Goal: Task Accomplishment & Management: Complete application form

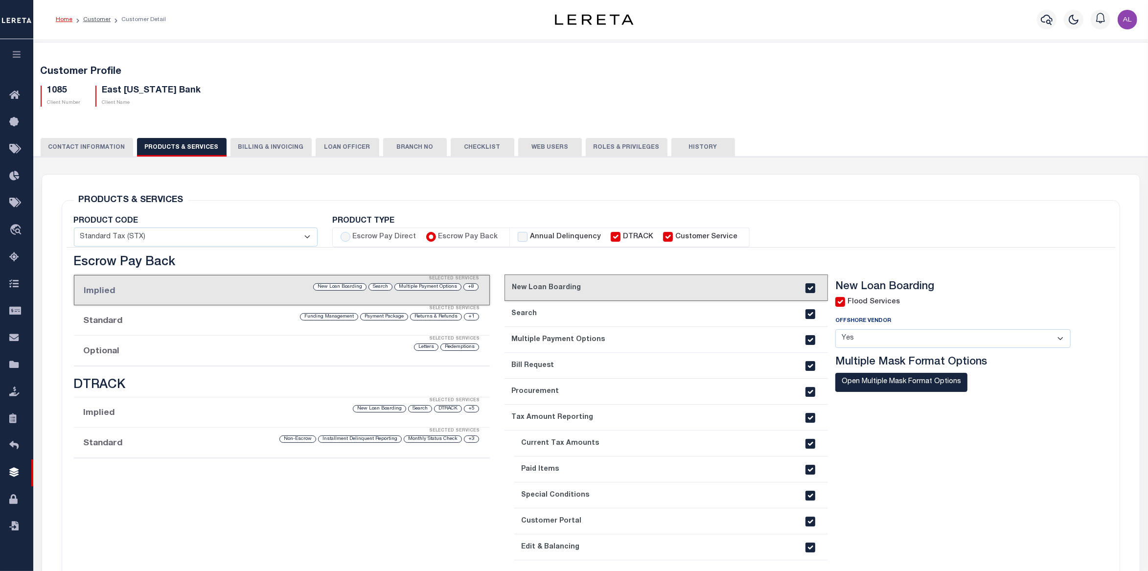
click at [205, 446] on li "Standard Selected Services +3 Monthly Status Check Installment Delinquent Repor…" at bounding box center [282, 443] width 416 height 30
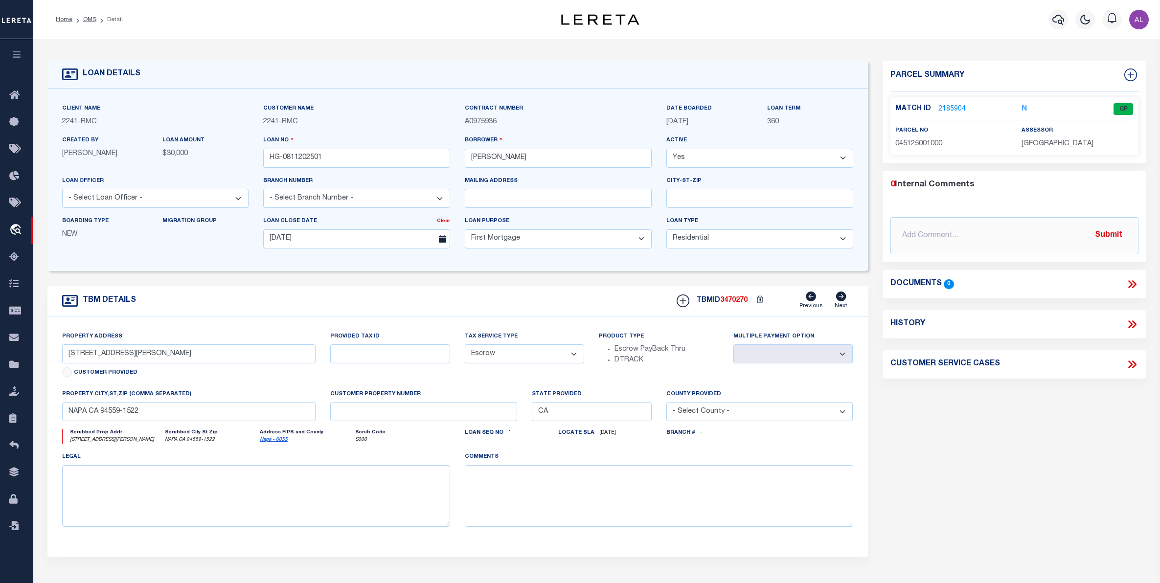
select select "10"
select select "Escrow"
click at [957, 109] on link "2185904" at bounding box center [951, 109] width 27 height 10
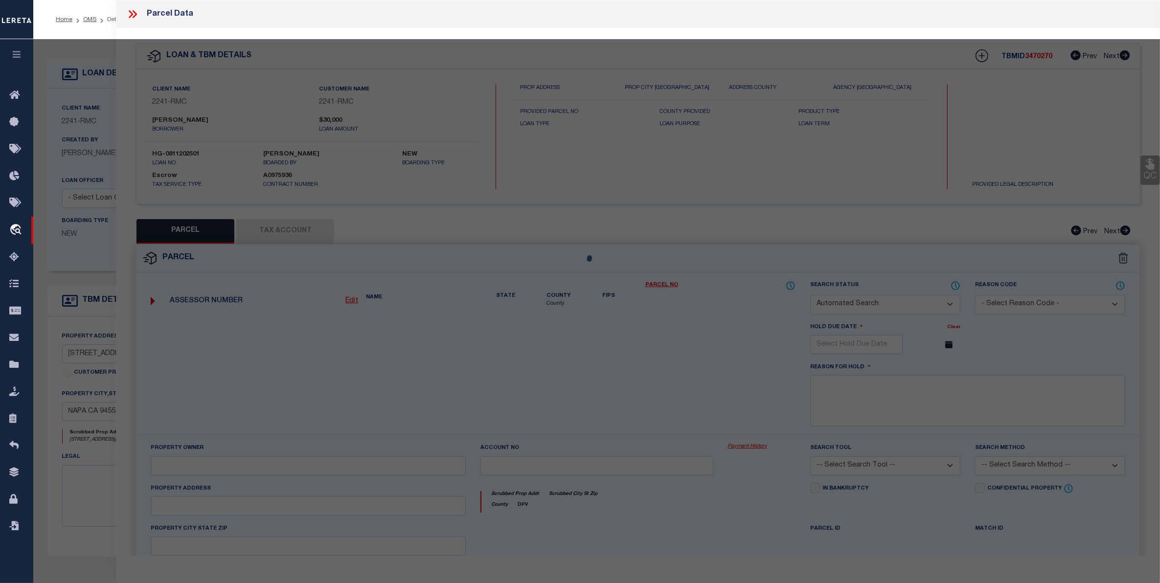
checkbox input "false"
select select "CP"
type input "LESNEWICH,KRISTI"
select select "ATL"
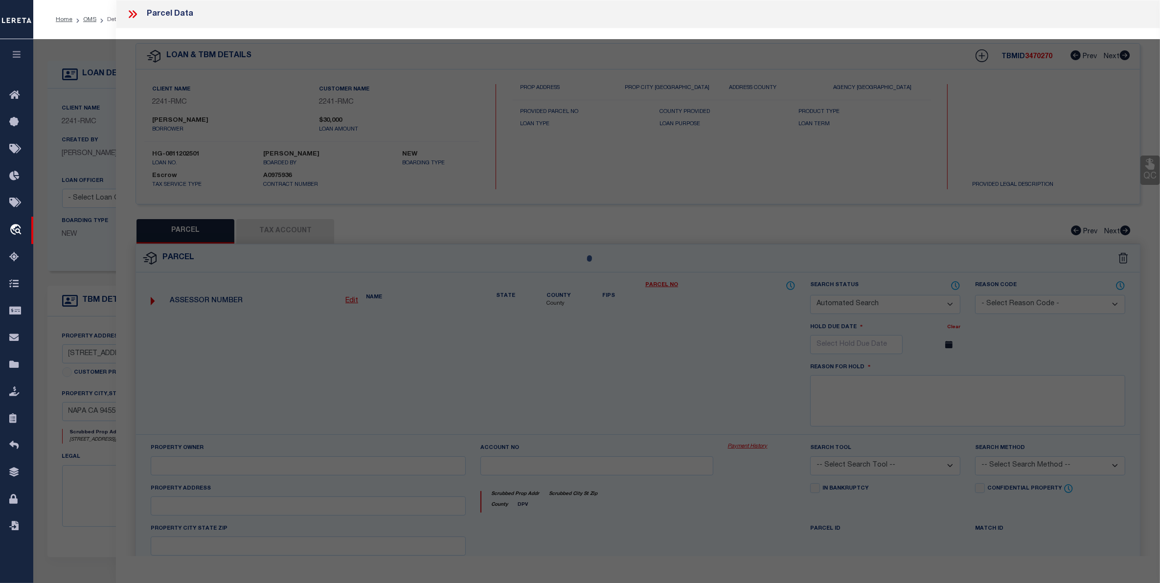
select select "ADD"
type input "1422 MEEK AVE"
checkbox input "false"
type input "NAPA, CA 94559"
type textarea "LOTS 8,7 BLK 3 MEEKS SUB 3R/M45"
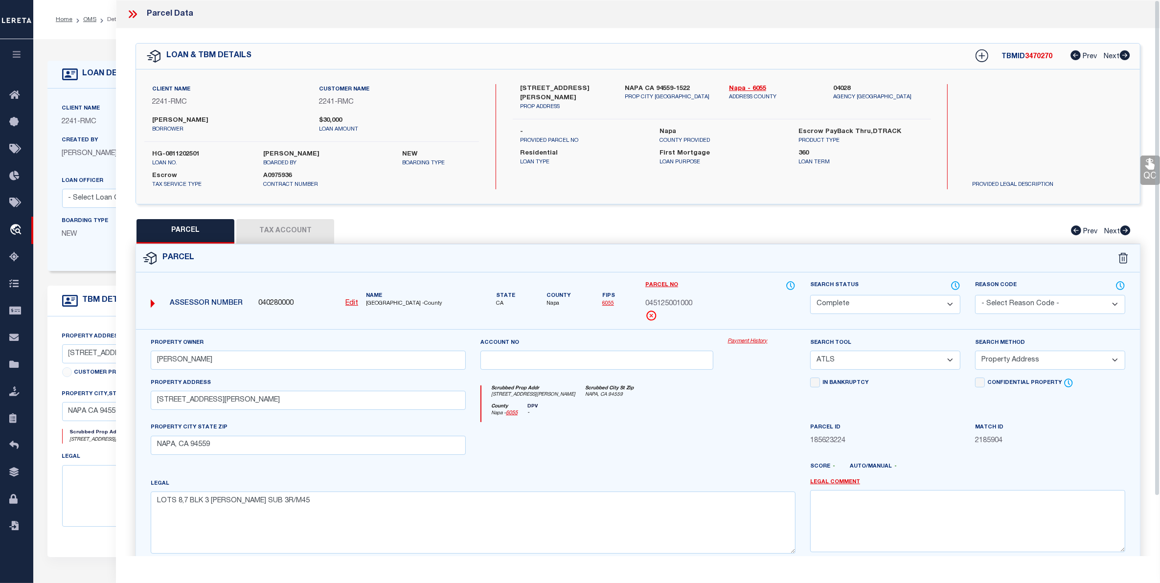
click at [757, 341] on link "Payment History" at bounding box center [762, 342] width 68 height 8
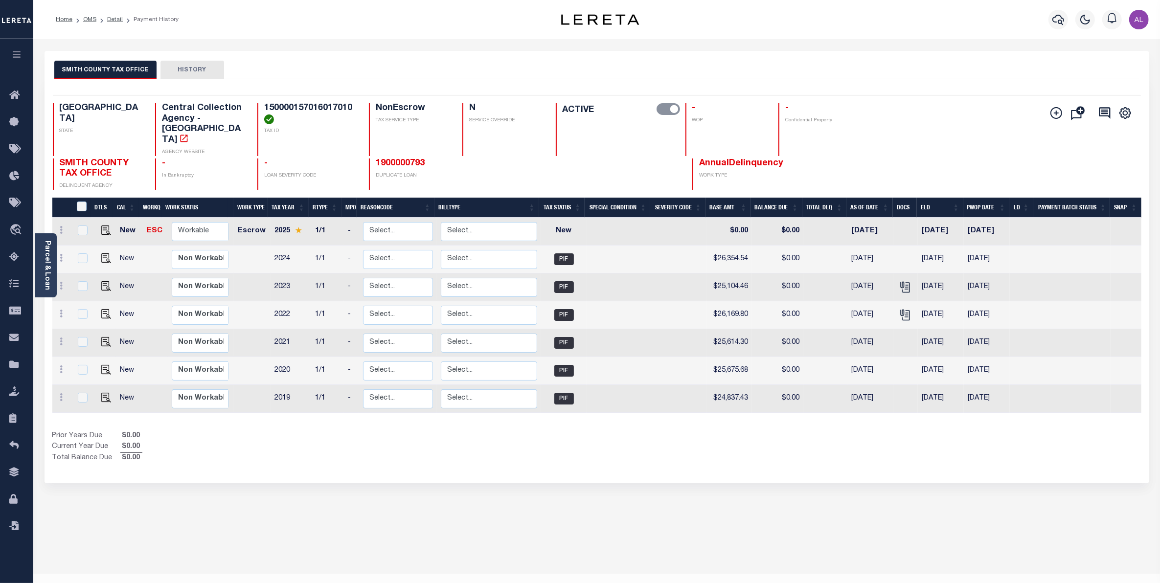
click at [734, 159] on span "AnnualDelinquency" at bounding box center [741, 163] width 84 height 9
click at [112, 20] on link "Detail" at bounding box center [115, 20] width 16 height 6
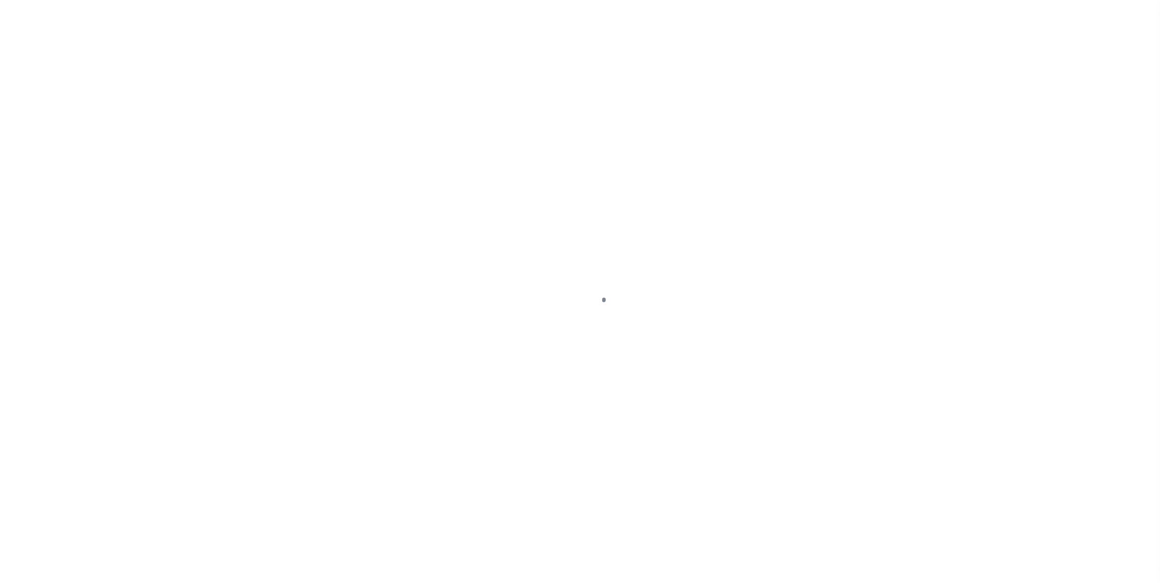
select select "8193"
select select "2600"
select select "NonEscrow"
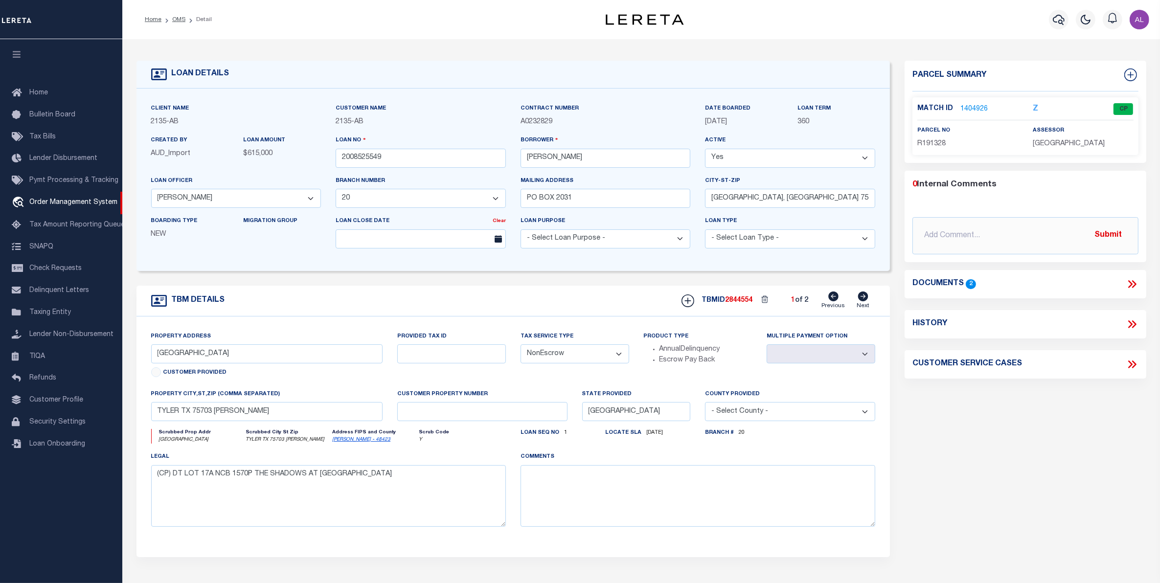
click at [722, 121] on span "[DATE]" at bounding box center [716, 121] width 22 height 7
click at [967, 109] on link "1404926" at bounding box center [973, 109] width 27 height 10
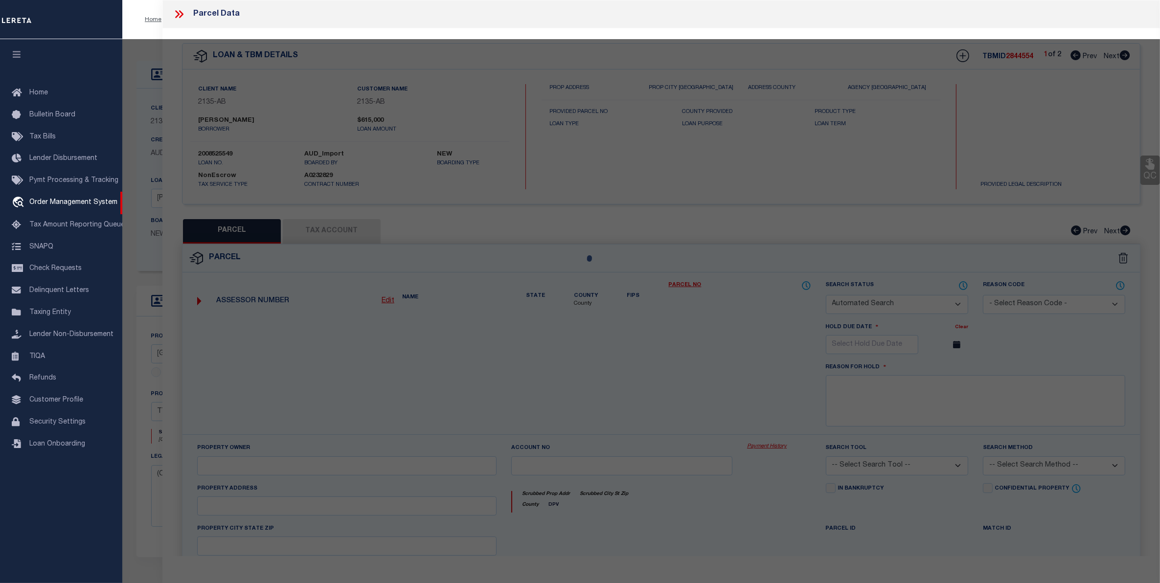
checkbox input "false"
select select "CP"
type input "HEINES MARTIN & MICHELLE"
type input "150000157016017010"
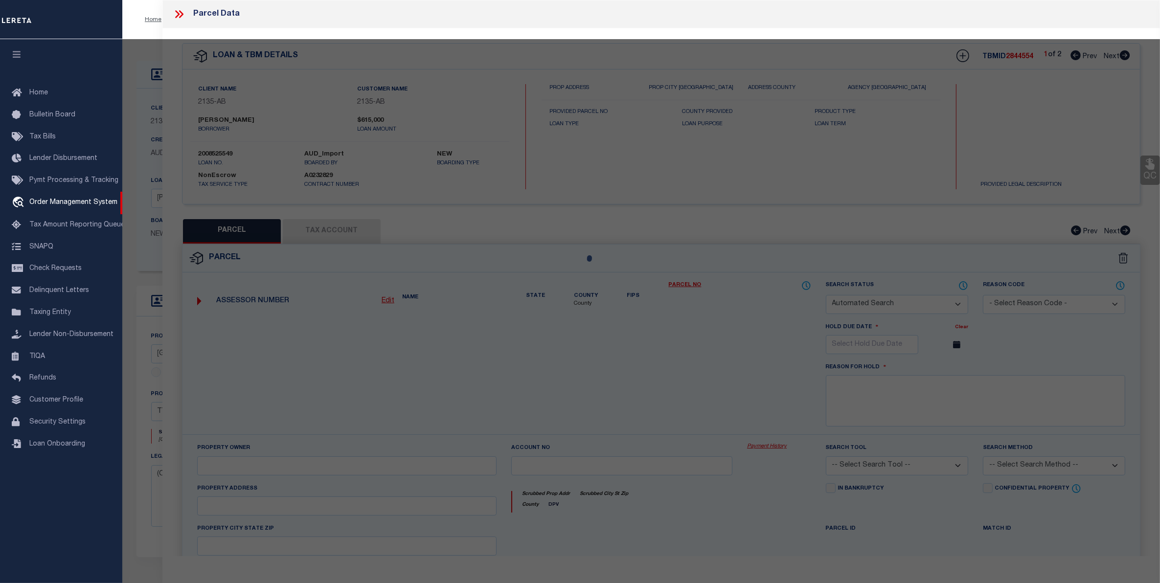
type input "6932 PARK SLOPE"
checkbox input "false"
type textarea "6932 PARK SLOPE 13680 H-20.4C SHADOWS @ OAK HOLLOW BLOCK 1570-P LOT 17A 0.504"
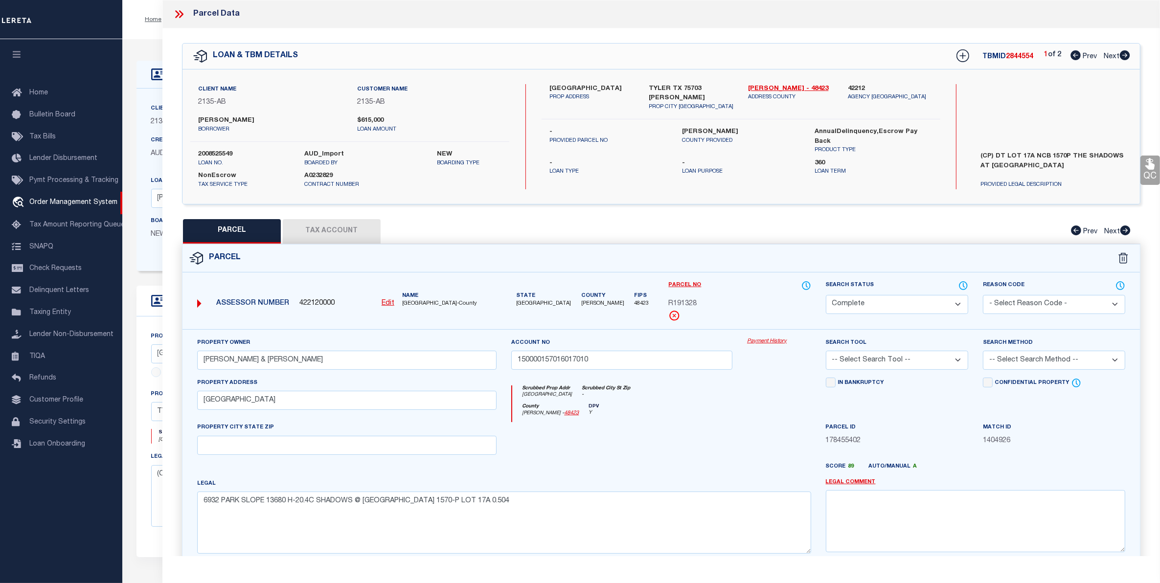
click at [769, 341] on link "Payment History" at bounding box center [779, 342] width 64 height 8
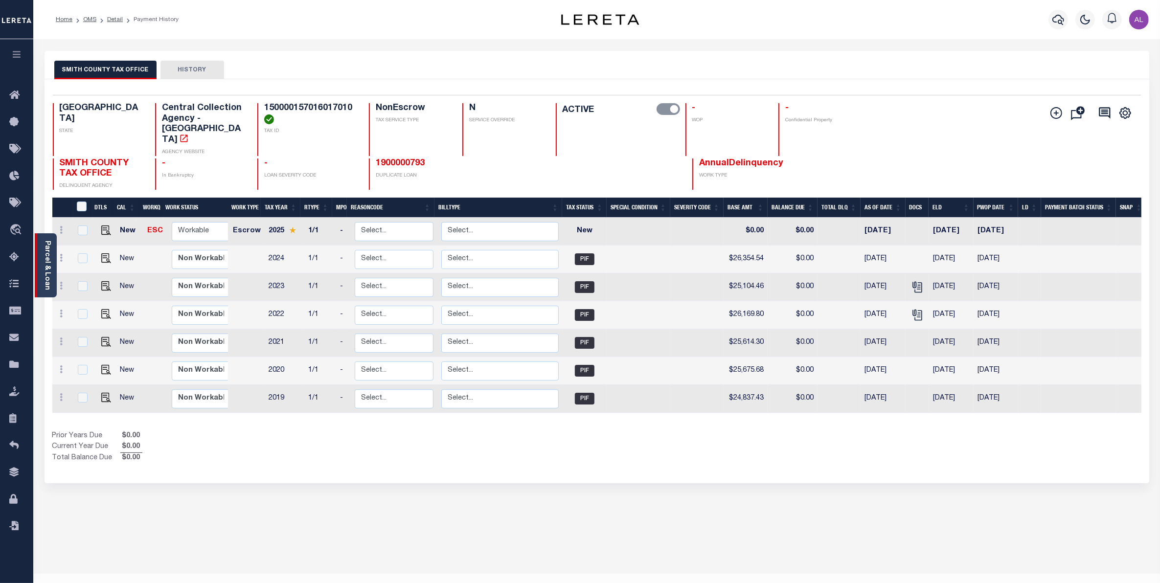
click at [44, 258] on link "Parcel & Loan" at bounding box center [47, 265] width 7 height 49
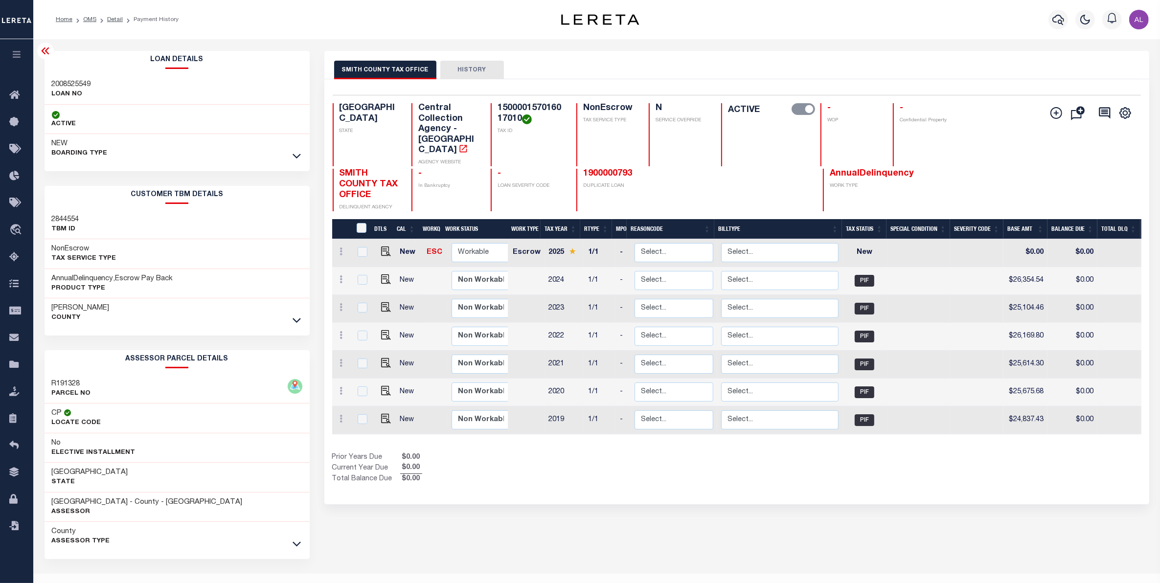
click at [87, 84] on h3 "2008525549" at bounding box center [71, 85] width 39 height 10
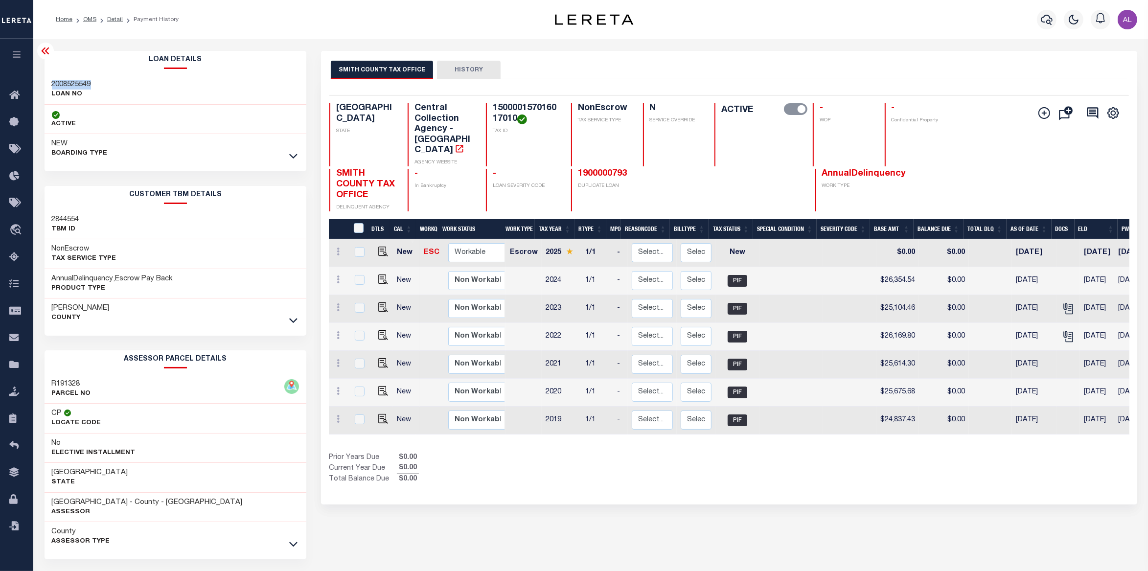
click at [44, 51] on icon at bounding box center [46, 51] width 12 height 12
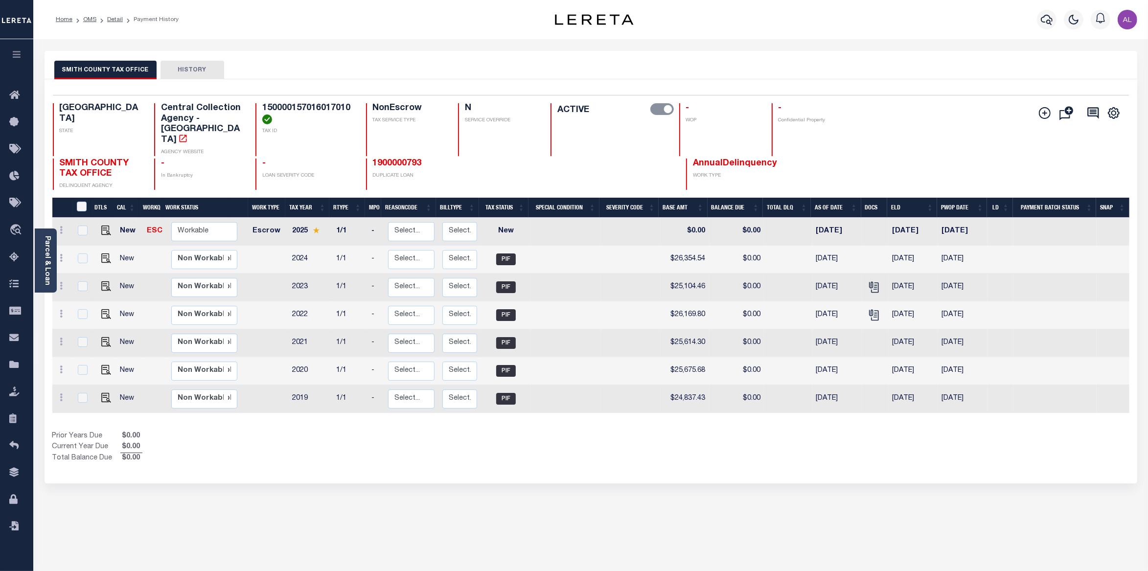
click at [736, 159] on span "AnnualDelinquency" at bounding box center [735, 163] width 84 height 9
click at [293, 357] on td "2020" at bounding box center [310, 371] width 44 height 28
checkbox input "true"
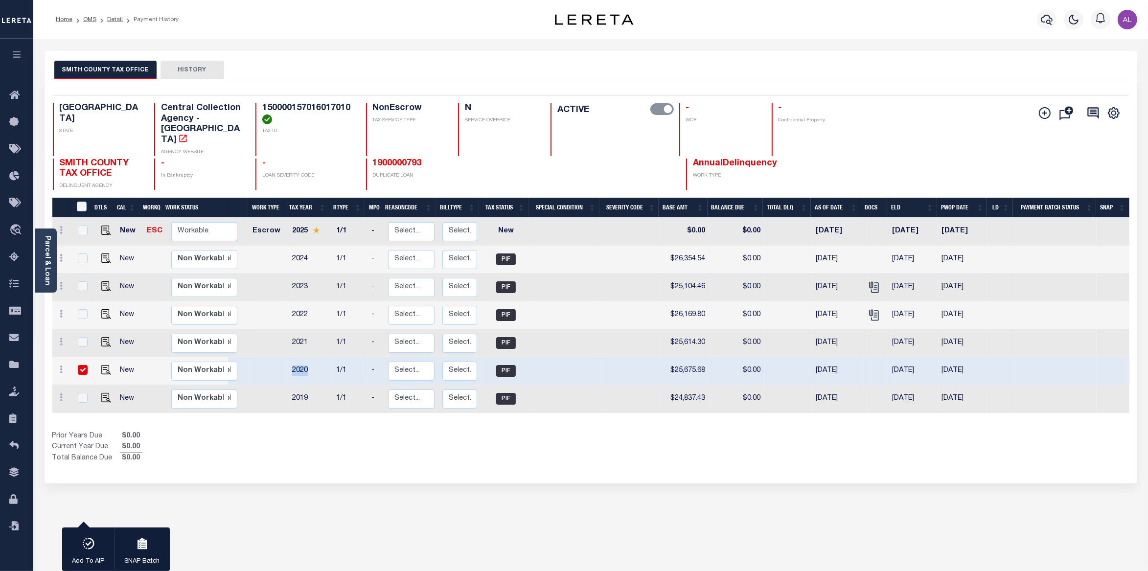
click at [293, 357] on td "2020" at bounding box center [310, 371] width 44 height 28
checkbox input "false"
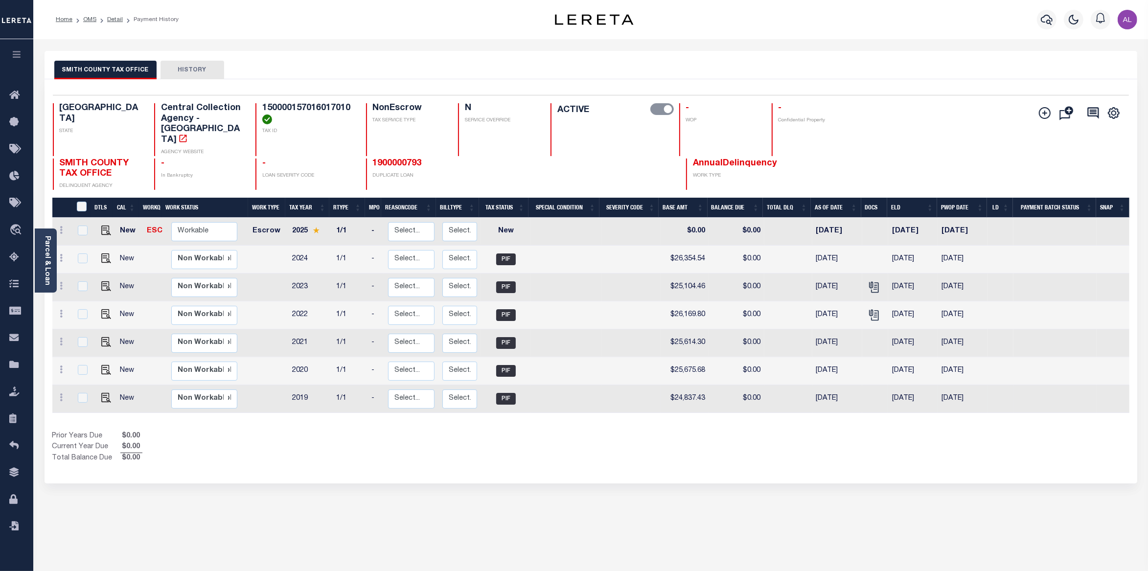
click at [295, 385] on td "2019" at bounding box center [310, 399] width 44 height 28
checkbox input "true"
click at [295, 385] on td "2019" at bounding box center [310, 399] width 44 height 28
checkbox input "false"
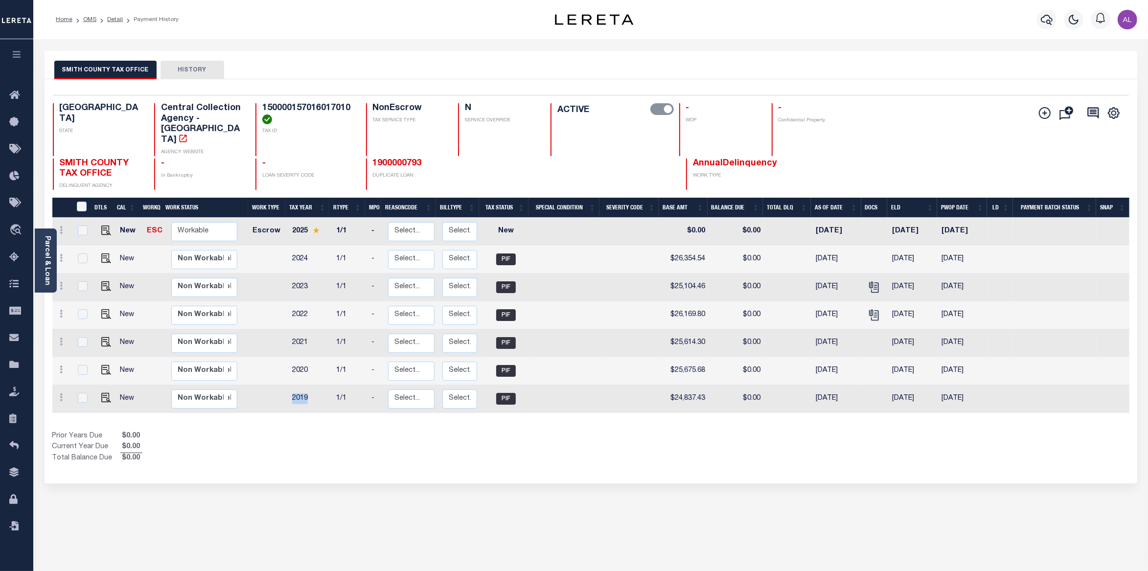
checkbox input "false"
click at [297, 357] on td "2020" at bounding box center [310, 371] width 44 height 28
checkbox input "true"
click at [297, 357] on td "2020" at bounding box center [310, 371] width 44 height 28
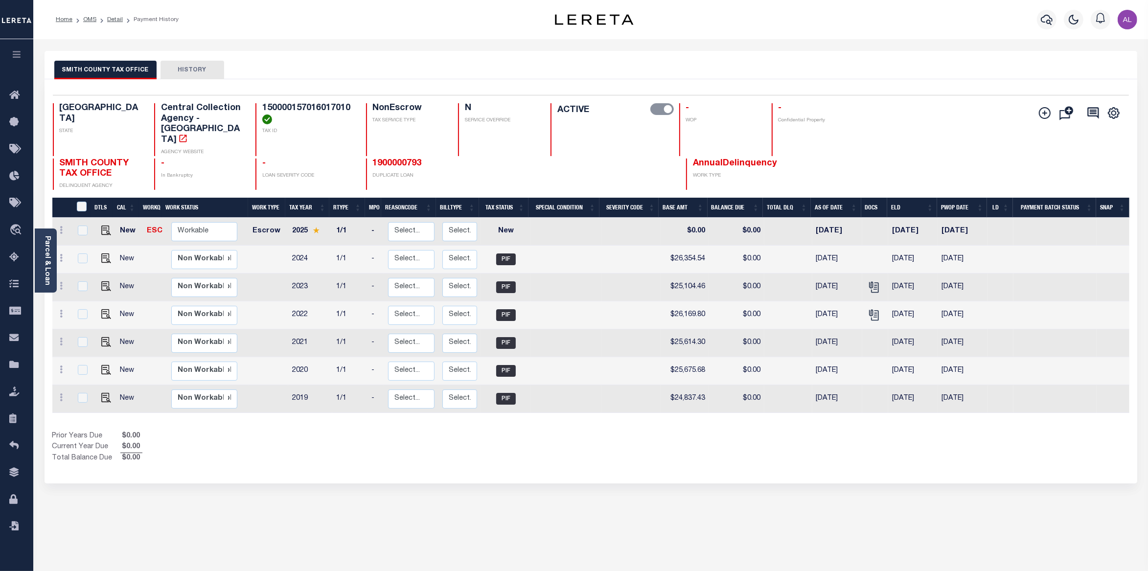
checkbox input "false"
click at [731, 159] on span "AnnualDelinquency" at bounding box center [735, 163] width 84 height 9
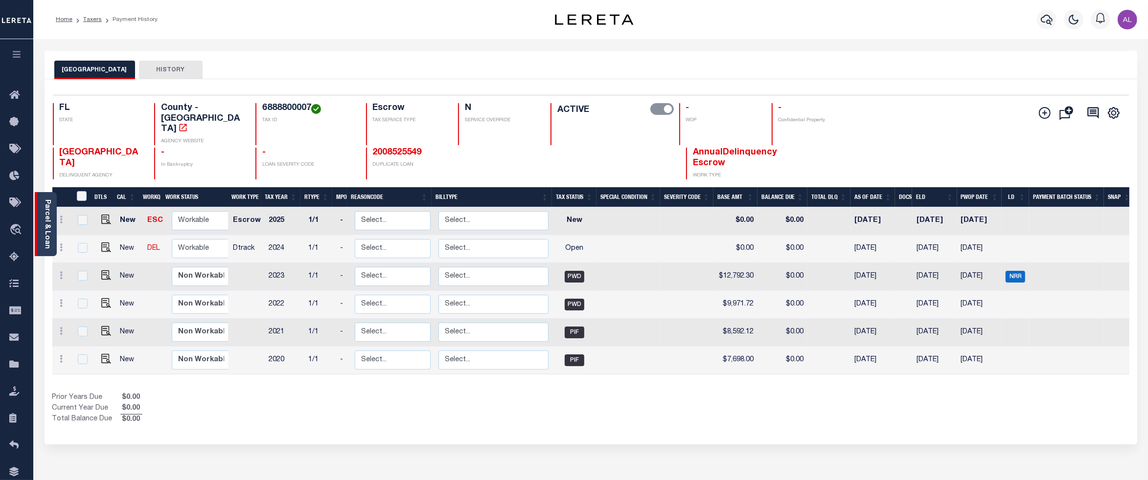
click at [45, 226] on link "Parcel & Loan" at bounding box center [47, 224] width 7 height 49
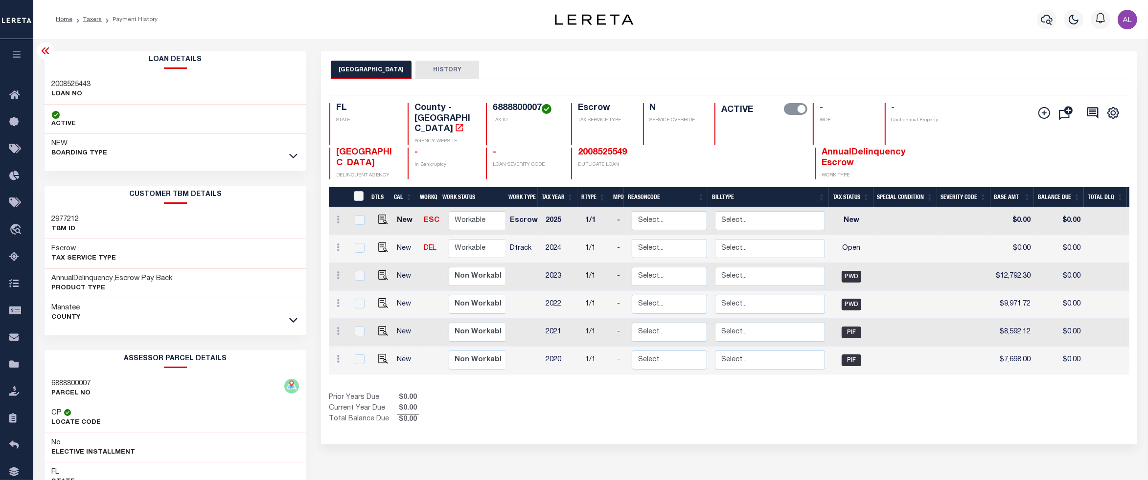
click at [554, 351] on td "2020" at bounding box center [562, 361] width 40 height 28
checkbox input "true"
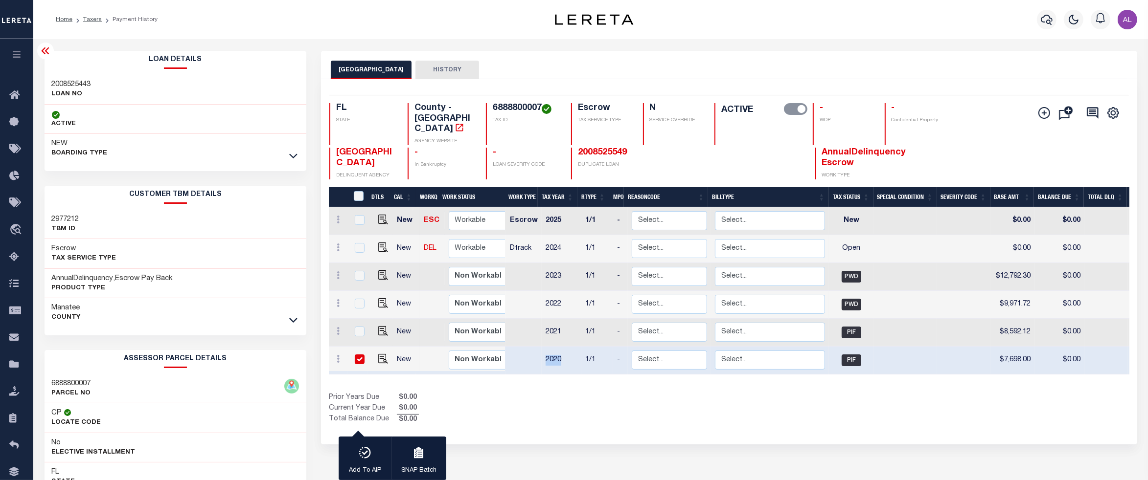
click at [554, 351] on td "2020" at bounding box center [562, 361] width 40 height 28
checkbox input "false"
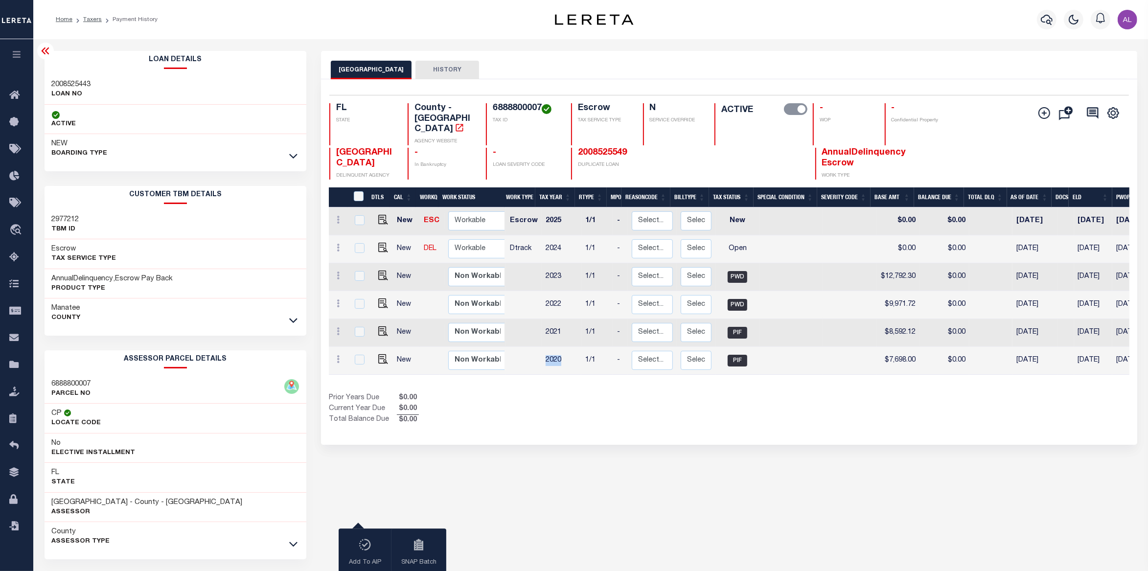
click at [42, 49] on icon at bounding box center [46, 51] width 12 height 12
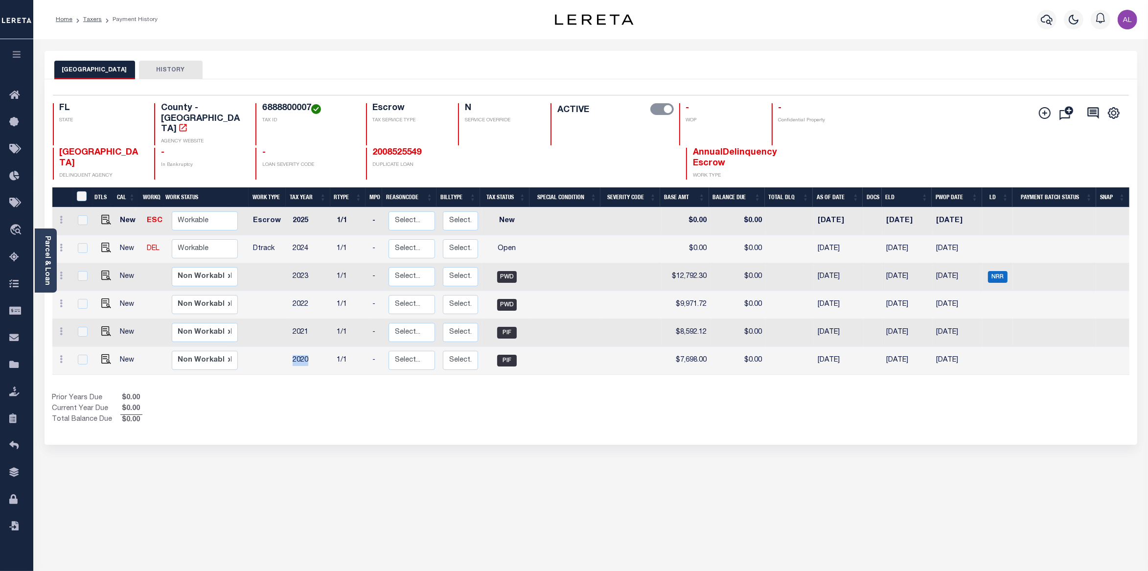
click at [295, 347] on td "2020" at bounding box center [311, 361] width 44 height 28
checkbox input "true"
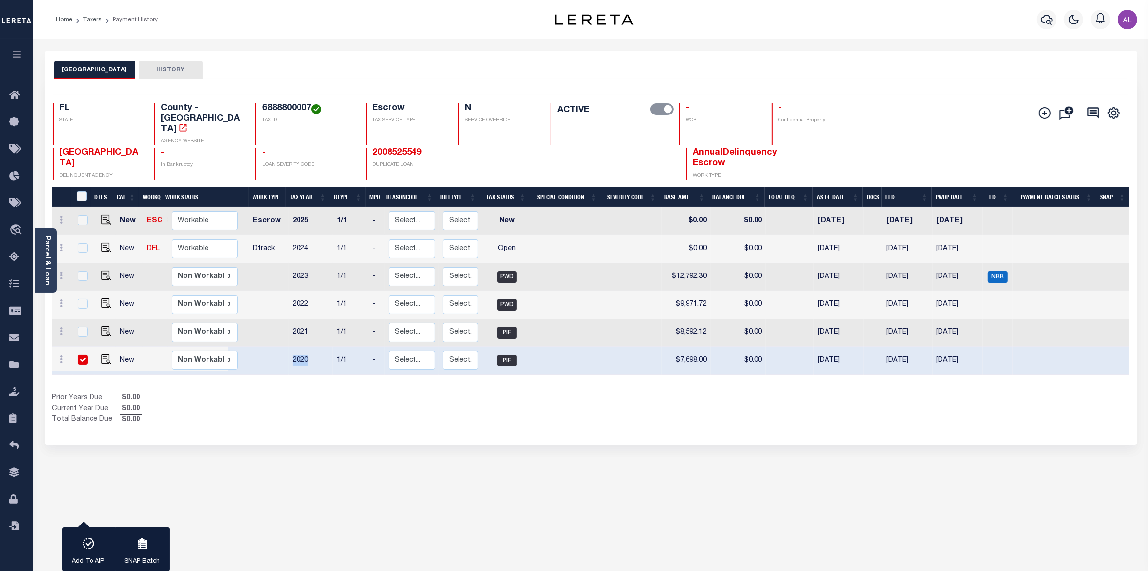
click at [295, 347] on td "2020" at bounding box center [311, 361] width 44 height 28
checkbox input "false"
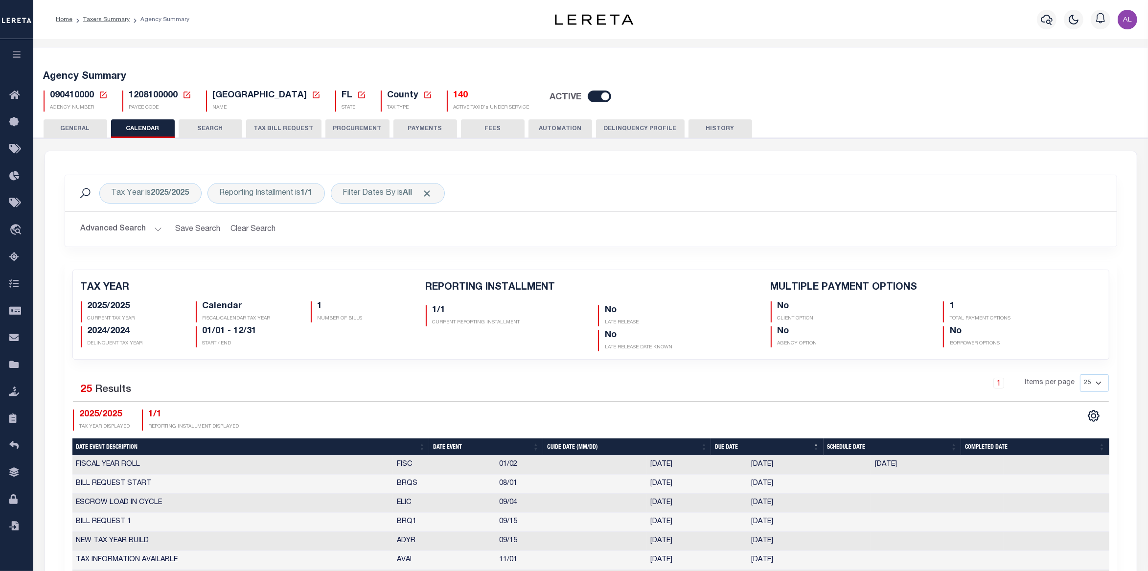
click at [105, 333] on h5 "2024/2024" at bounding box center [134, 331] width 93 height 11
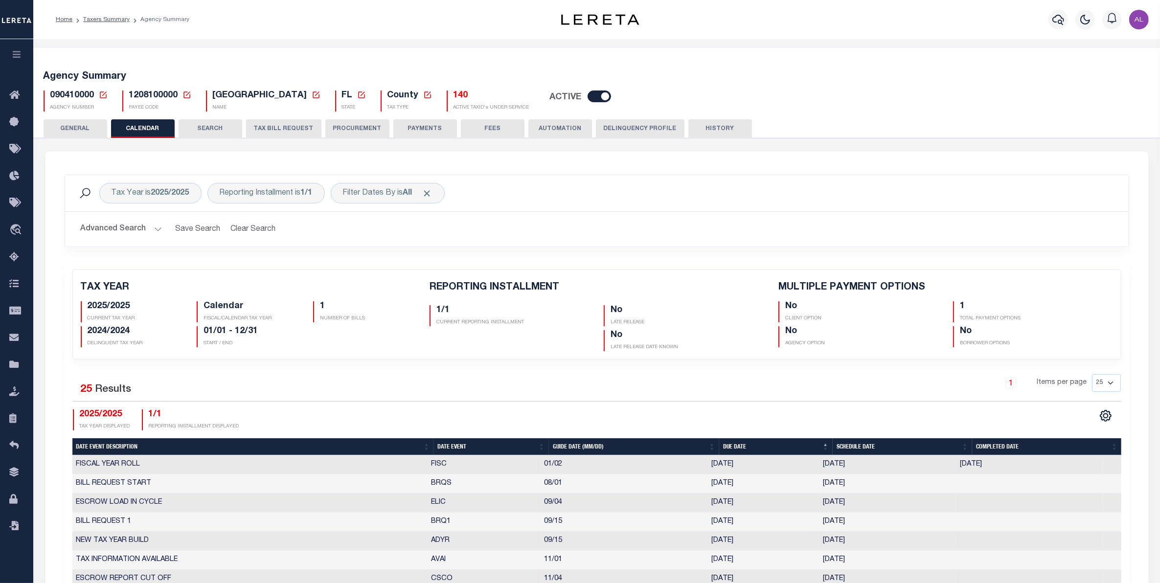
click at [149, 294] on h5 "TAX YEAR" at bounding box center [248, 288] width 334 height 12
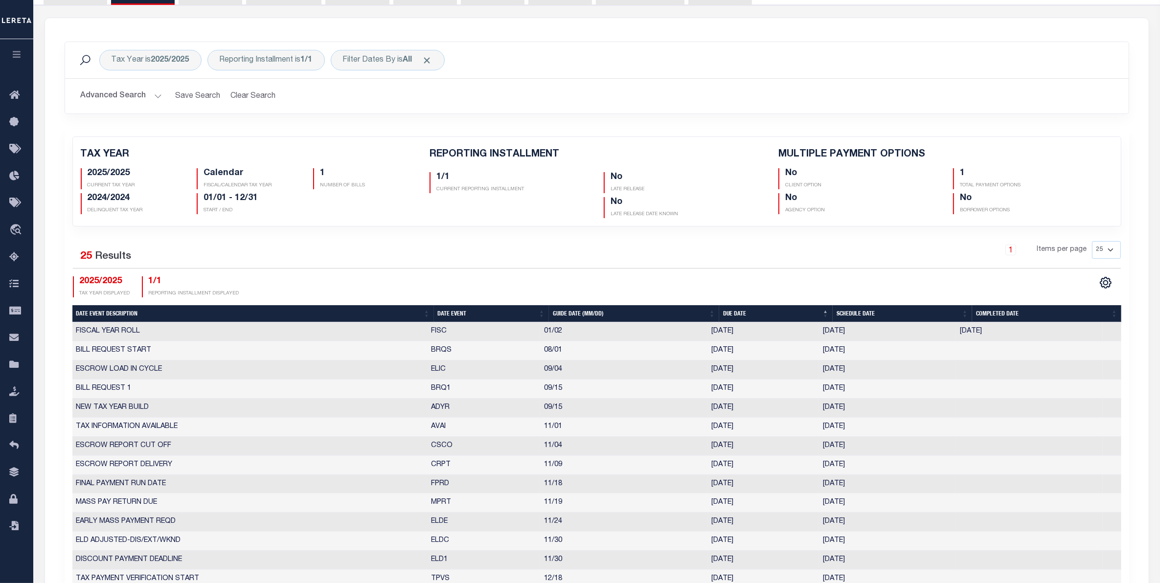
scroll to position [135, 0]
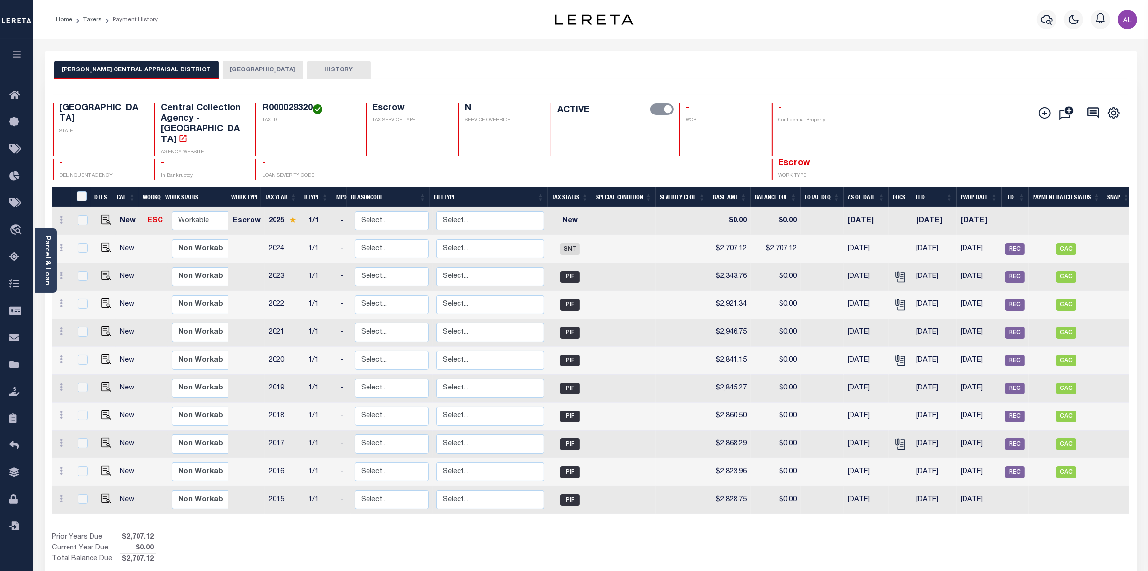
click at [778, 159] on span "Escrow" at bounding box center [794, 163] width 32 height 9
click at [275, 486] on td "2015" at bounding box center [285, 500] width 40 height 28
checkbox input "true"
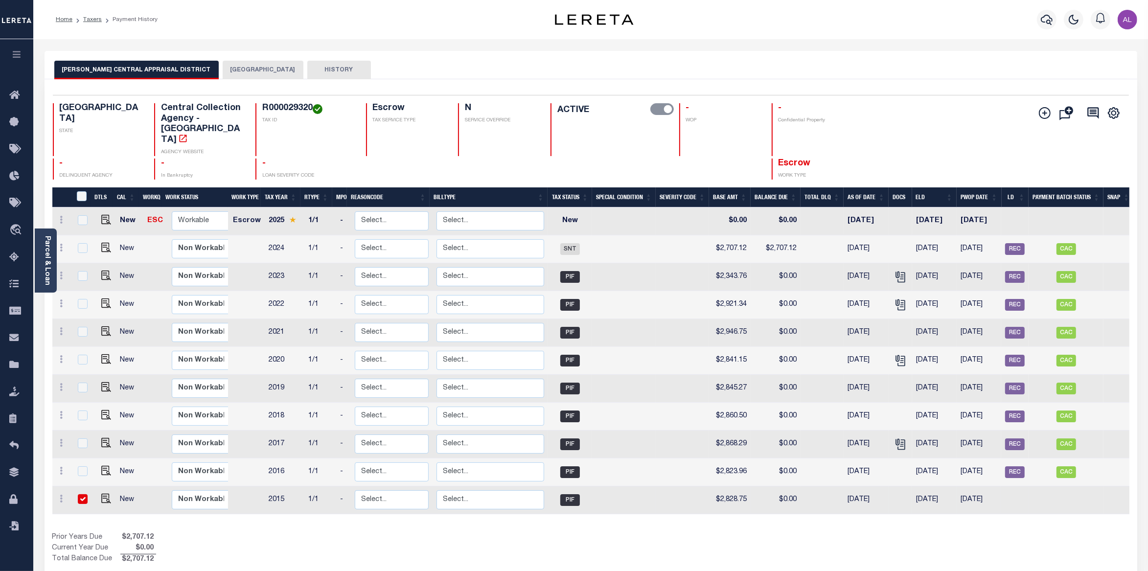
checkbox input "true"
click at [275, 486] on td "2015" at bounding box center [285, 500] width 40 height 28
checkbox input "false"
click at [778, 159] on span "Escrow" at bounding box center [794, 163] width 32 height 9
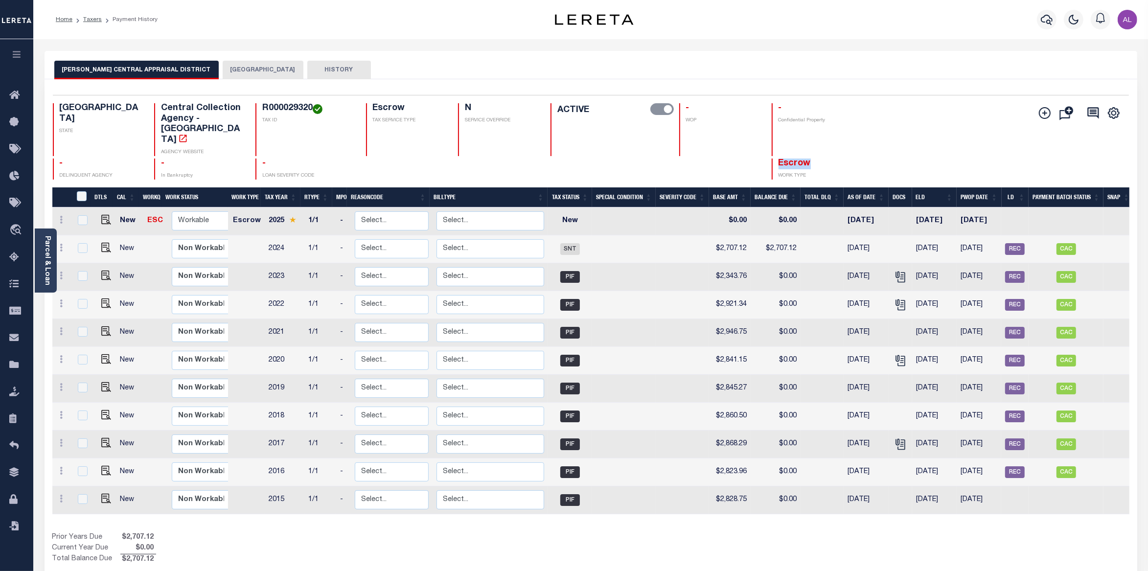
click at [778, 159] on span "Escrow" at bounding box center [794, 163] width 32 height 9
click at [273, 486] on td "2015" at bounding box center [285, 500] width 40 height 28
checkbox input "true"
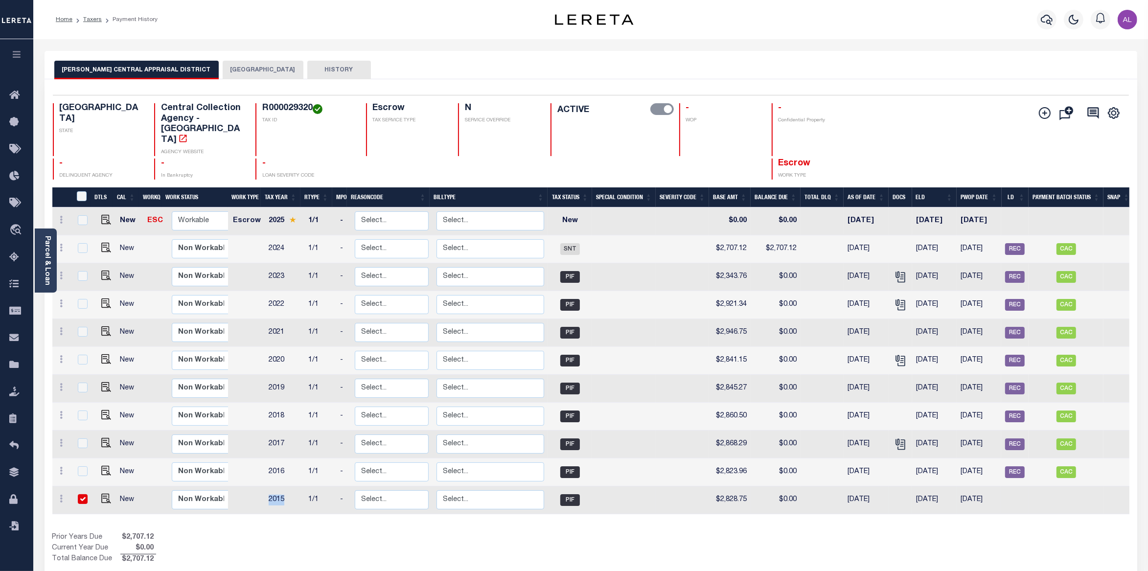
click at [273, 486] on td "2015" at bounding box center [285, 500] width 40 height 28
checkbox input "false"
click at [778, 159] on span "Escrow" at bounding box center [794, 163] width 32 height 9
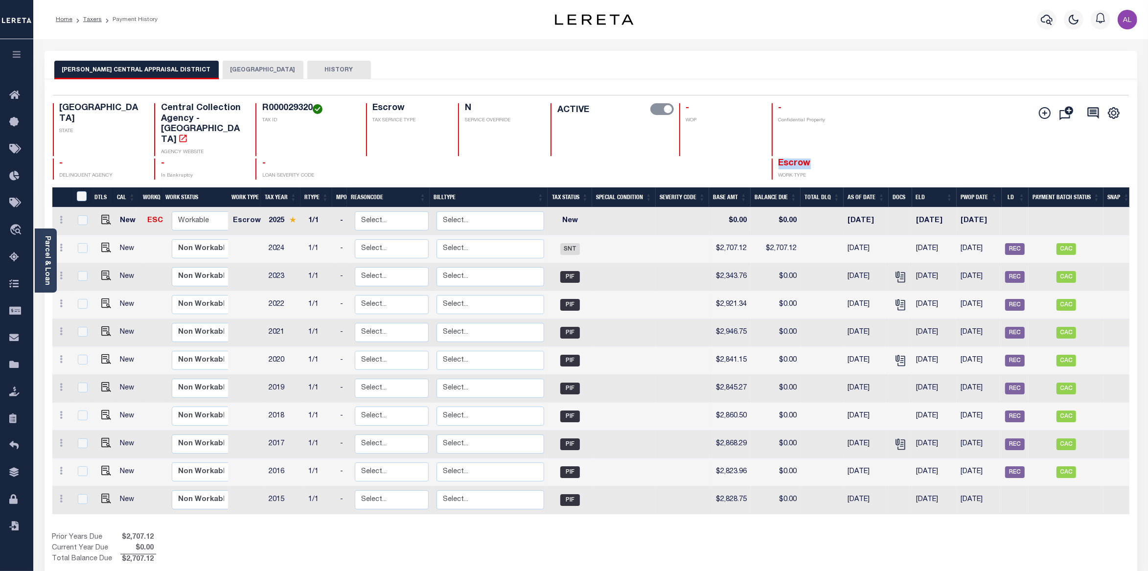
click at [778, 159] on span "Escrow" at bounding box center [794, 163] width 32 height 9
click at [278, 486] on td "2015" at bounding box center [285, 500] width 40 height 28
checkbox input "true"
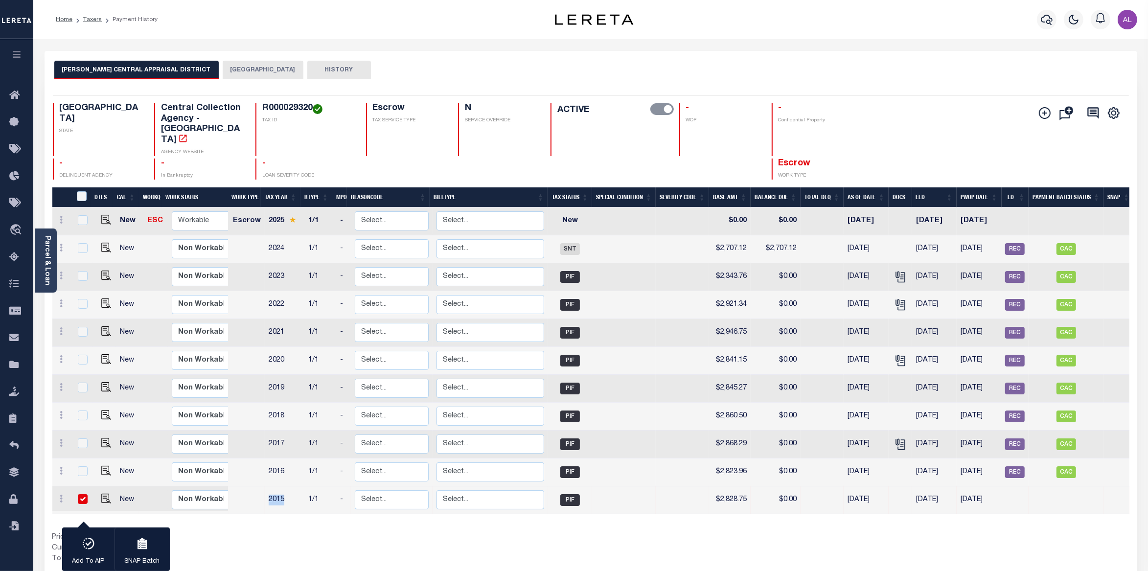
click at [278, 486] on td "2015" at bounding box center [285, 500] width 40 height 28
checkbox input "false"
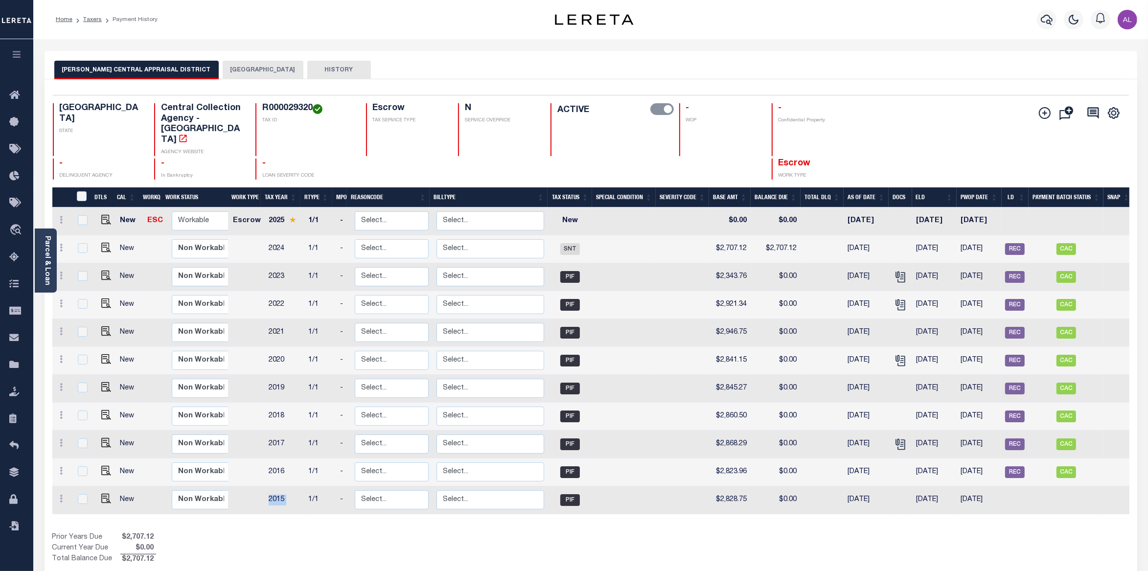
click at [278, 486] on td "2015" at bounding box center [285, 500] width 40 height 28
checkbox input "true"
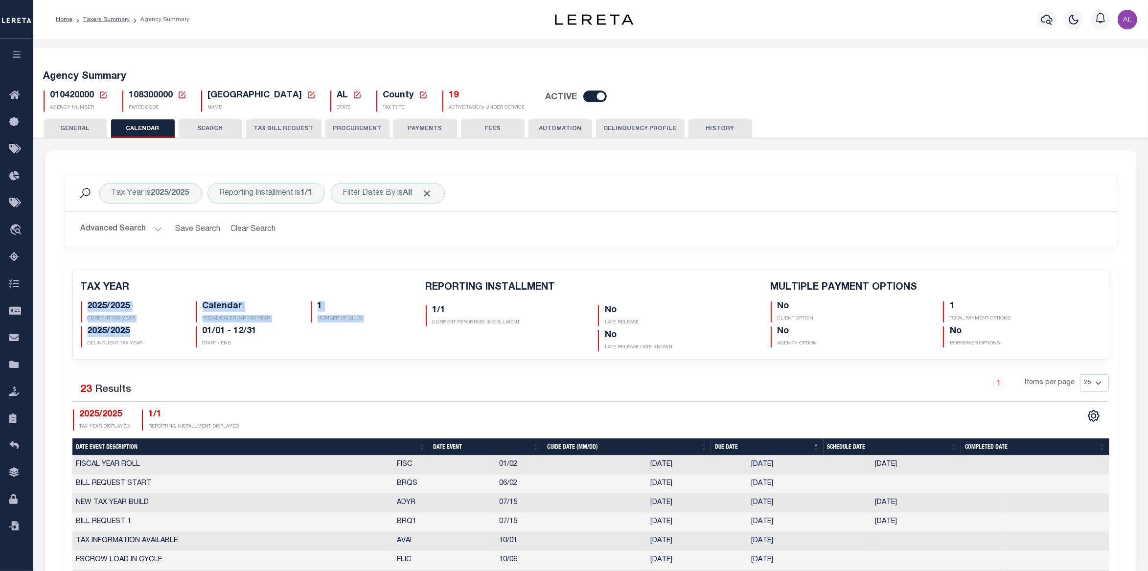
drag, startPoint x: 87, startPoint y: 306, endPoint x: 136, endPoint y: 336, distance: 57.3
click at [136, 336] on div "2025/2025 CURRENT TAX YEAR Calendar FISCAL/CALENDAR TAX YEAR 1 NUMBER OF BILLS" at bounding box center [245, 322] width 345 height 50
click at [130, 333] on h5 "2025/2025" at bounding box center [134, 331] width 93 height 11
drag, startPoint x: 130, startPoint y: 333, endPoint x: 82, endPoint y: 303, distance: 56.6
click at [82, 303] on div "2025/2025 CURRENT TAX YEAR Calendar FISCAL/CALENDAR TAX YEAR 1 NUMBER OF BILLS" at bounding box center [245, 322] width 345 height 50
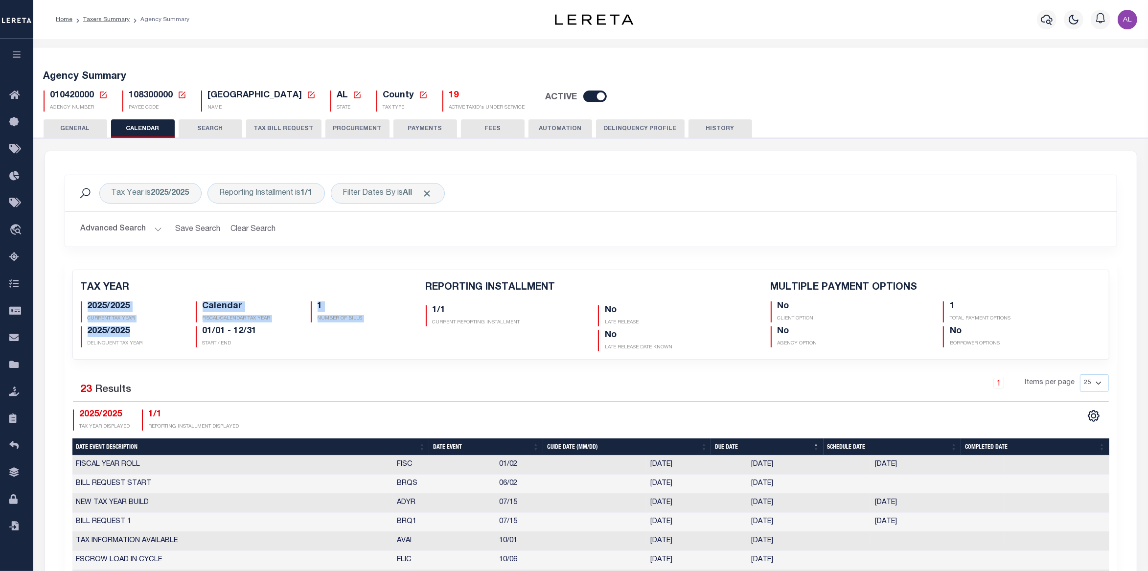
click at [130, 331] on h5 "2025/2025" at bounding box center [134, 331] width 93 height 11
drag, startPoint x: 141, startPoint y: 331, endPoint x: 82, endPoint y: 306, distance: 64.4
click at [82, 306] on div "2025/2025 CURRENT TAX YEAR Calendar FISCAL/CALENDAR TAX YEAR 1 NUMBER OF BILLS" at bounding box center [245, 322] width 345 height 50
click at [451, 97] on h5 "19" at bounding box center [487, 96] width 76 height 11
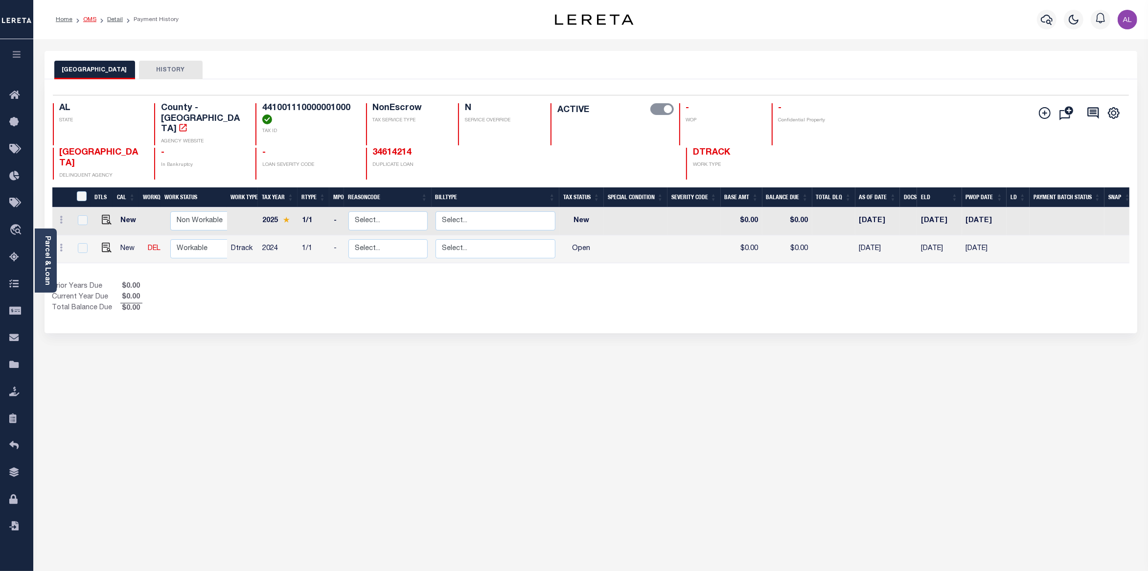
click at [89, 19] on link "OMS" at bounding box center [89, 20] width 13 height 6
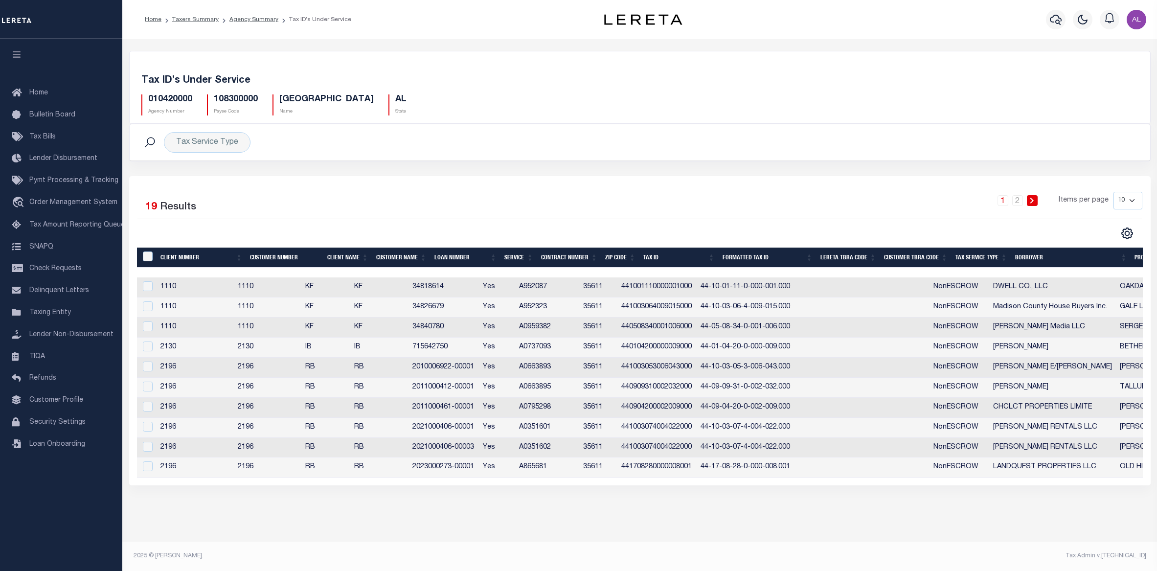
click at [456, 389] on td "2011000412-00001" at bounding box center [444, 388] width 70 height 20
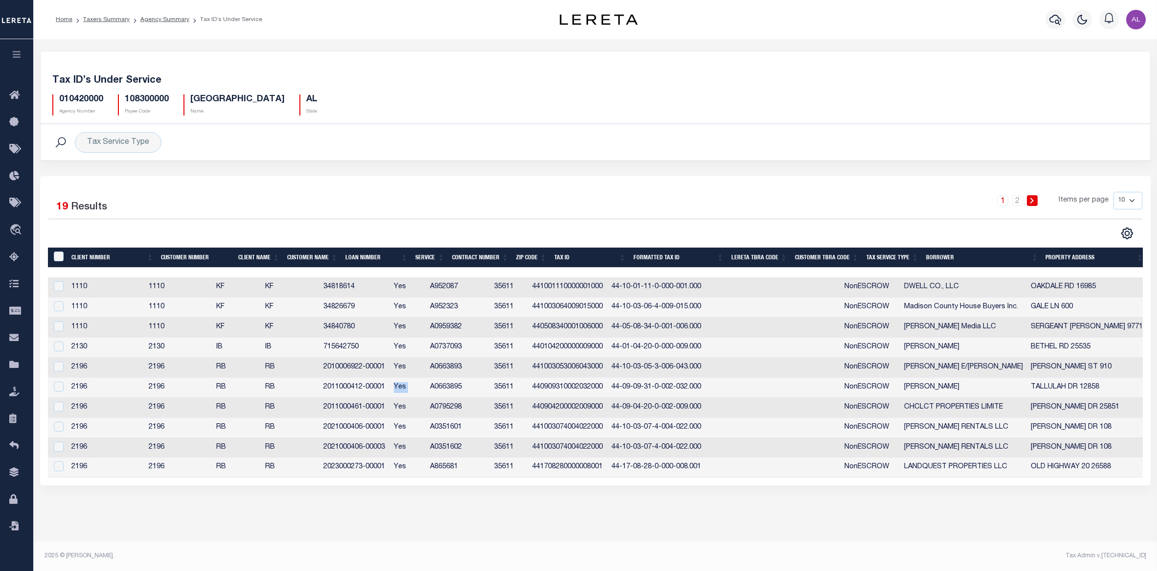
click at [427, 389] on td "Yes" at bounding box center [408, 388] width 37 height 20
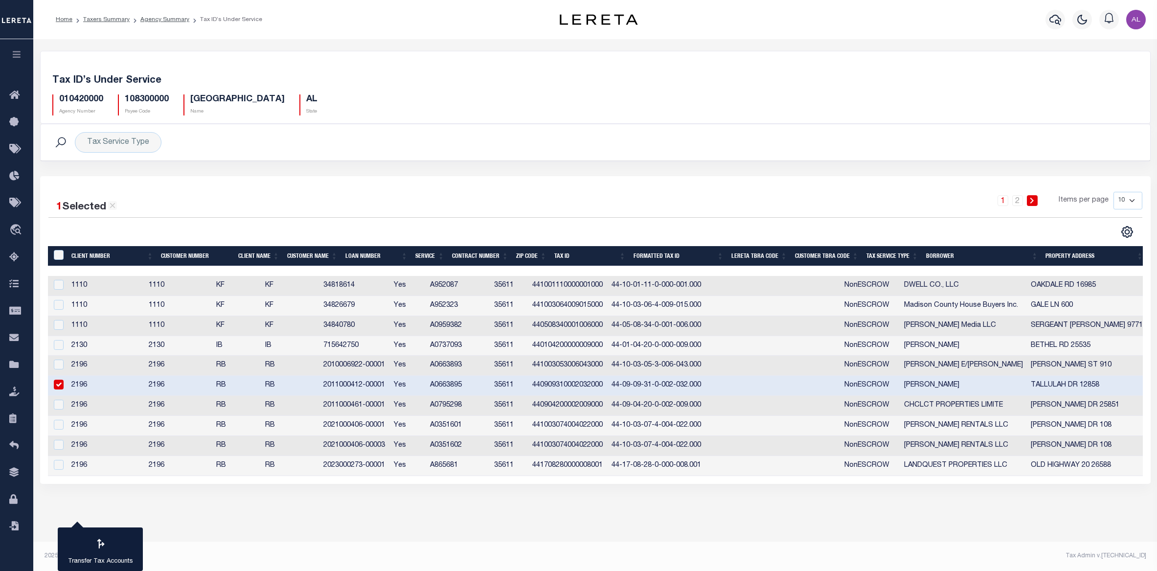
click at [374, 388] on td "2011000412-00001" at bounding box center [354, 386] width 70 height 20
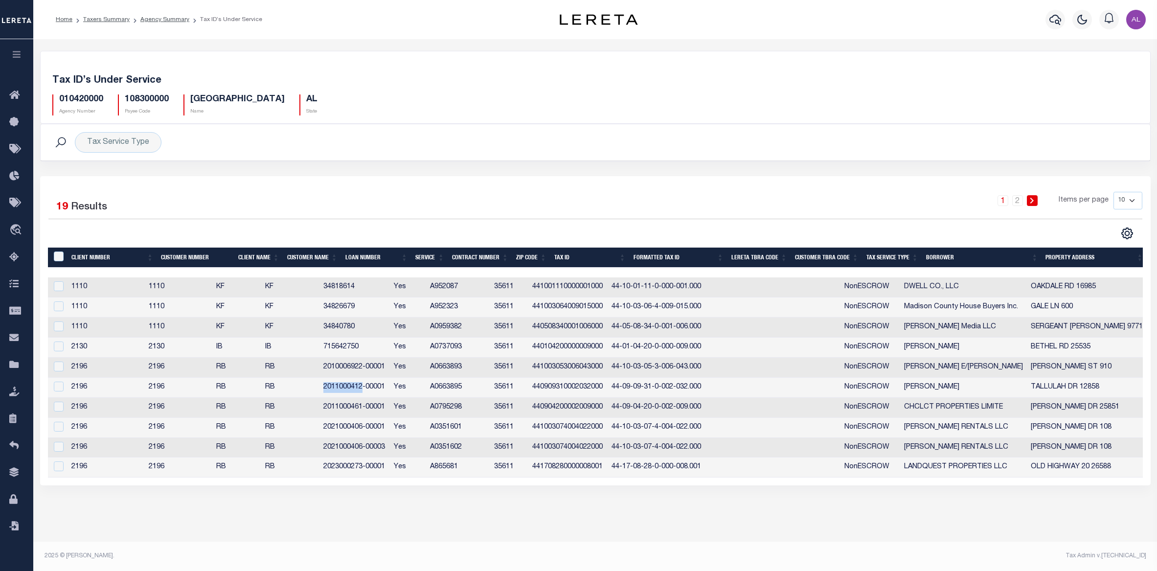
click at [374, 388] on td "2011000412-00001" at bounding box center [354, 388] width 70 height 20
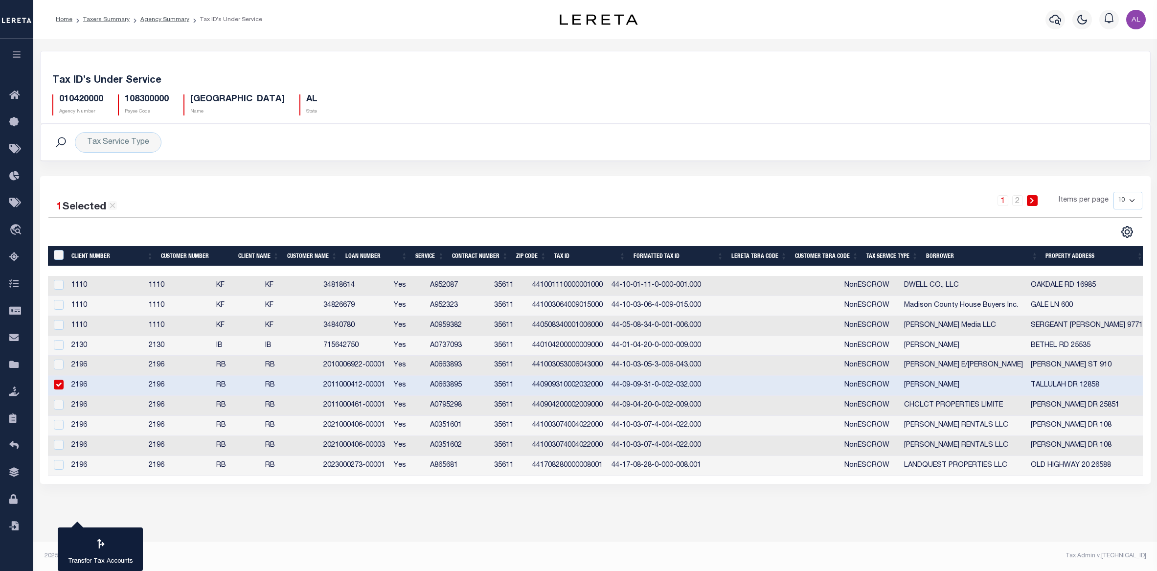
click at [389, 390] on td "2011000412-00001" at bounding box center [354, 386] width 70 height 20
checkbox input "false"
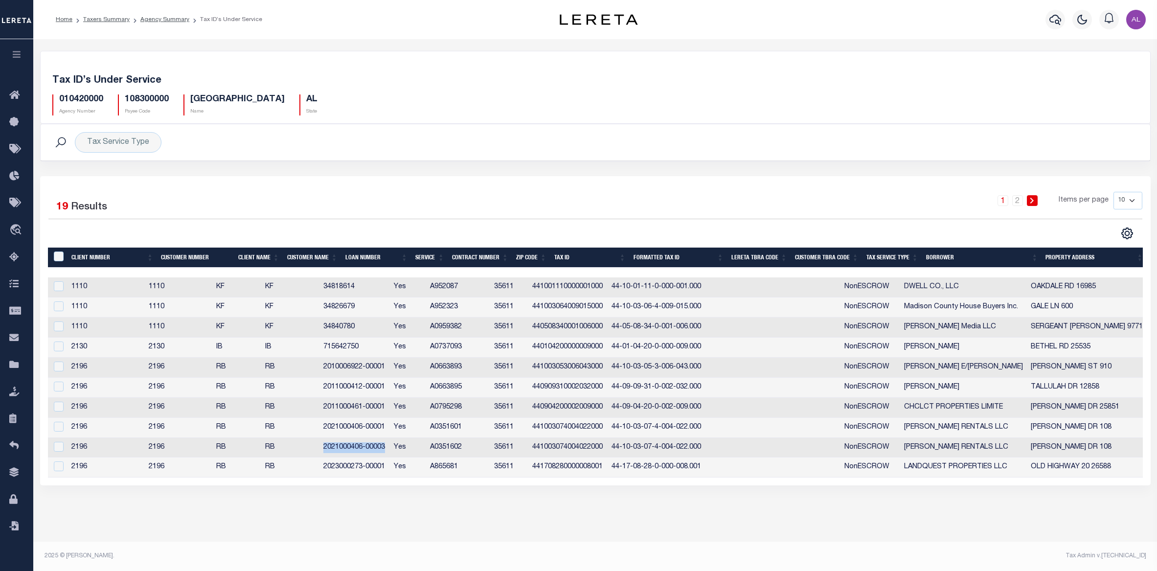
drag, startPoint x: 409, startPoint y: 451, endPoint x: 342, endPoint y: 449, distance: 67.0
click at [342, 449] on td "2021000406-00003" at bounding box center [354, 448] width 70 height 20
checkbox input "true"
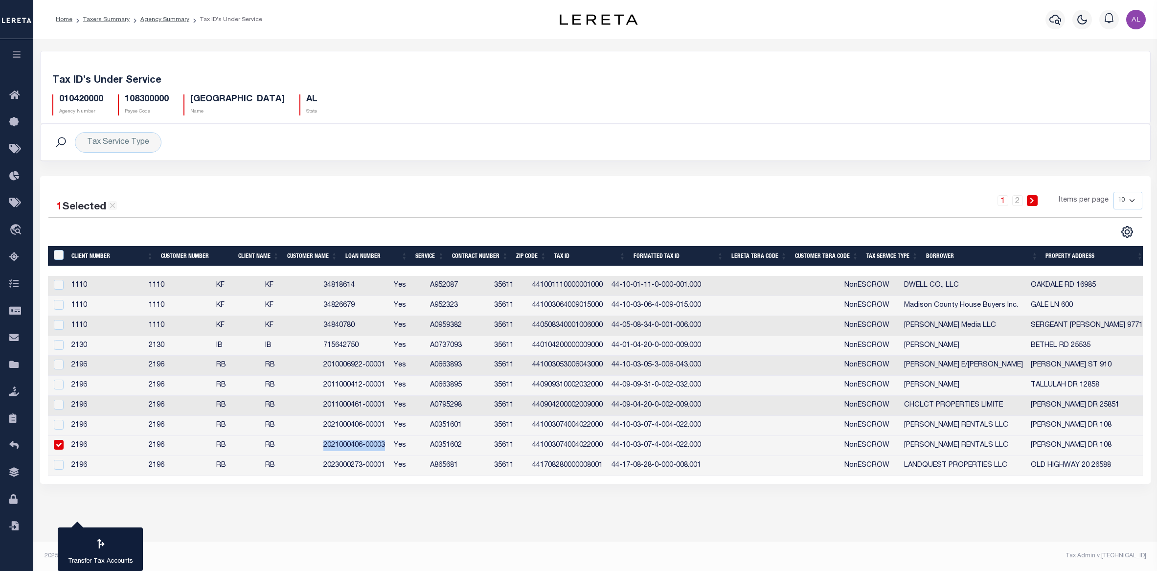
copy td "2021000406-00003"
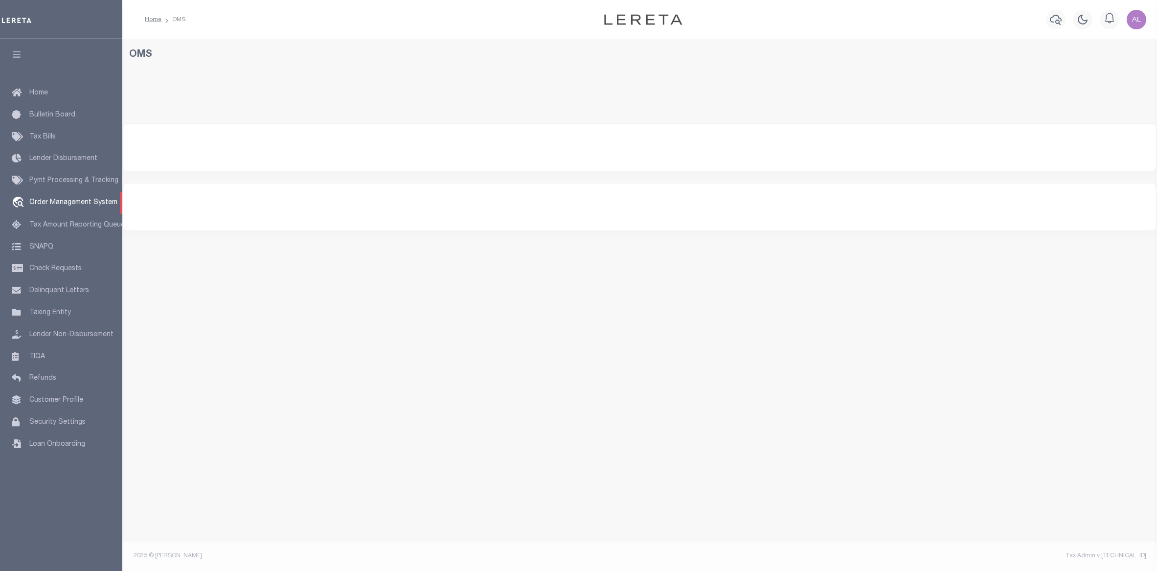
select select "200"
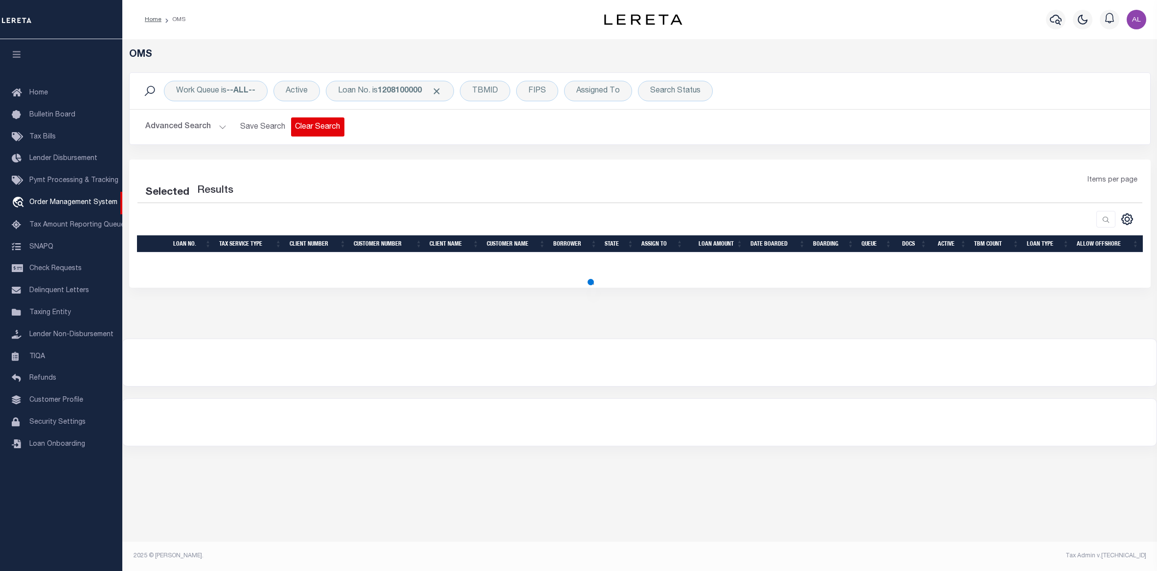
select select "200"
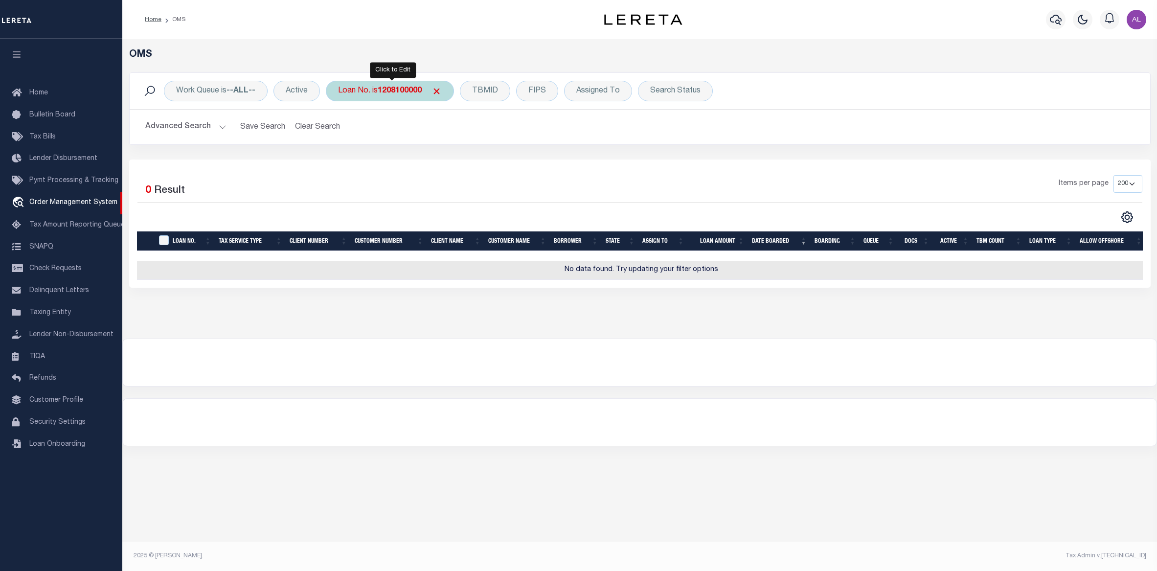
click at [395, 94] on b "1208100000" at bounding box center [400, 91] width 44 height 8
type input "2021000406-00003"
click at [470, 159] on input "Apply" at bounding box center [468, 160] width 29 height 16
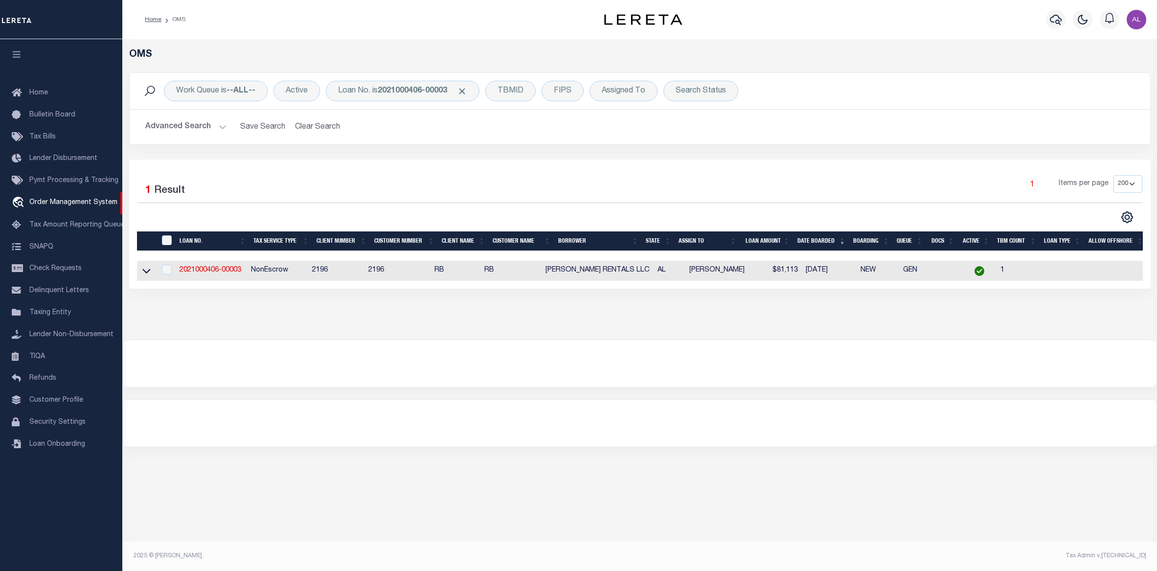
click at [209, 266] on td "2021000406-00003" at bounding box center [211, 271] width 71 height 20
checkbox input "true"
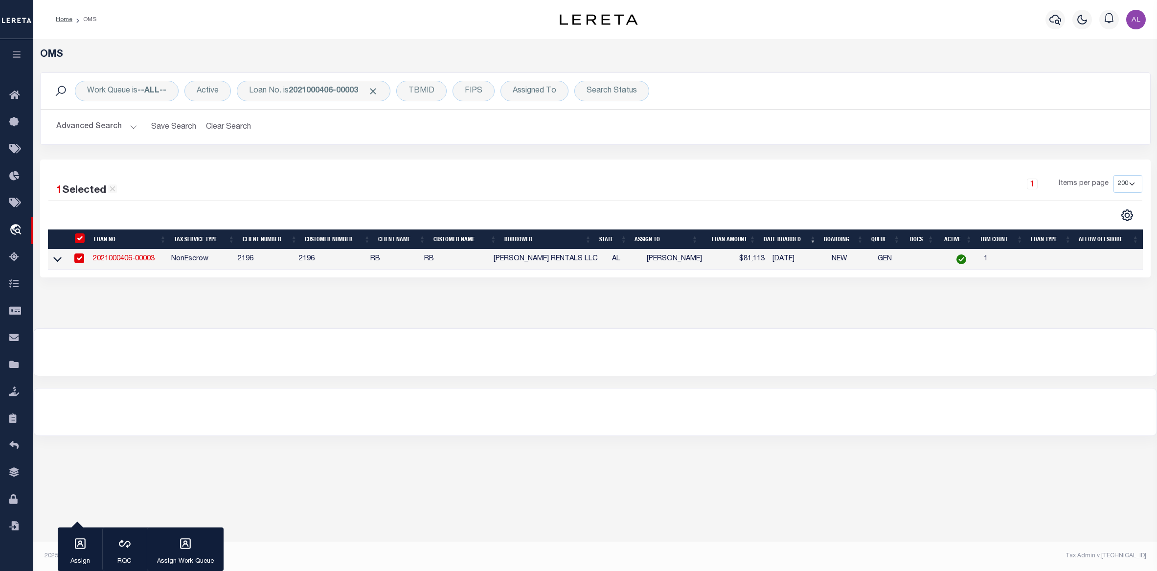
click at [125, 259] on link "2021000406-00003" at bounding box center [124, 258] width 62 height 7
type input "2021000406-00003"
type input "[PERSON_NAME] RENTALS LLC"
select select
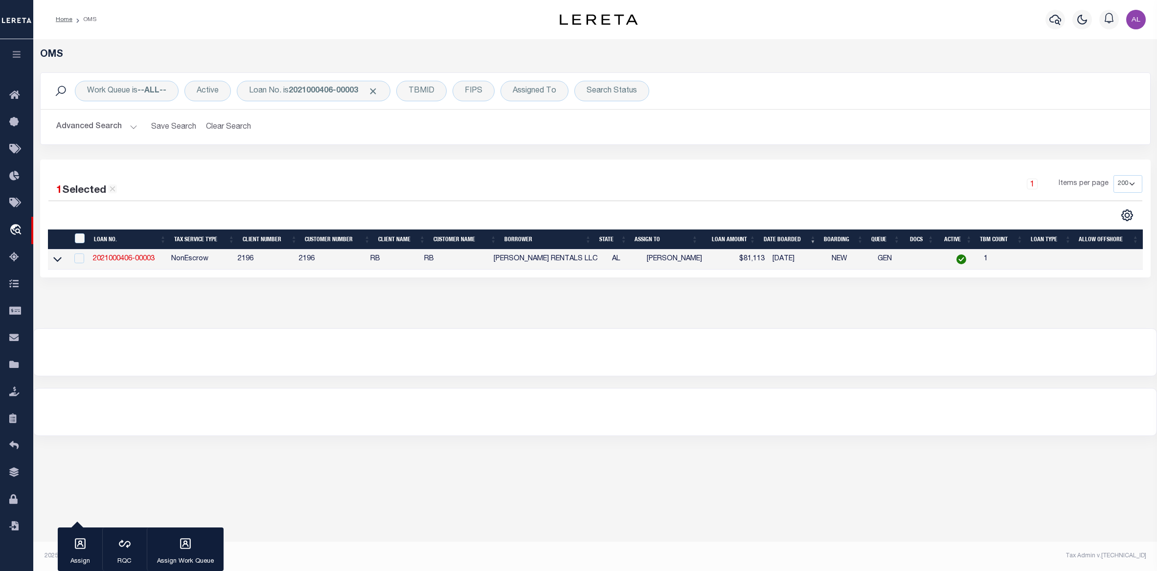
select select "NonEscrow"
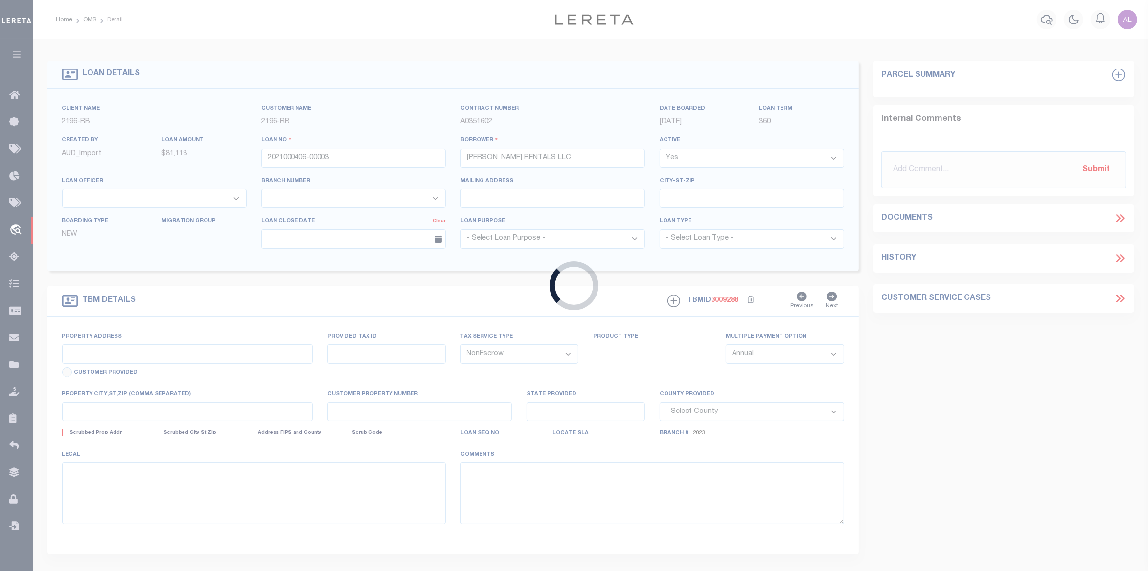
type input "[STREET_ADDRESS][PERSON_NAME]"
select select
type input "[GEOGRAPHIC_DATA] AL 35611"
type input "AL"
select select
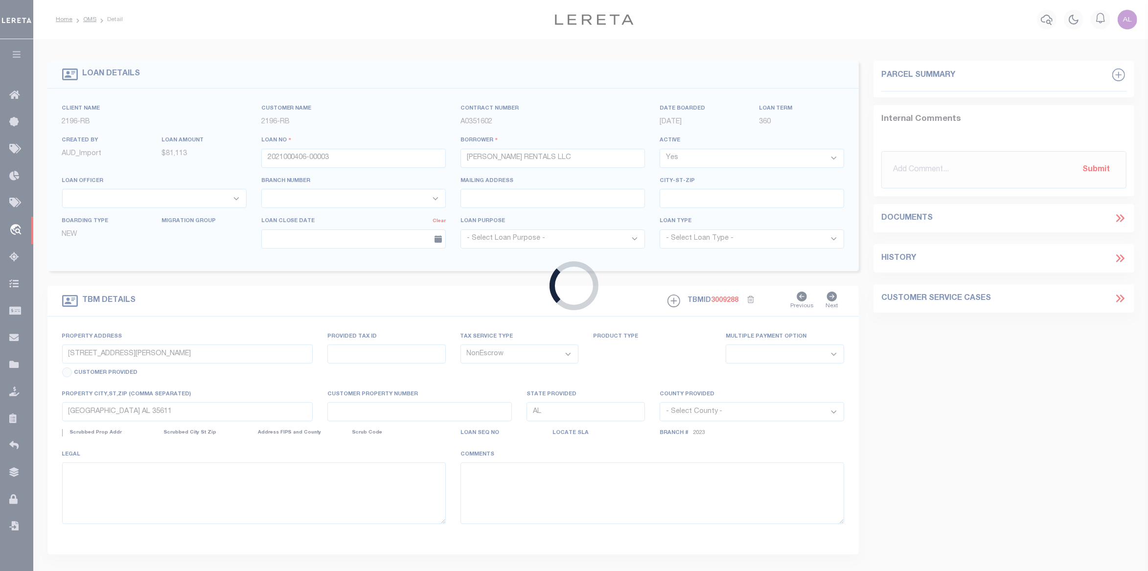
select select "13023"
select select "5165"
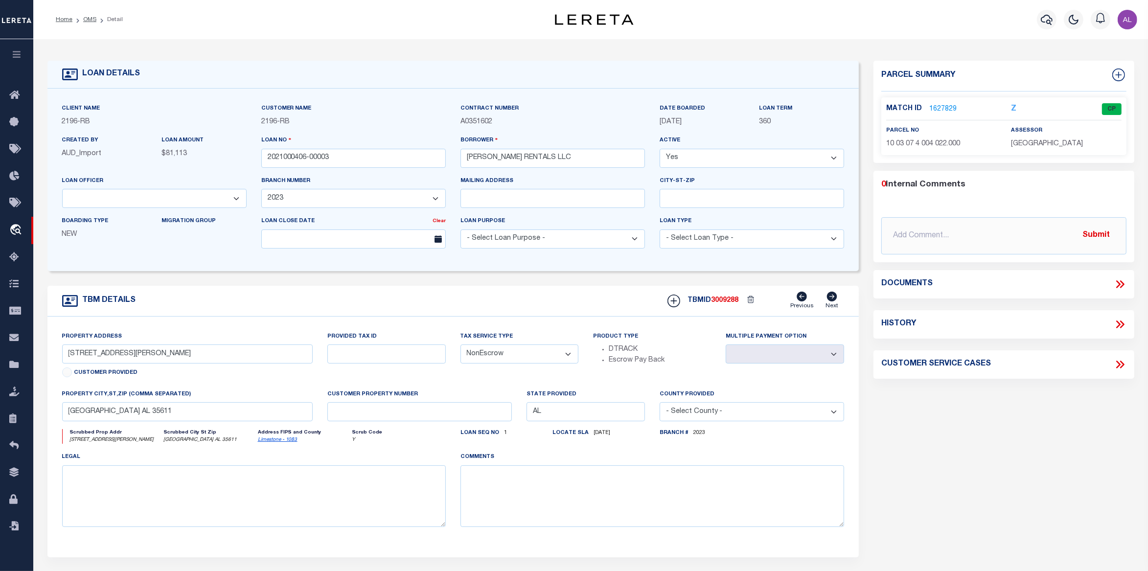
click at [941, 109] on link "1627829" at bounding box center [942, 109] width 27 height 10
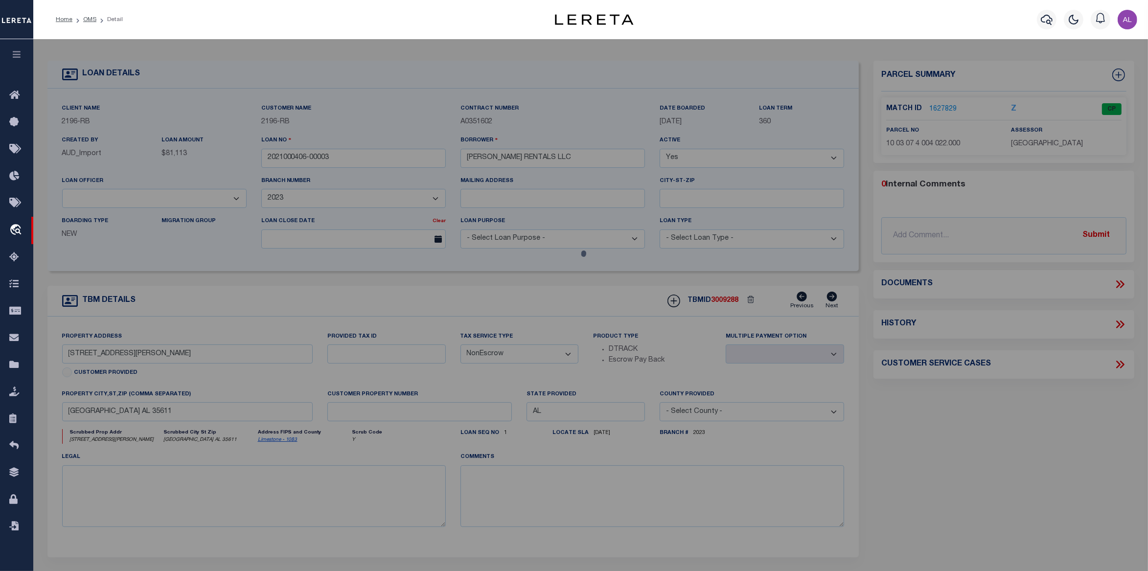
checkbox input "false"
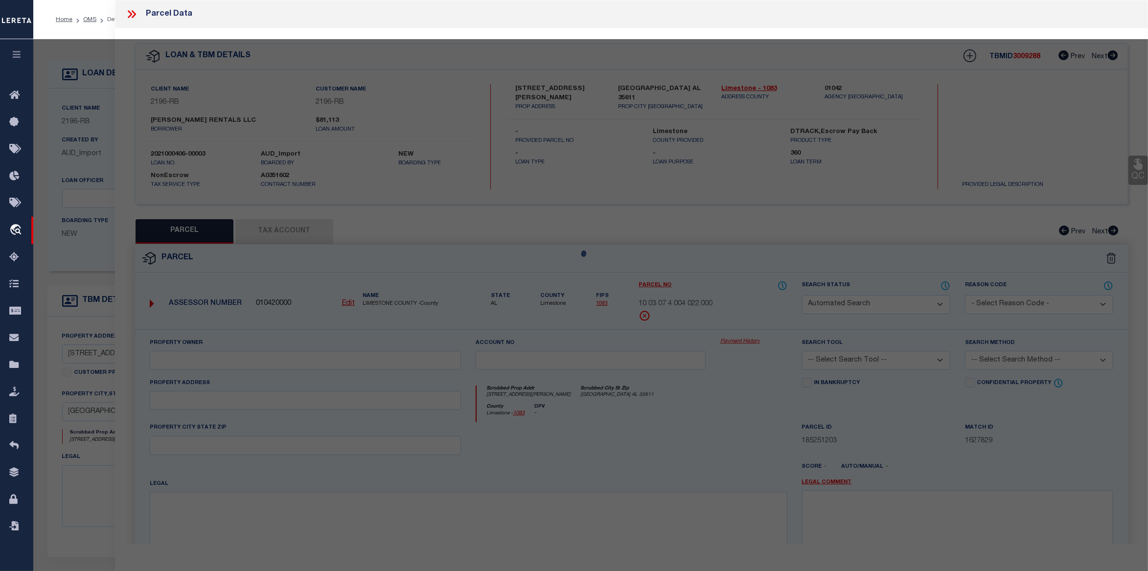
select select "CP"
type input "ABILITY PLUS INC"
select select
type input "108 GORDON DRIVE"
checkbox input "false"
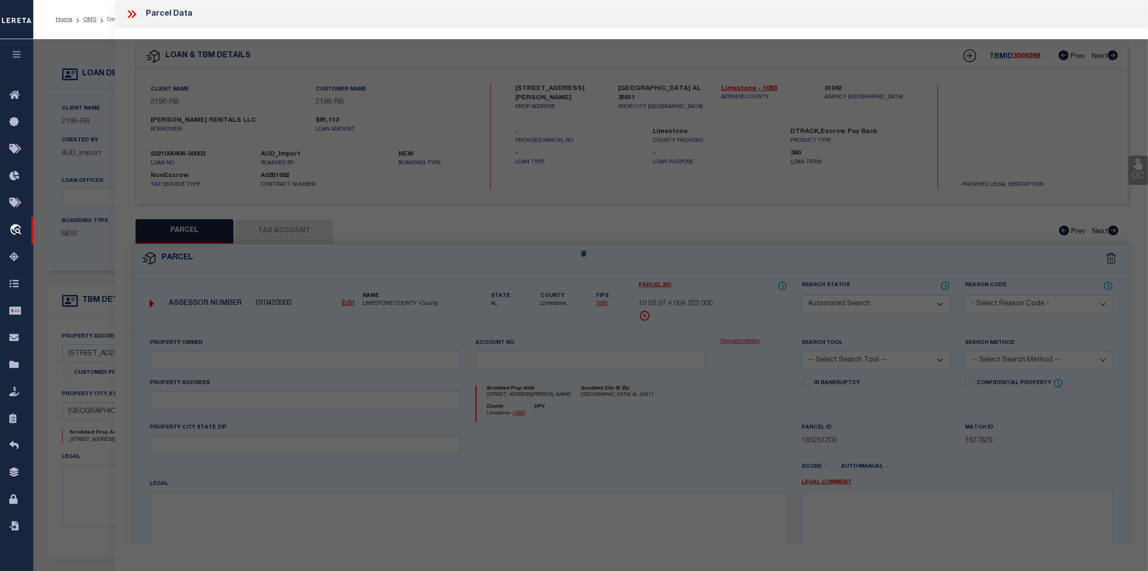
type input "[GEOGRAPHIC_DATA] AL 35611"
type textarea "Tax ID Special Project"
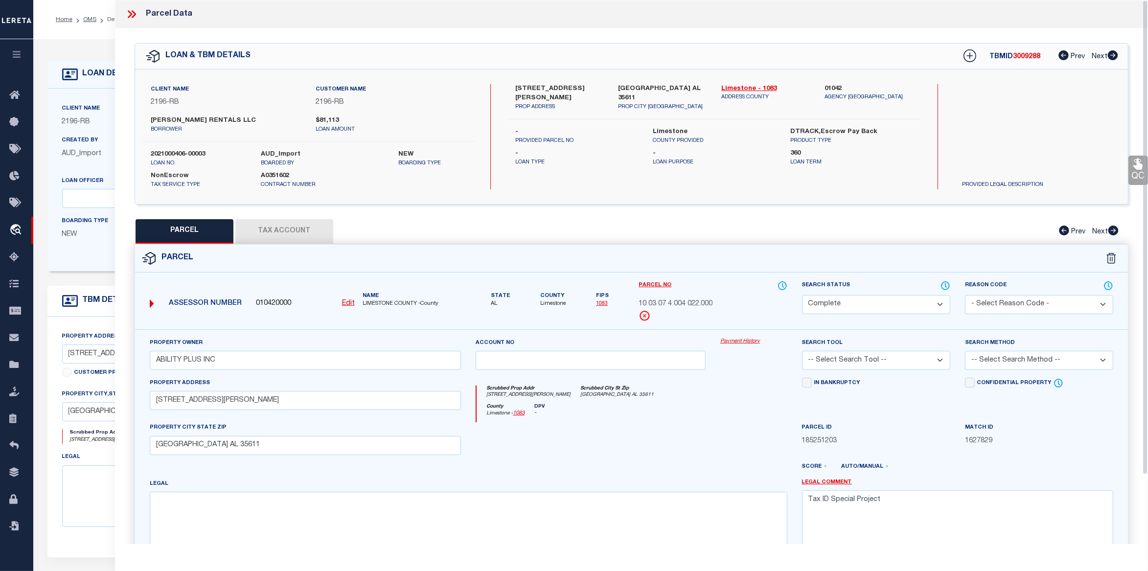
click at [738, 345] on link "Payment History" at bounding box center [753, 342] width 67 height 8
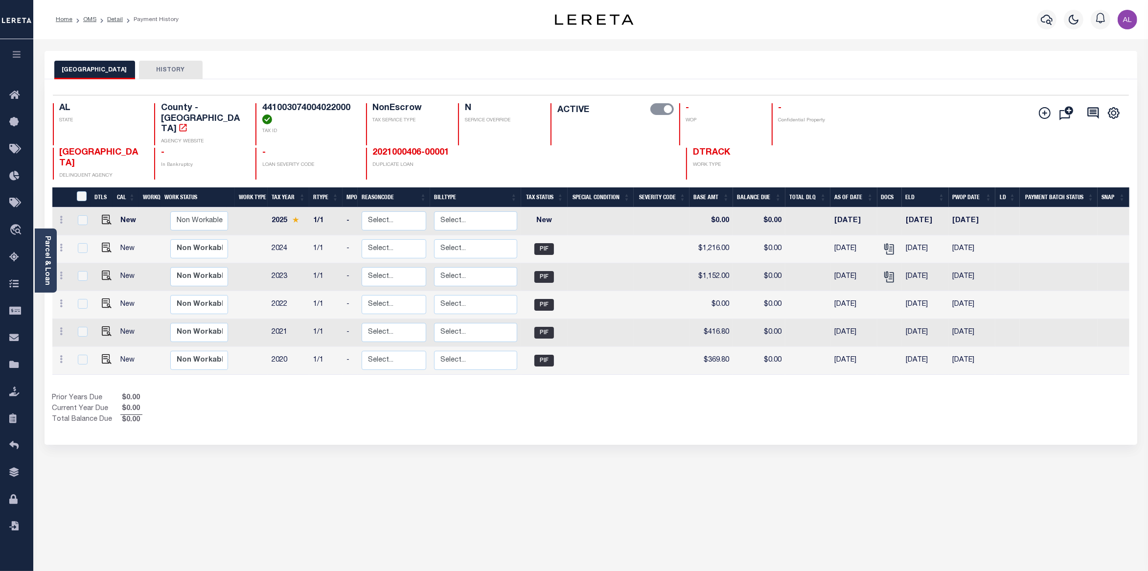
click at [115, 14] on ol "Home OMS Detail Payment History" at bounding box center [117, 19] width 138 height 21
click at [115, 17] on link "Detail" at bounding box center [115, 20] width 16 height 6
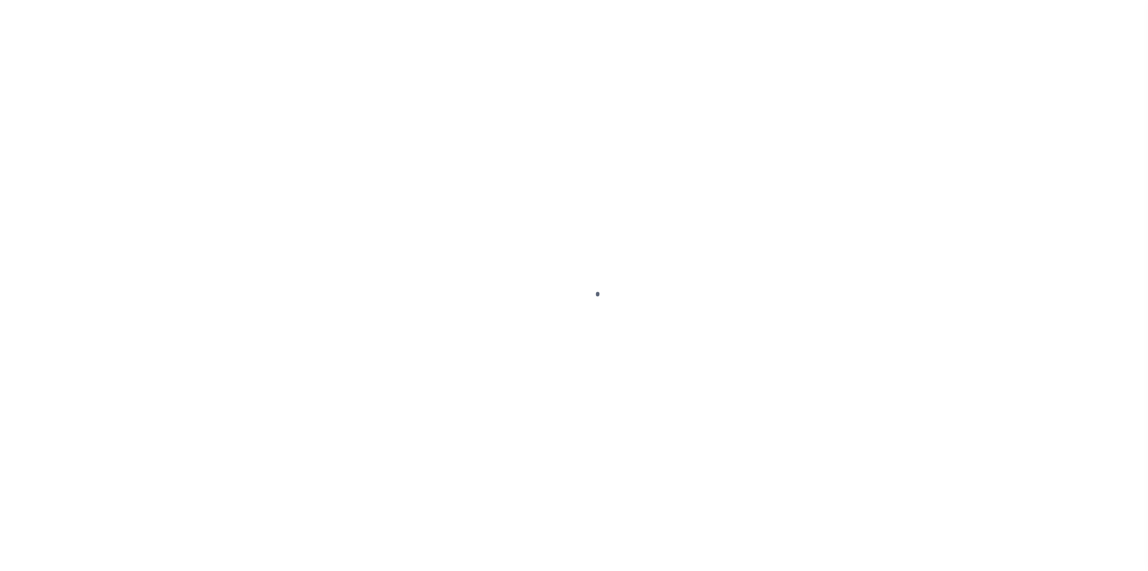
select select "13023"
select select "NonEscrow"
select select "5165"
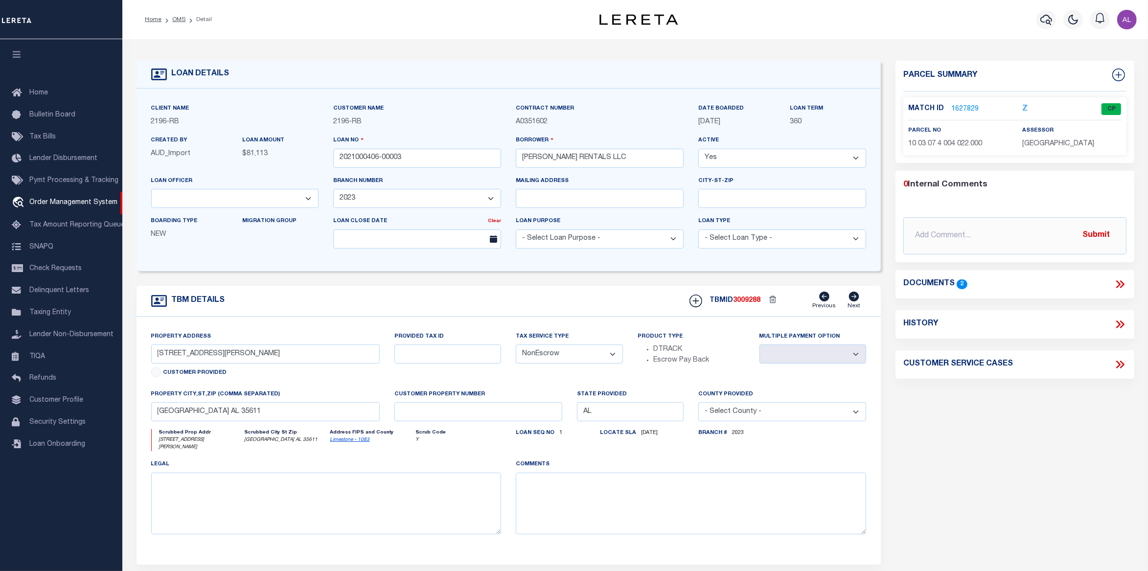
click at [970, 108] on link "1627829" at bounding box center [964, 109] width 27 height 10
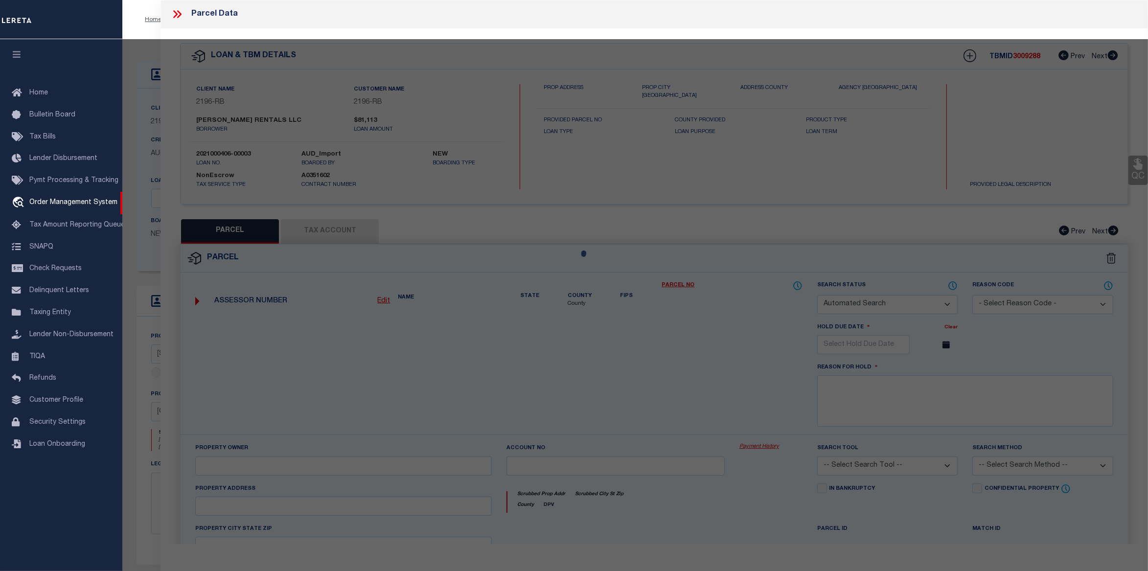
checkbox input "false"
select select "CP"
type input "ABILITY PLUS INC"
select select
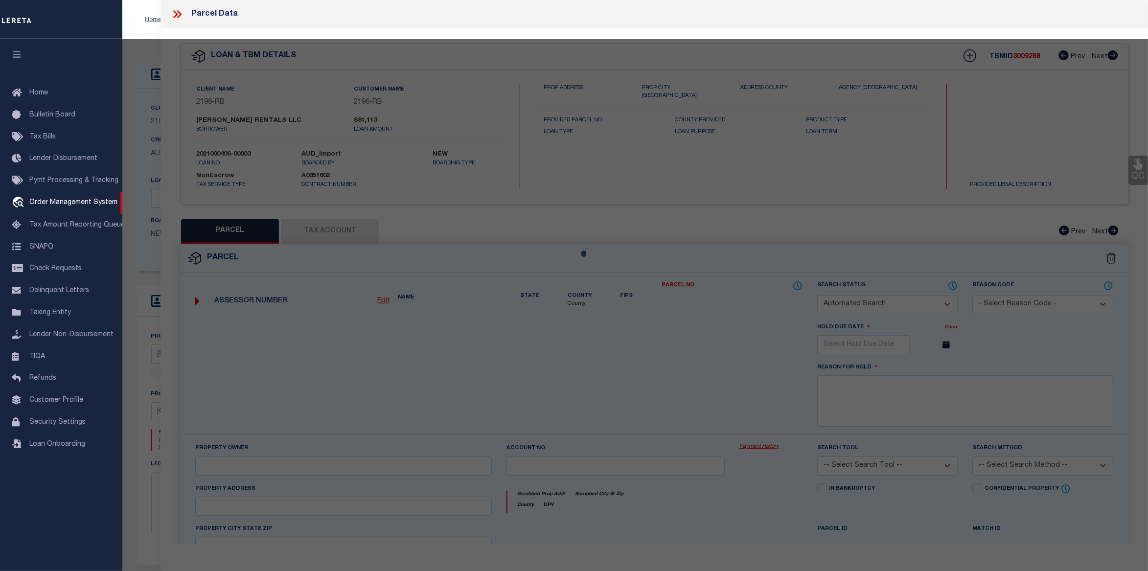
type input "108 GORDON DRIVE"
checkbox input "false"
type input "[GEOGRAPHIC_DATA] AL 35611"
type textarea "Tax ID Special Project"
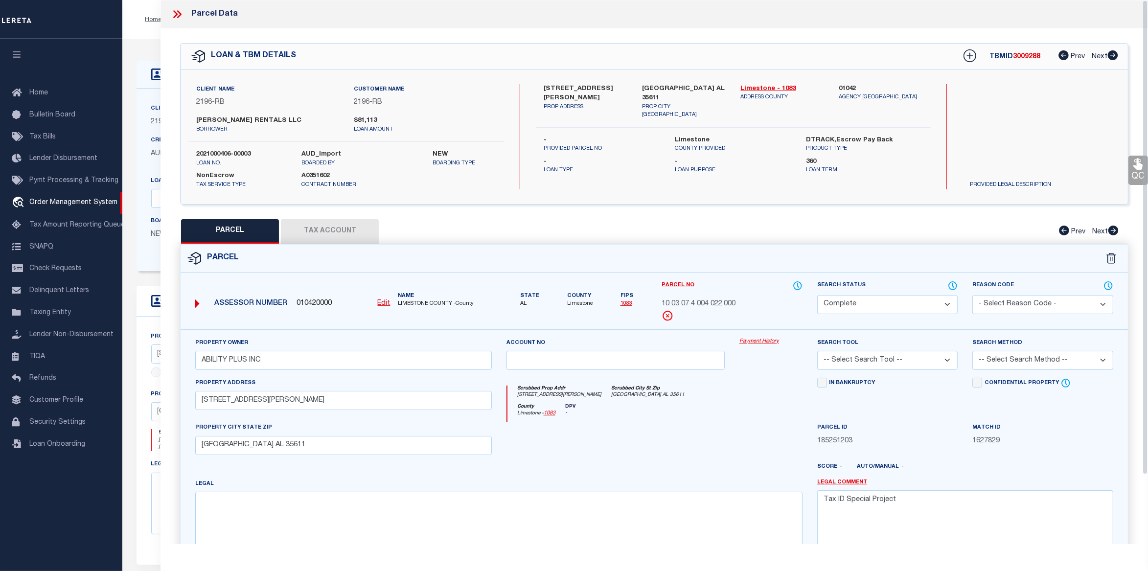
click at [152, 87] on div "LOAN DETAILS" at bounding box center [509, 75] width 745 height 28
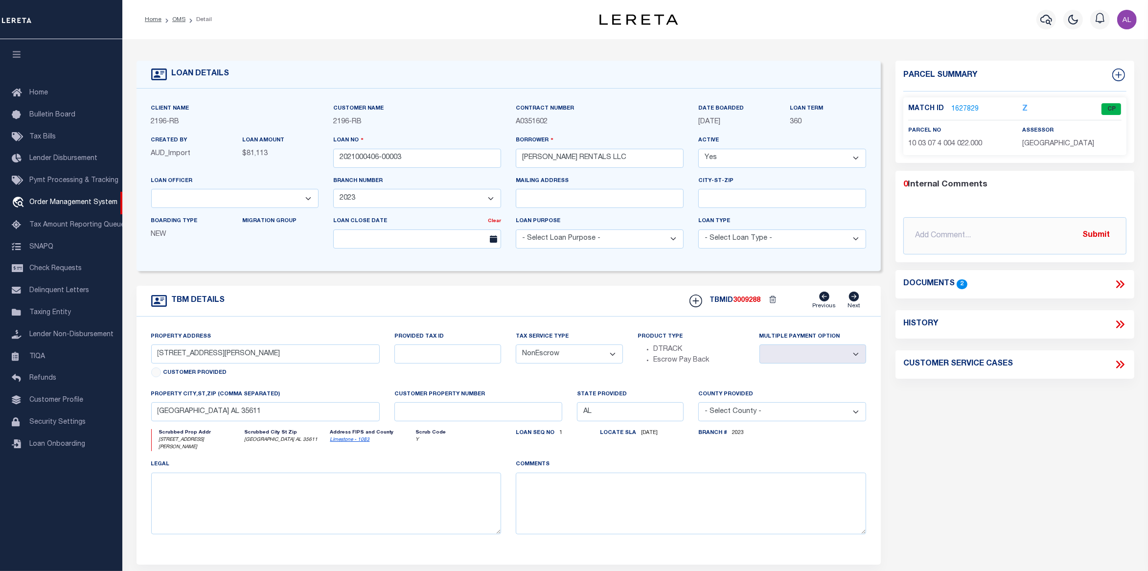
click at [966, 109] on link "1627829" at bounding box center [964, 109] width 27 height 10
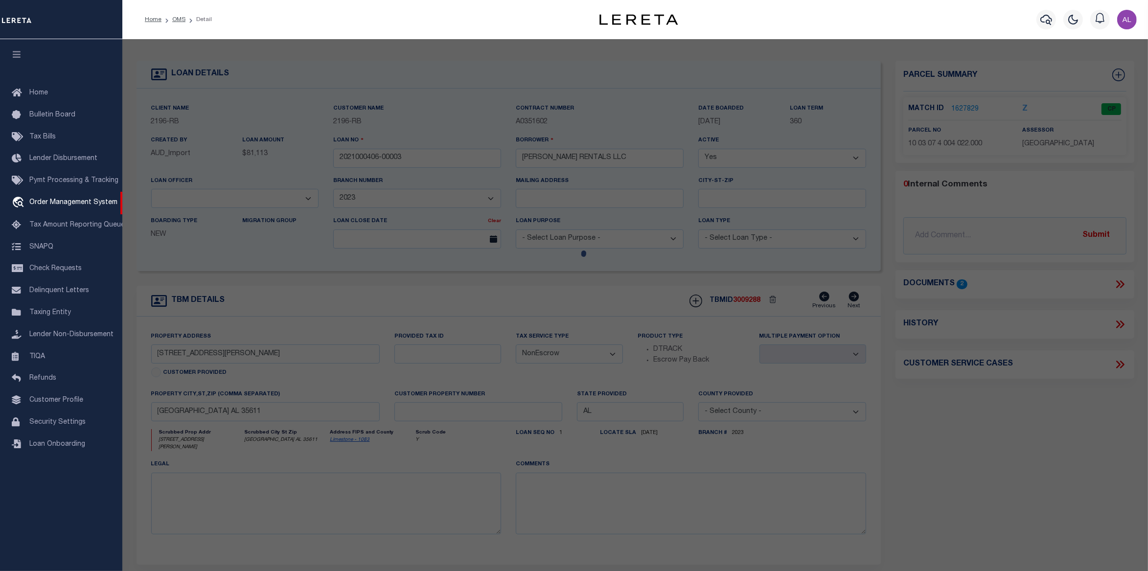
select select "AS"
checkbox input "false"
select select "CP"
type input "ABILITY PLUS INC"
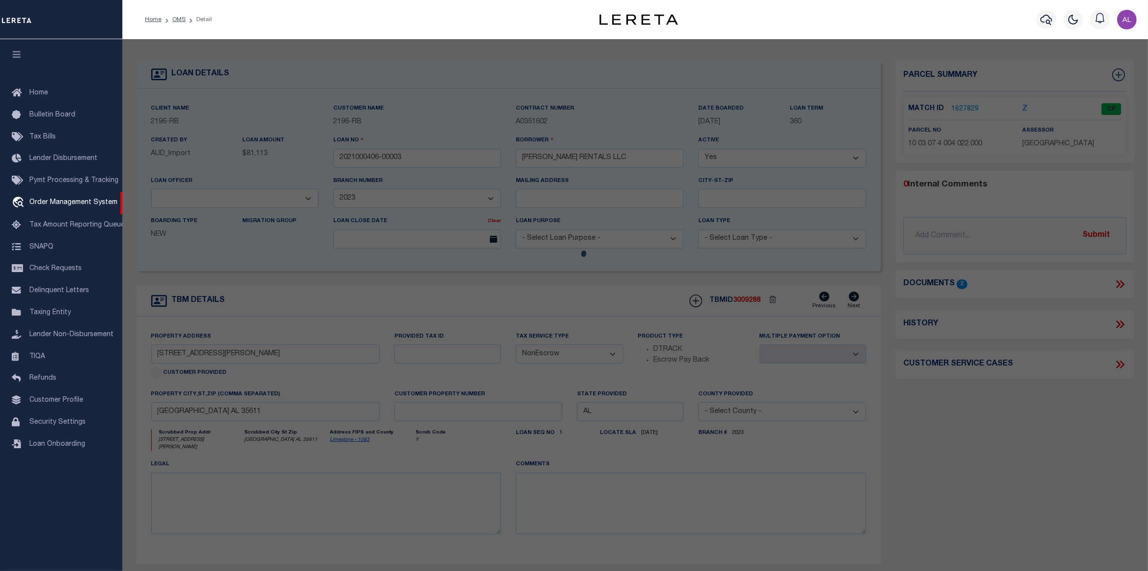
select select
type input "108 GORDON DRIVE"
checkbox input "false"
type input "ATHENS AL 35611"
type textarea "Tax ID Special Project"
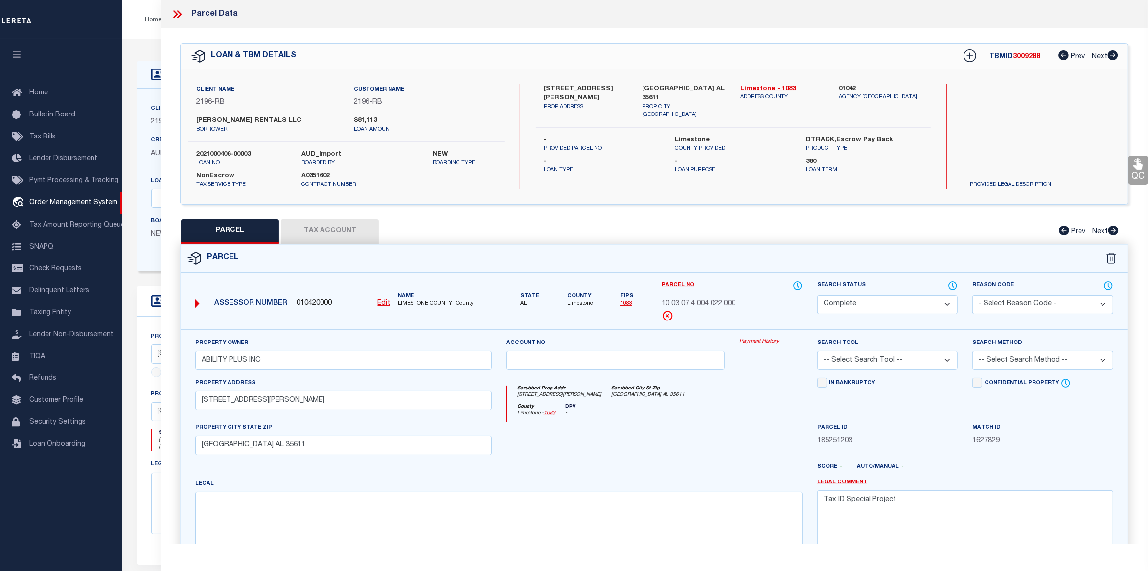
click at [147, 164] on div "Created By AUD_Import" at bounding box center [189, 151] width 91 height 32
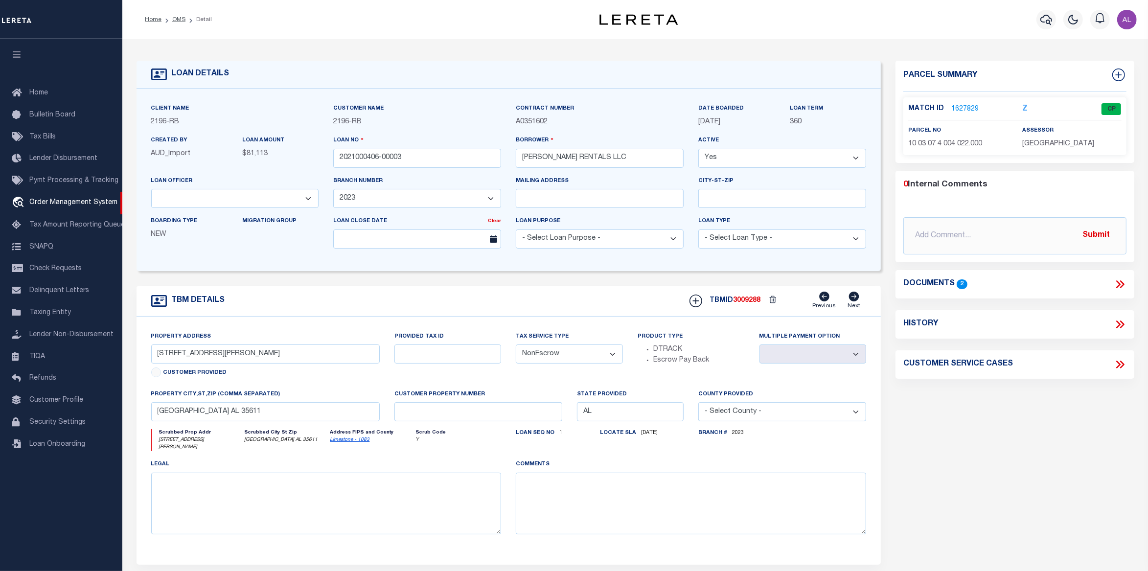
click at [962, 104] on link "1627829" at bounding box center [964, 109] width 27 height 10
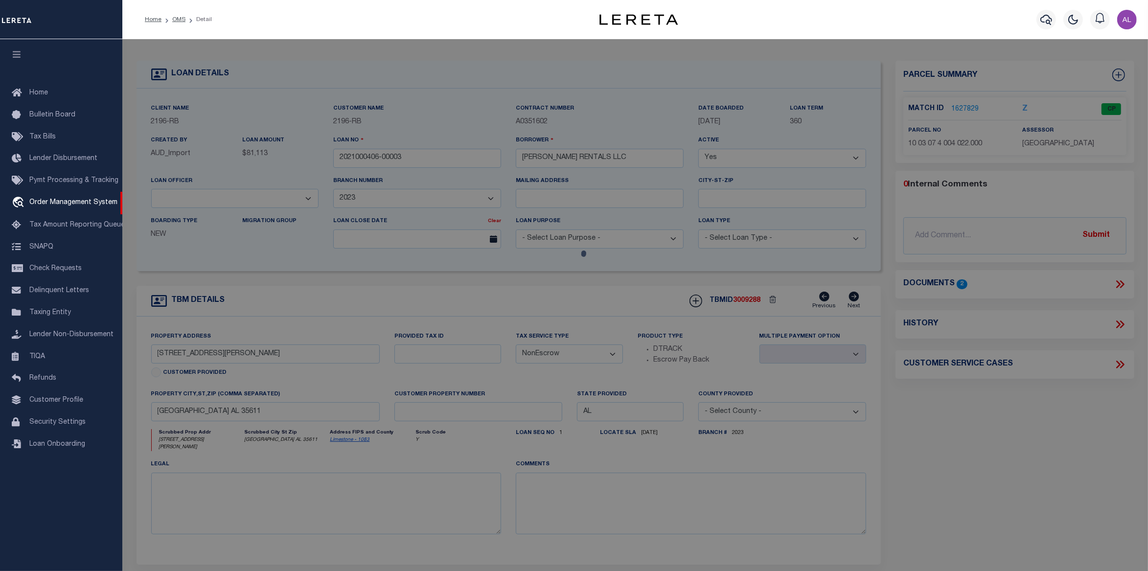
select select "AS"
checkbox input "false"
select select "CP"
type input "ABILITY PLUS INC"
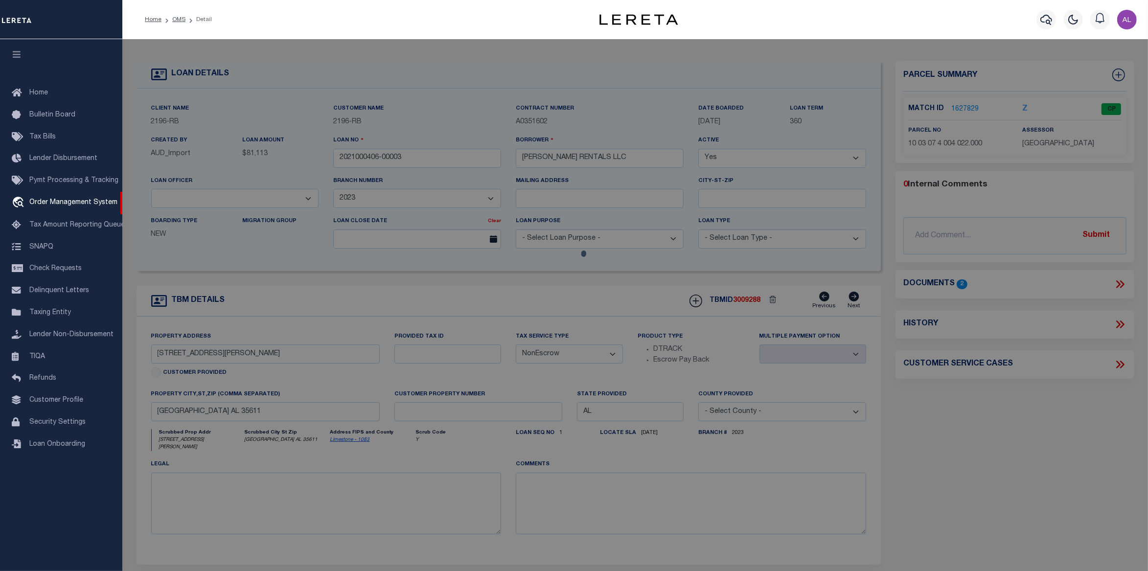
select select
type input "[STREET_ADDRESS][PERSON_NAME]"
checkbox input "false"
type input "[GEOGRAPHIC_DATA] AL 35611"
type textarea "Tax ID Special Project"
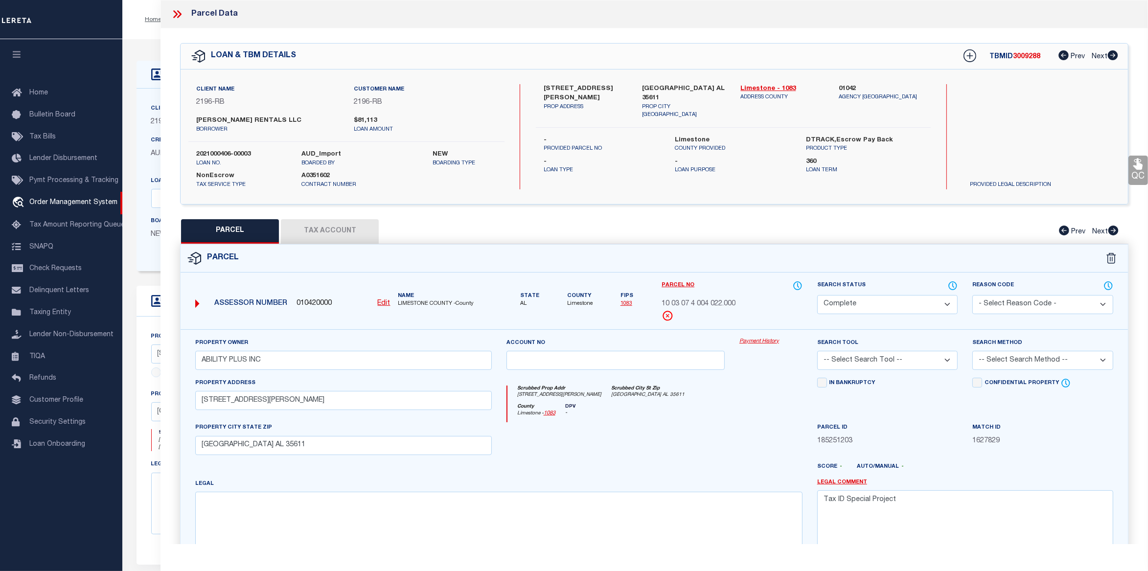
click at [754, 339] on link "Payment History" at bounding box center [770, 342] width 63 height 8
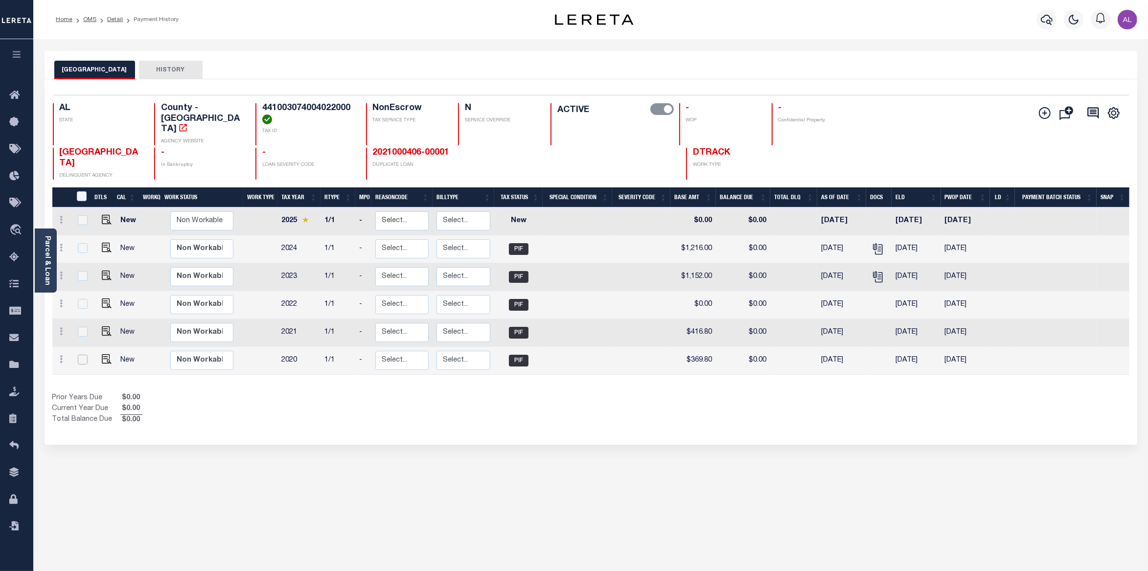
click at [82, 355] on input "checkbox" at bounding box center [83, 360] width 10 height 10
checkbox input "true"
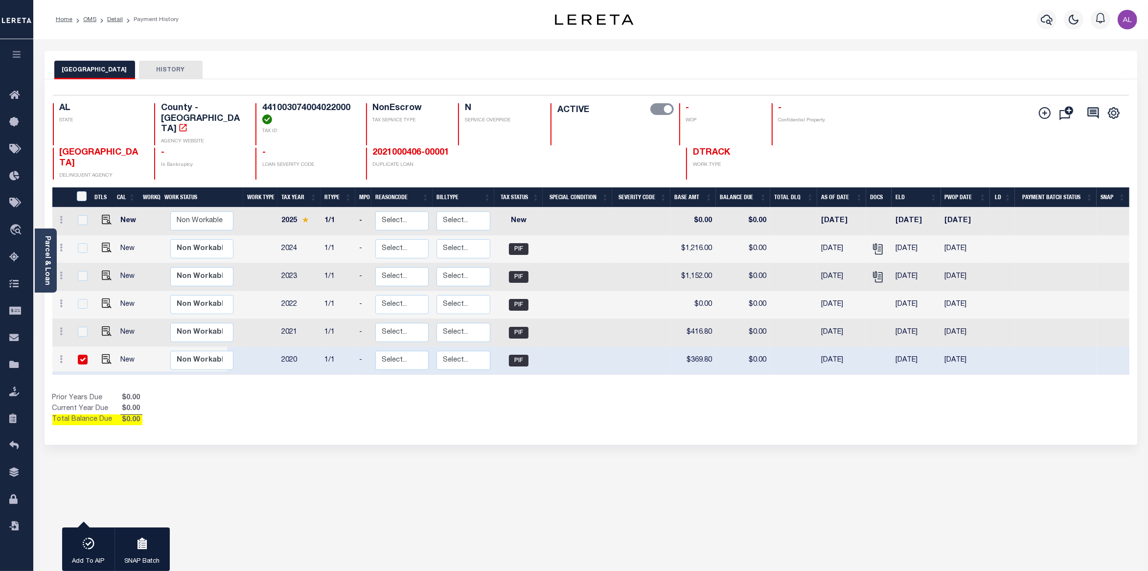
click at [295, 109] on h4 "441003074004022000" at bounding box center [308, 113] width 92 height 21
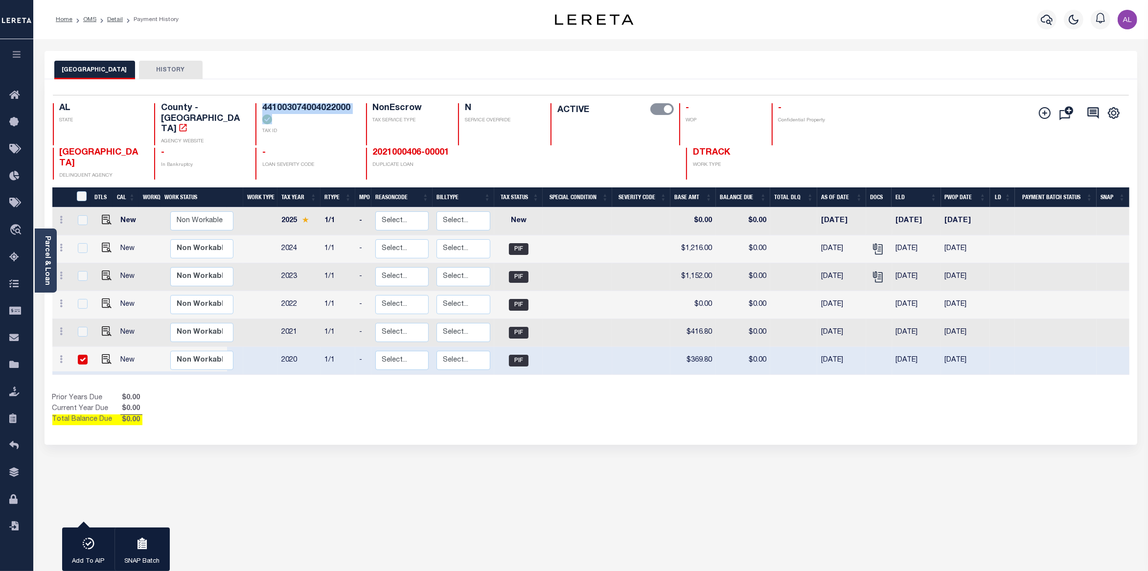
copy h4 "441003074004022000"
click at [117, 20] on link "Detail" at bounding box center [115, 20] width 16 height 6
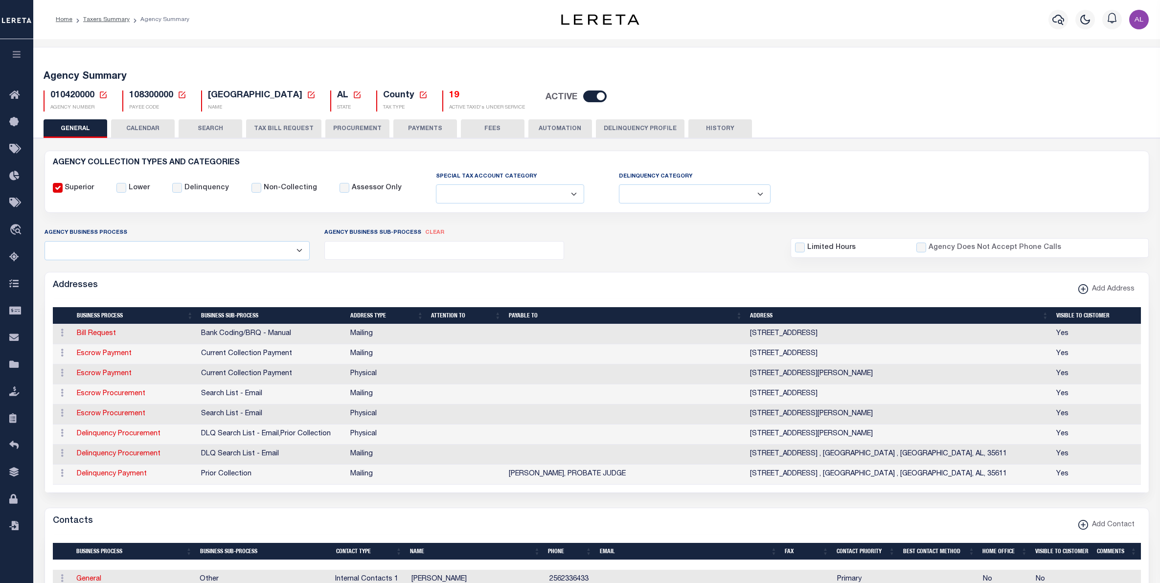
select select
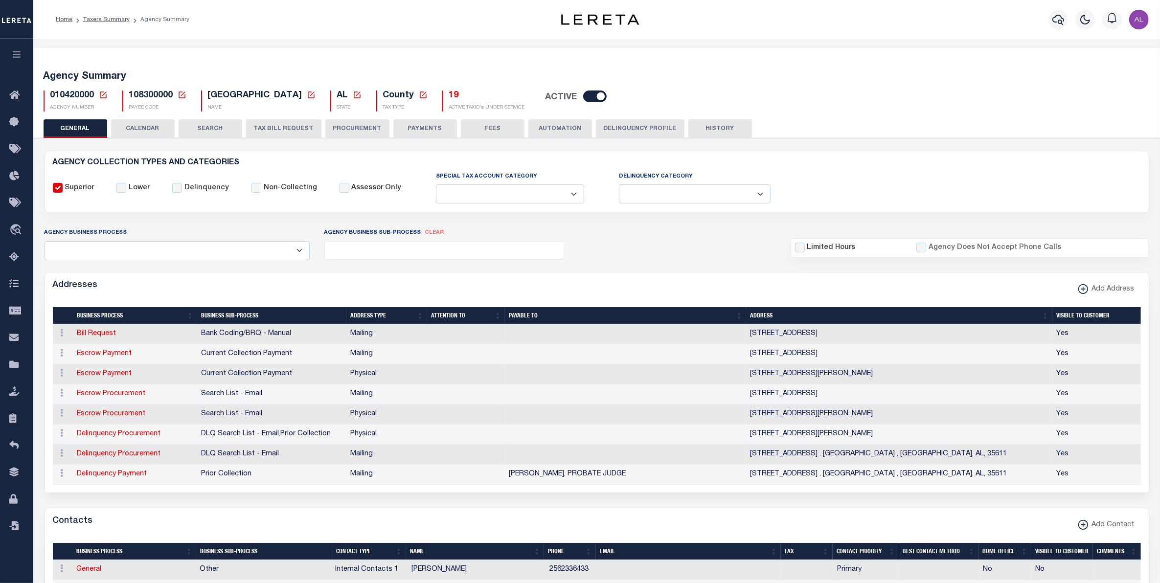
click at [154, 118] on div "Agency Summary 010420000 Agency Number Edit Cancel Ok New Agency Number Cancel …" at bounding box center [597, 89] width 1130 height 60
click at [150, 125] on button "CALENDAR" at bounding box center [143, 128] width 64 height 19
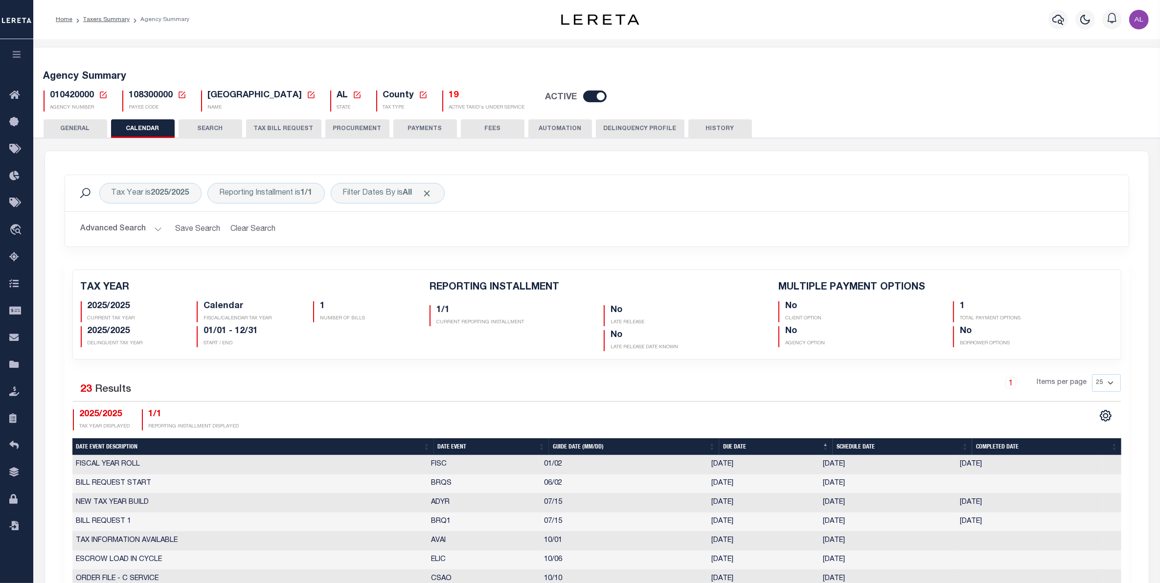
checkbox input "false"
type input "1"
drag, startPoint x: 133, startPoint y: 333, endPoint x: 91, endPoint y: 325, distance: 42.7
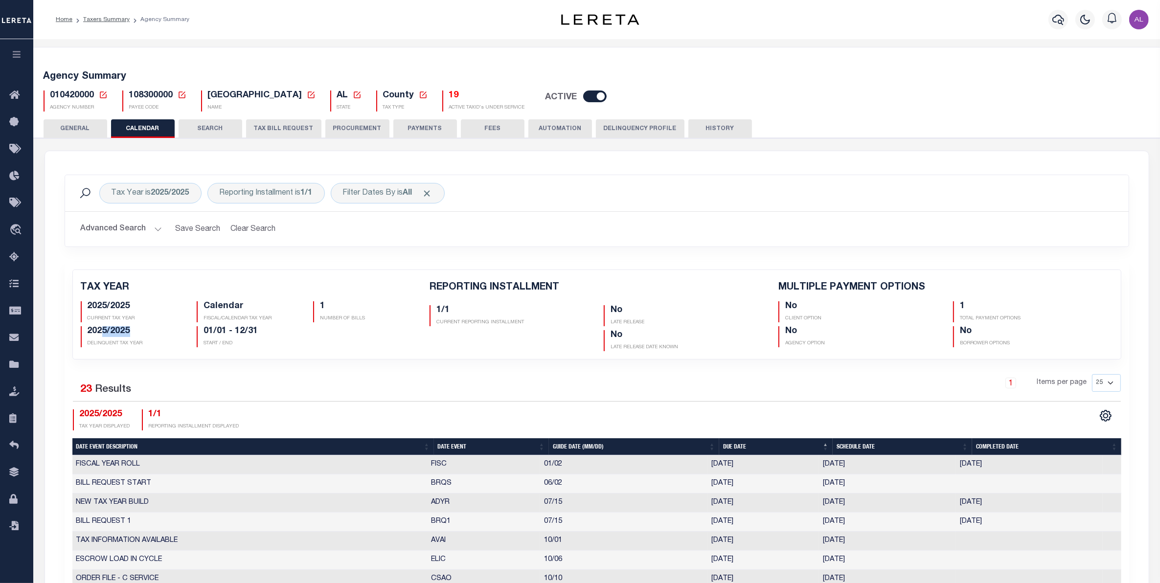
click at [91, 325] on div "2025/2025 CURRENT TAX YEAR Calendar FISCAL/CALENDAR TAX YEAR 1 NUMBER OF BILLS" at bounding box center [247, 322] width 349 height 50
click at [104, 307] on h5 "2025/2025" at bounding box center [135, 306] width 95 height 11
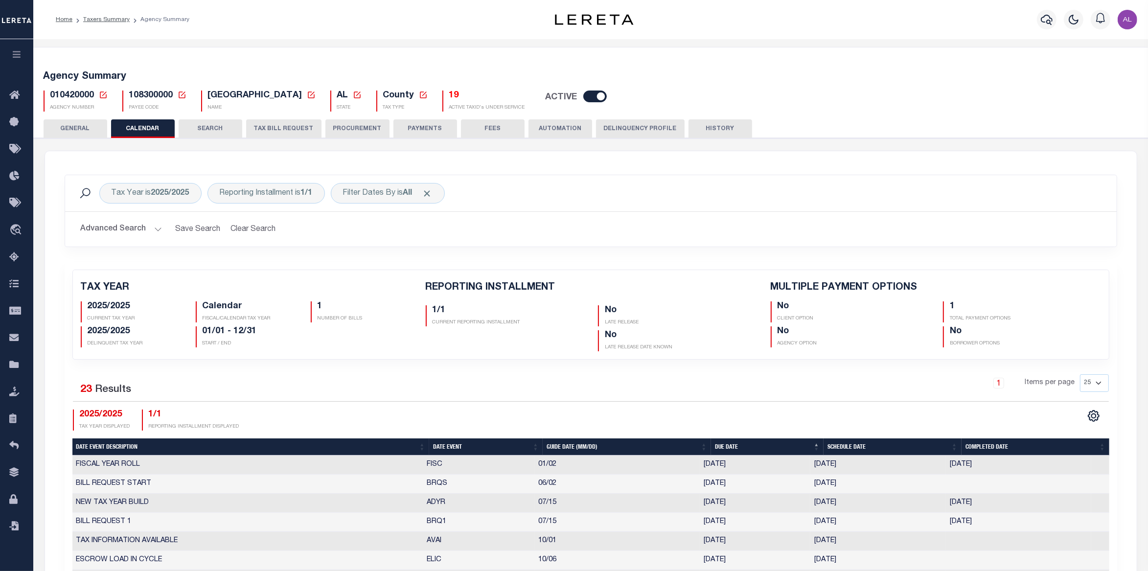
click at [96, 329] on h5 "2025/2025" at bounding box center [134, 331] width 93 height 11
click at [110, 308] on h5 "2025/2025" at bounding box center [134, 306] width 93 height 11
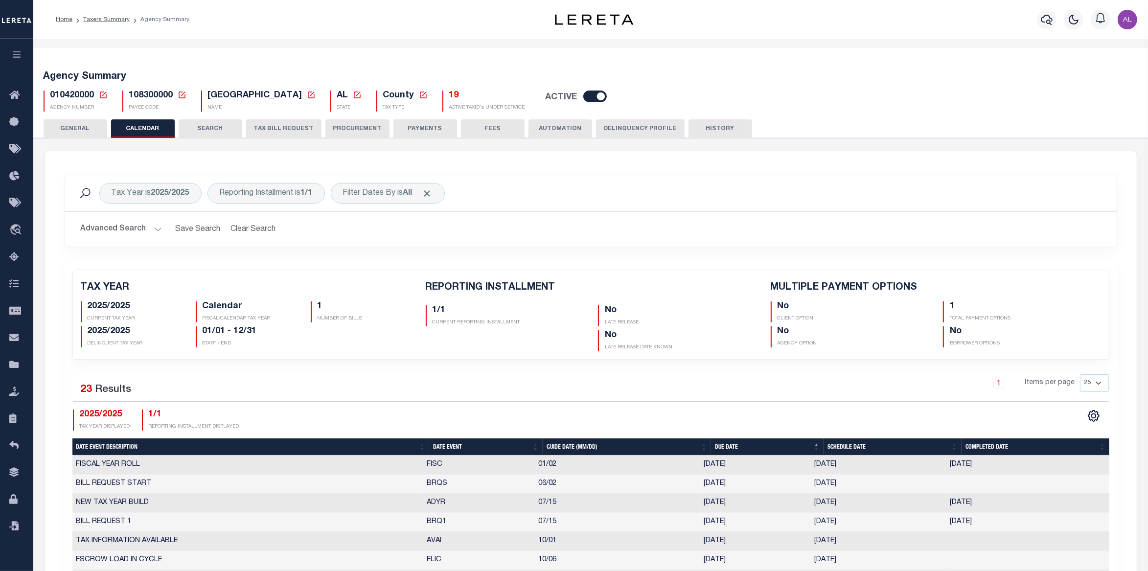
click at [140, 317] on p "CURRENT TAX YEAR" at bounding box center [134, 318] width 93 height 7
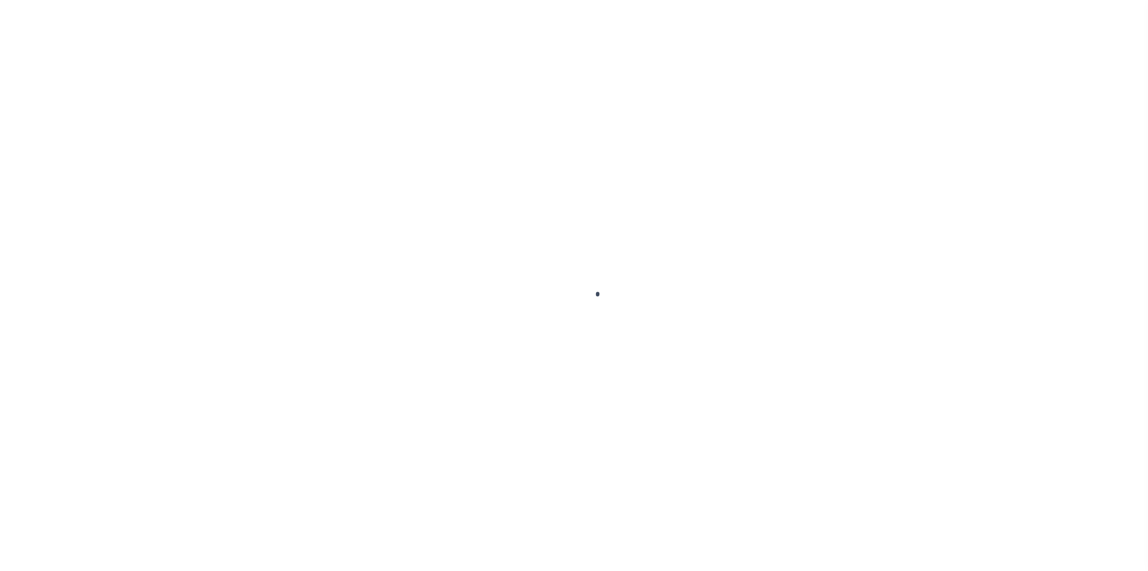
select select "13023"
select select "5165"
select select "NonEscrow"
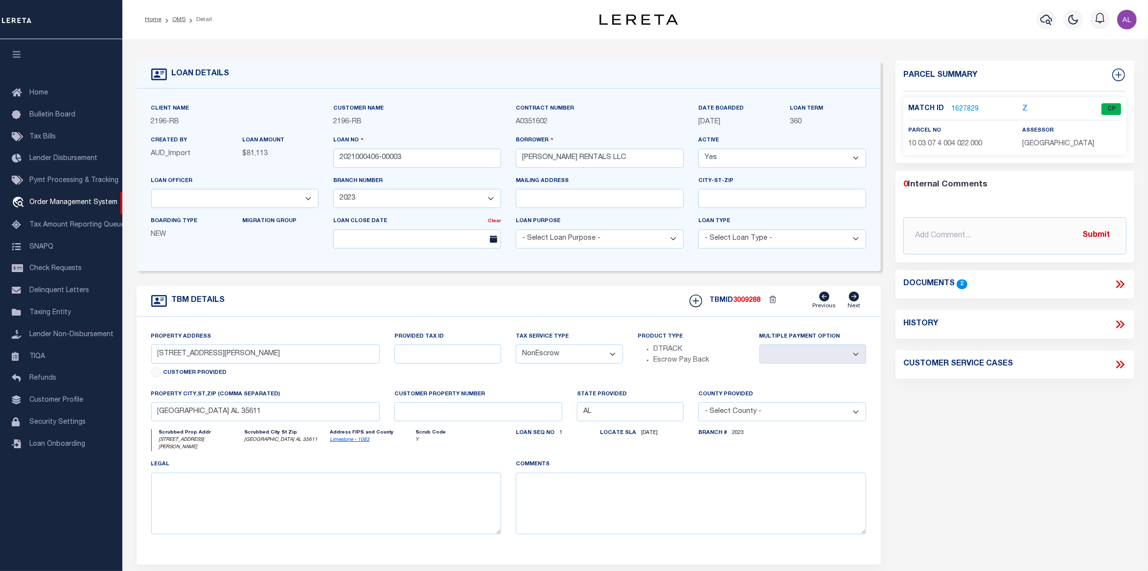
click at [961, 107] on link "1627829" at bounding box center [964, 109] width 27 height 10
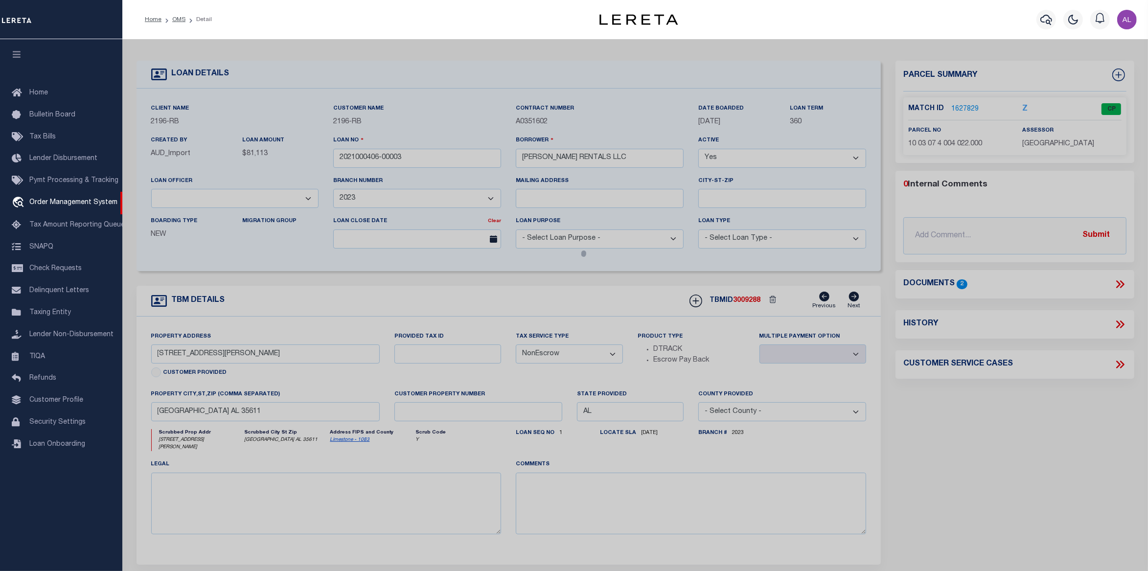
checkbox input "false"
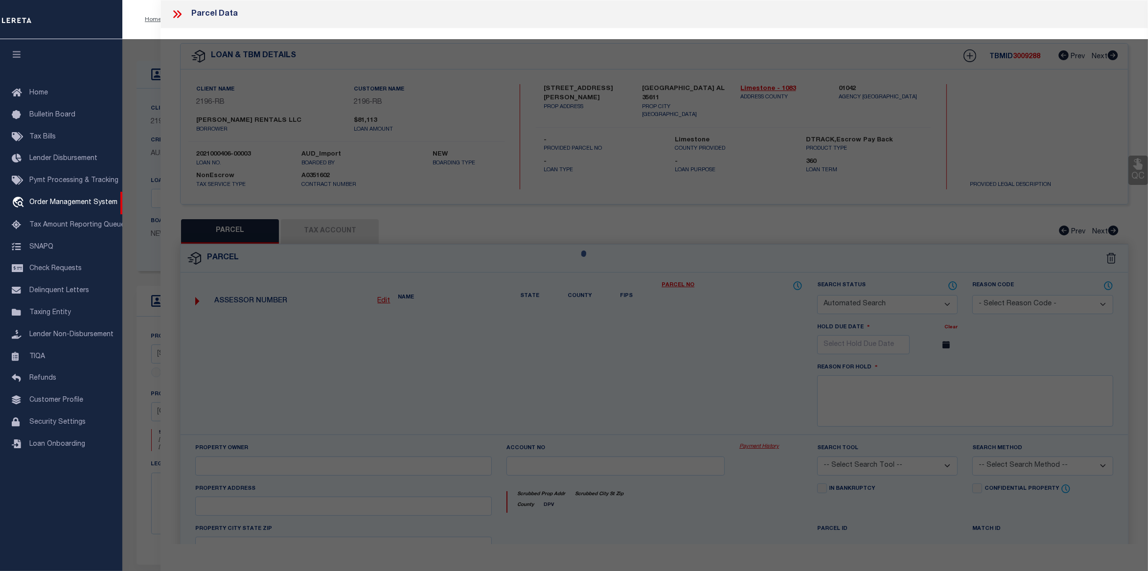
select select "CP"
type input "ABILITY PLUS INC"
select select
type input "108 GORDON DRIVE"
checkbox input "false"
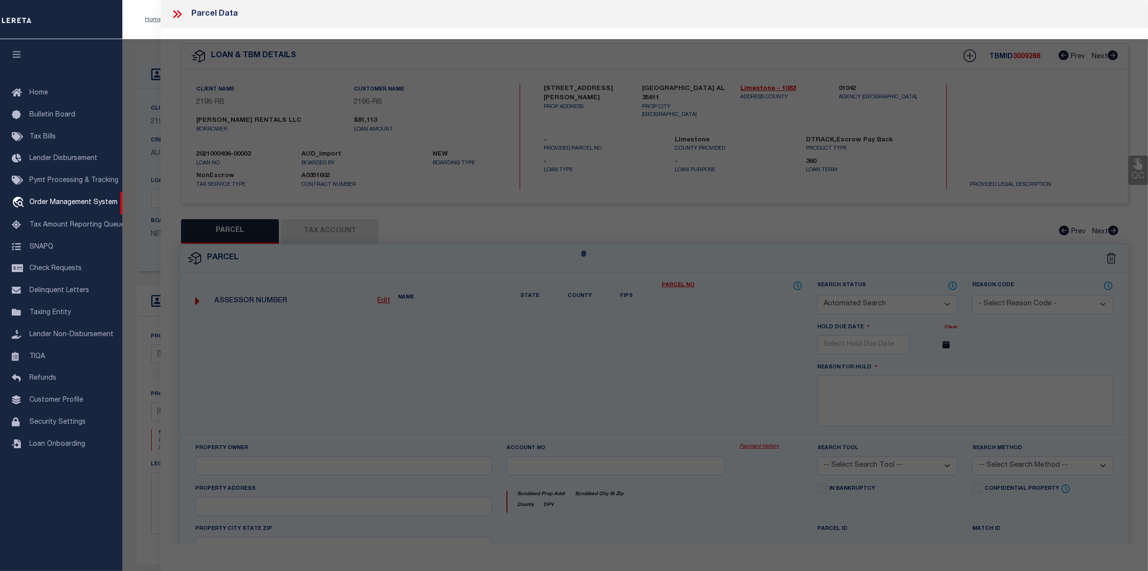
type input "[GEOGRAPHIC_DATA] AL 35611"
type textarea "Tax ID Special Project"
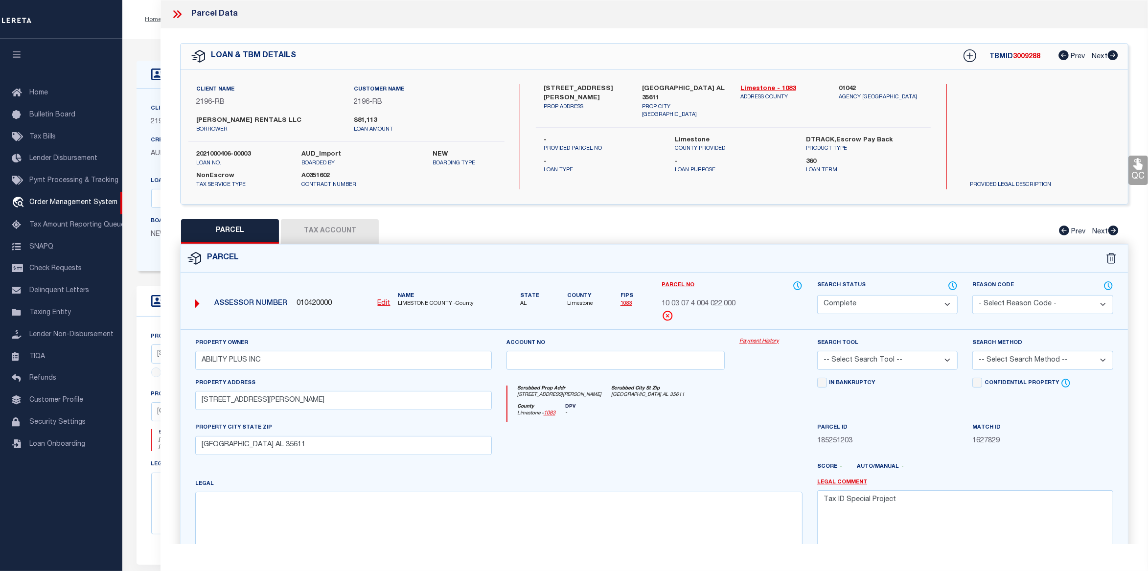
click at [766, 337] on div "Property Owner ABILITY PLUS INC Account no Payment History Search Tool -- Selec…" at bounding box center [654, 457] width 947 height 256
click at [763, 343] on link "Payment History" at bounding box center [770, 342] width 63 height 8
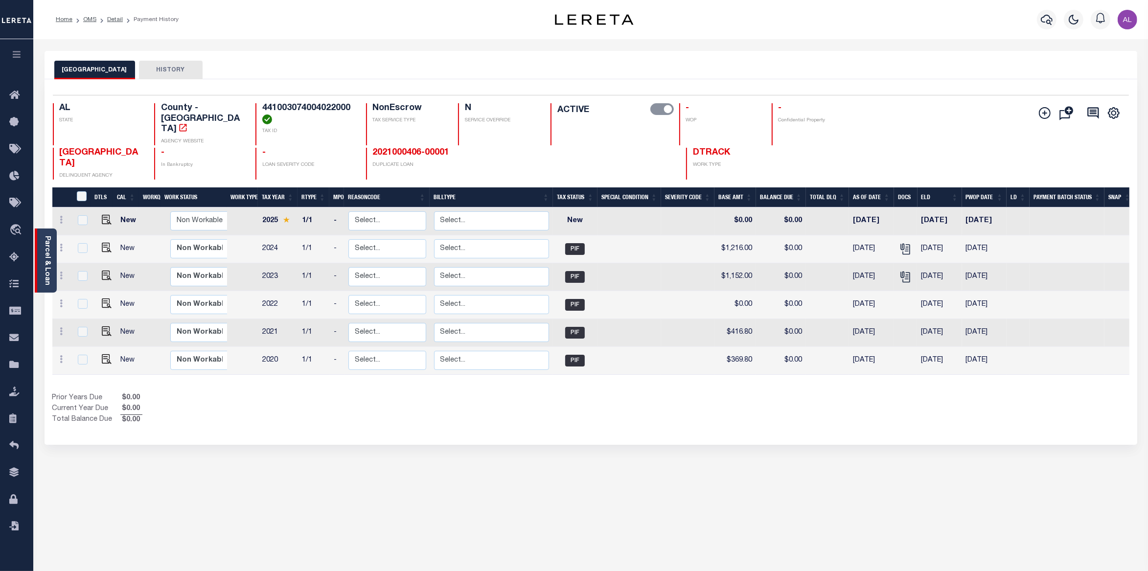
click at [48, 239] on link "Parcel & Loan" at bounding box center [47, 260] width 7 height 49
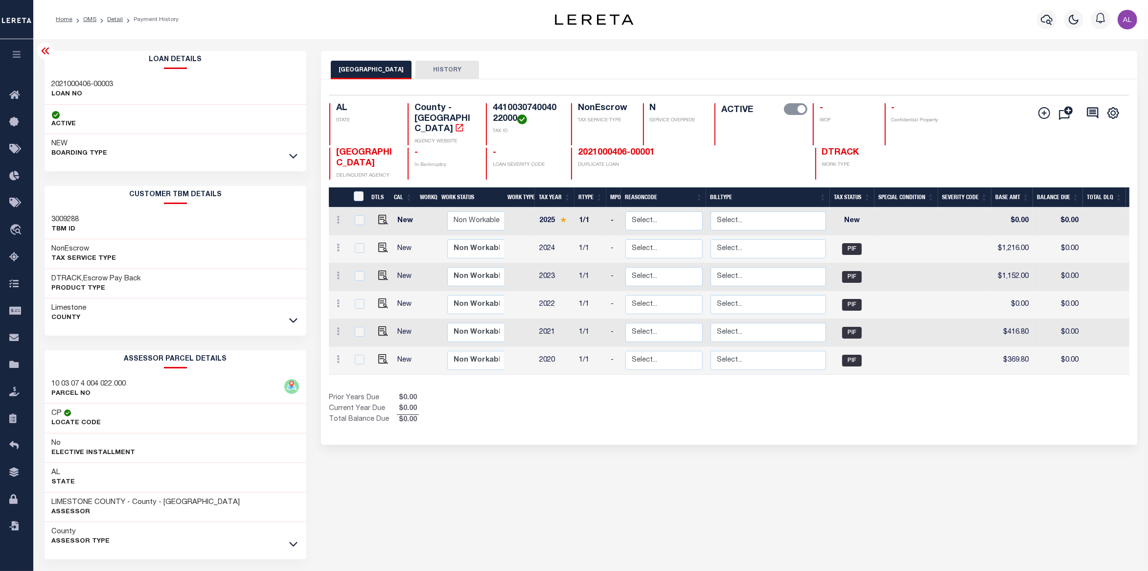
click at [93, 82] on h3 "2021000406-00003" at bounding box center [83, 85] width 62 height 10
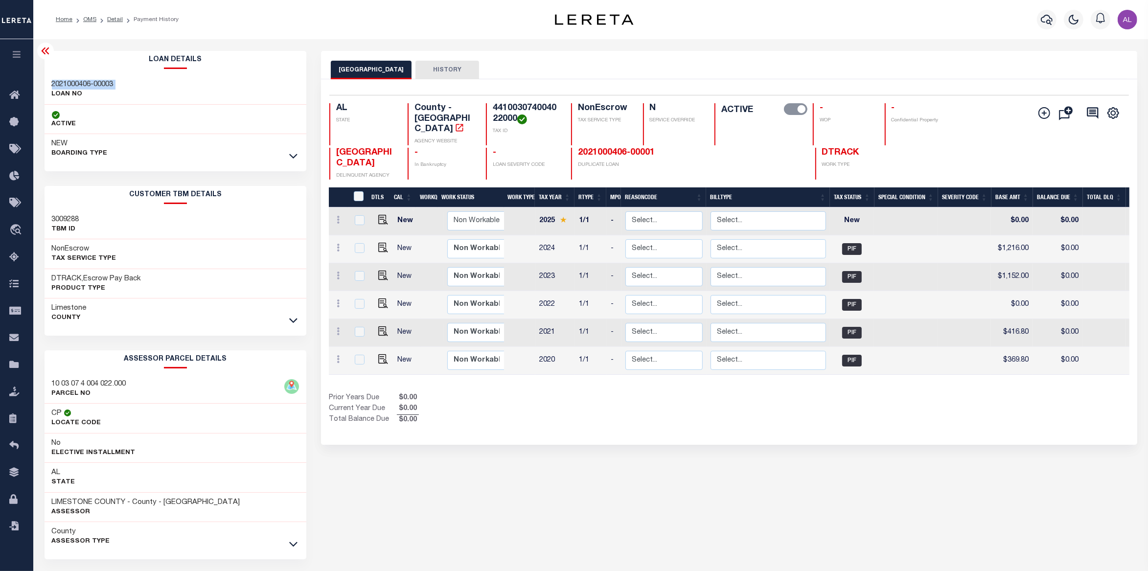
copy div "2021000406-00003"
click at [79, 82] on h3 "2021000406-00003" at bounding box center [83, 85] width 62 height 10
click at [116, 19] on link "Detail" at bounding box center [115, 20] width 16 height 6
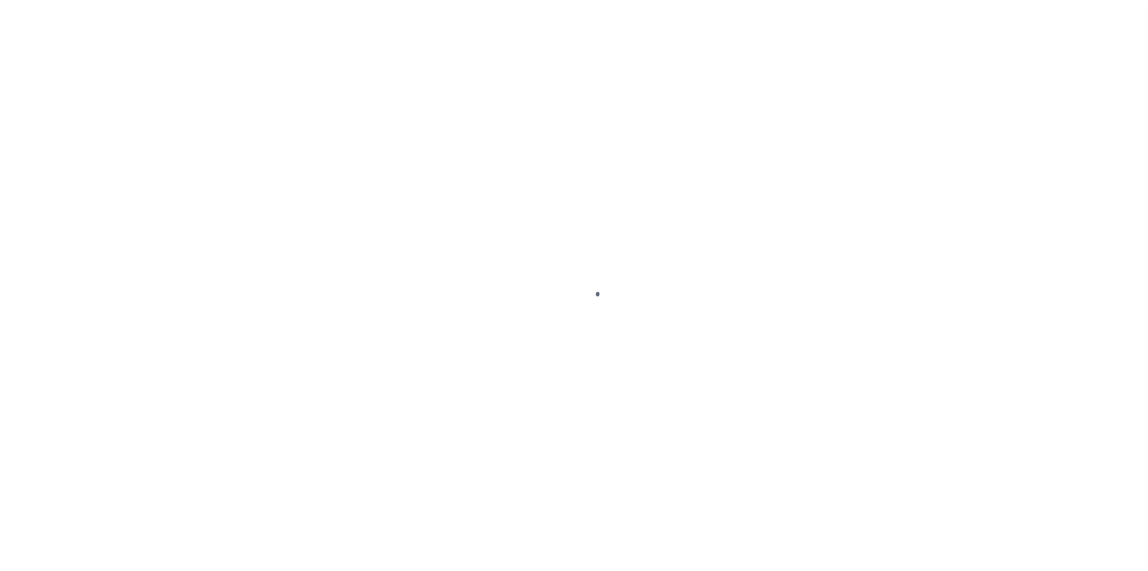
select select "13023"
select select "5165"
select select "NonEscrow"
type input "[STREET_ADDRESS][PERSON_NAME]"
select select
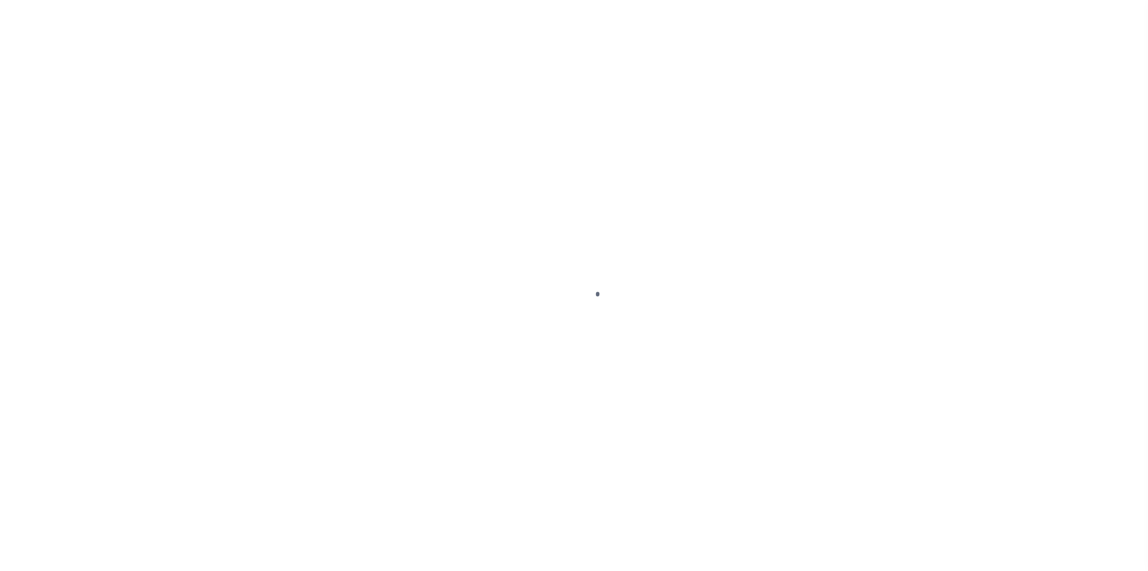
type input "[GEOGRAPHIC_DATA] AL 35611"
type input "AL"
select select
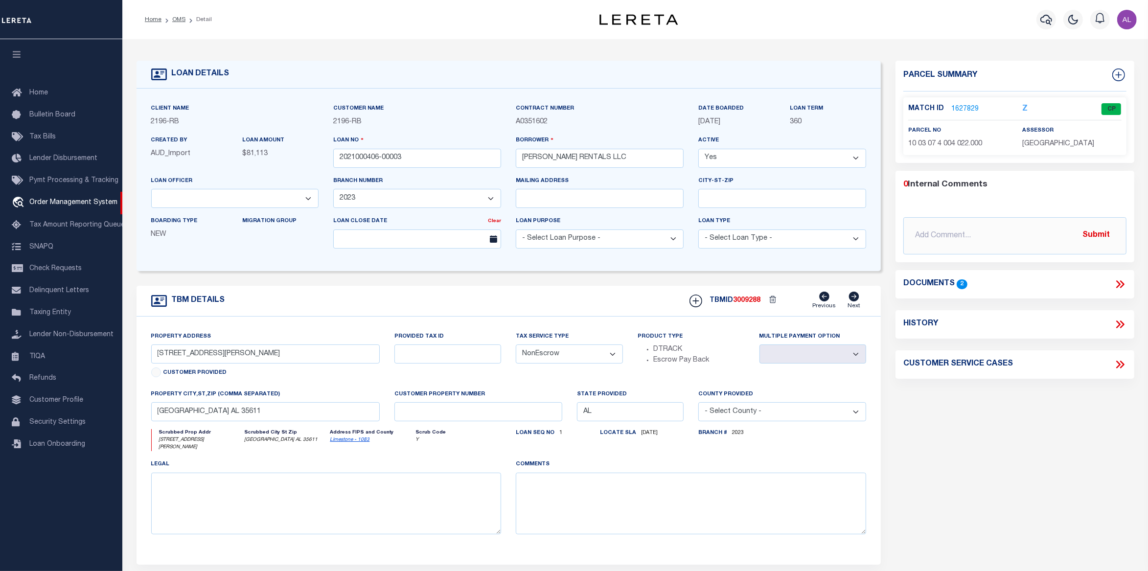
click at [959, 108] on link "1627829" at bounding box center [964, 109] width 27 height 10
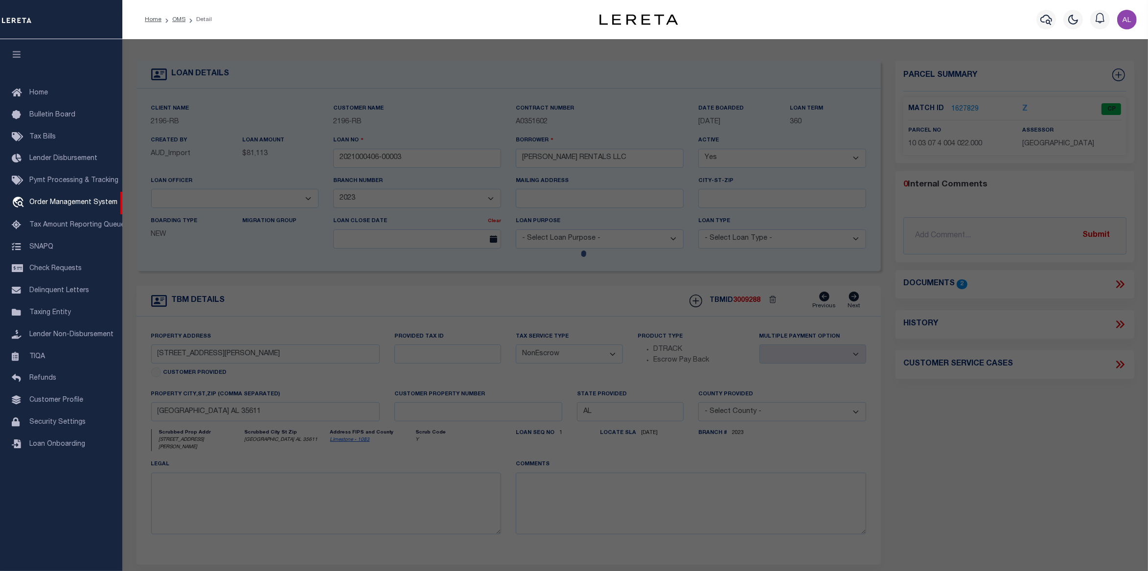
checkbox input "false"
select select "CP"
type input "ABILITY PLUS INC"
select select
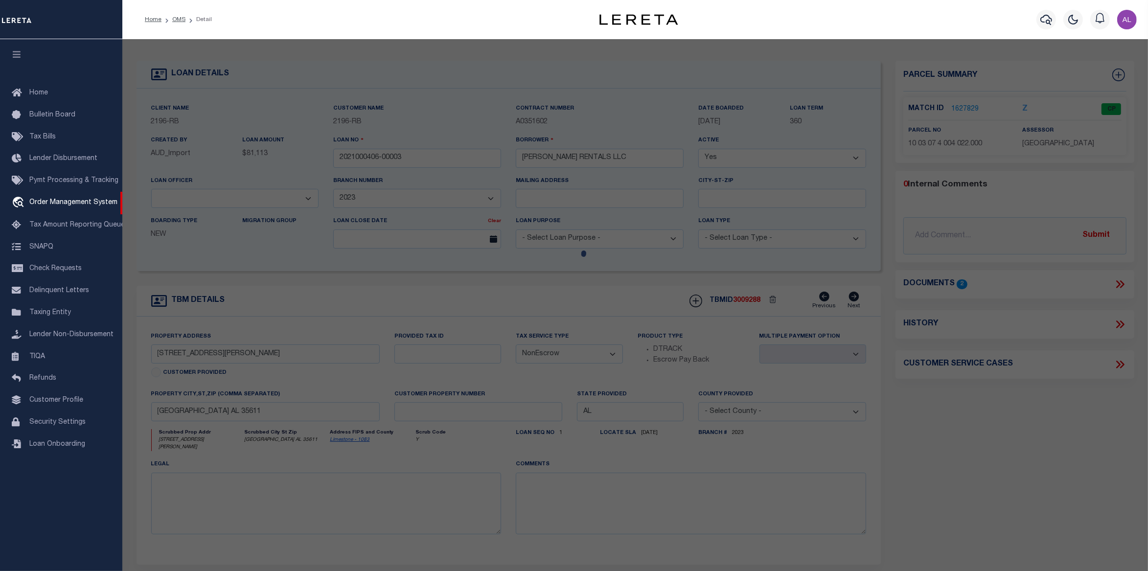
type input "108 GORDON DRIVE"
checkbox input "false"
type input "[GEOGRAPHIC_DATA] AL 35611"
type textarea "Tax ID Special Project"
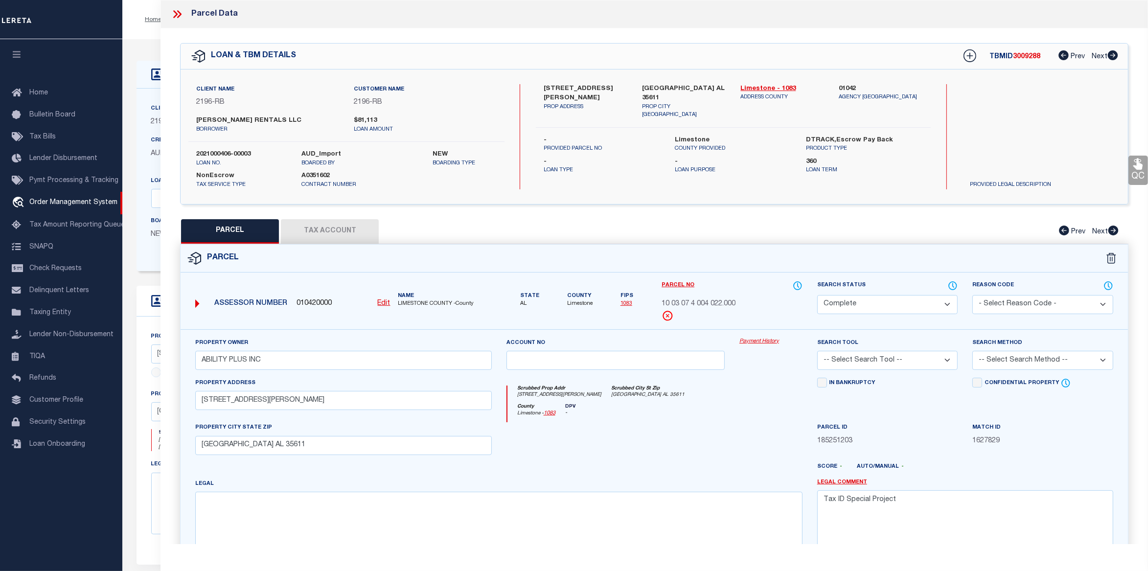
click at [141, 99] on div "Client Name 2196 - RB Customer Name 2196 - RB Contract Number A0351602 360" at bounding box center [509, 180] width 745 height 182
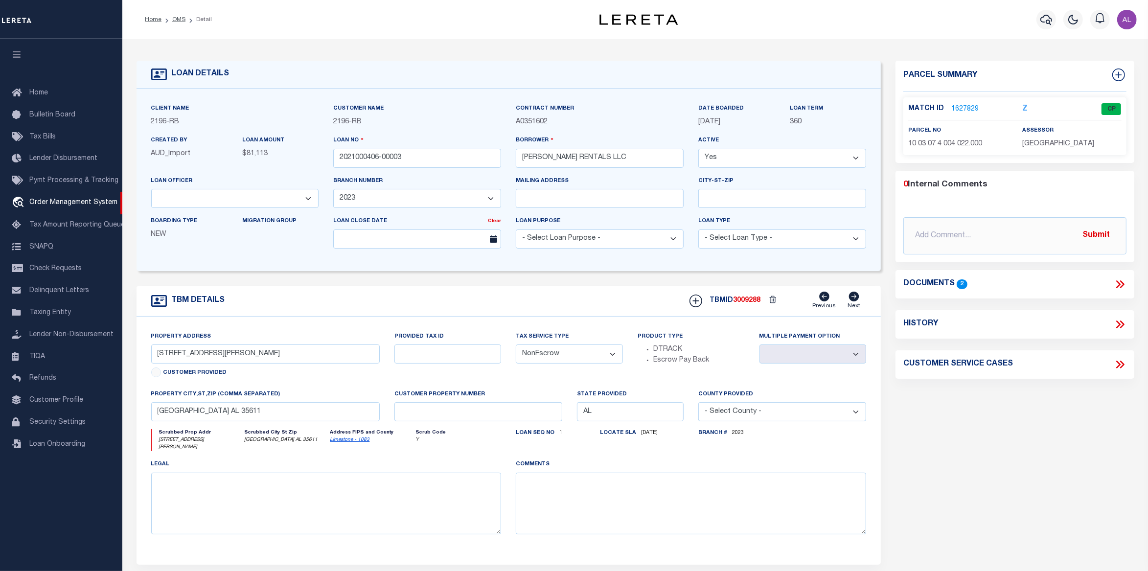
drag, startPoint x: 740, startPoint y: 123, endPoint x: 688, endPoint y: 124, distance: 51.9
click at [688, 124] on div "Client Name 2196 - RB Customer Name 2196 - RB" at bounding box center [509, 179] width 730 height 153
click at [737, 127] on p "[DATE]" at bounding box center [736, 122] width 76 height 11
drag, startPoint x: 744, startPoint y: 123, endPoint x: 699, endPoint y: 125, distance: 45.1
click at [699, 125] on p "[DATE]" at bounding box center [736, 122] width 76 height 11
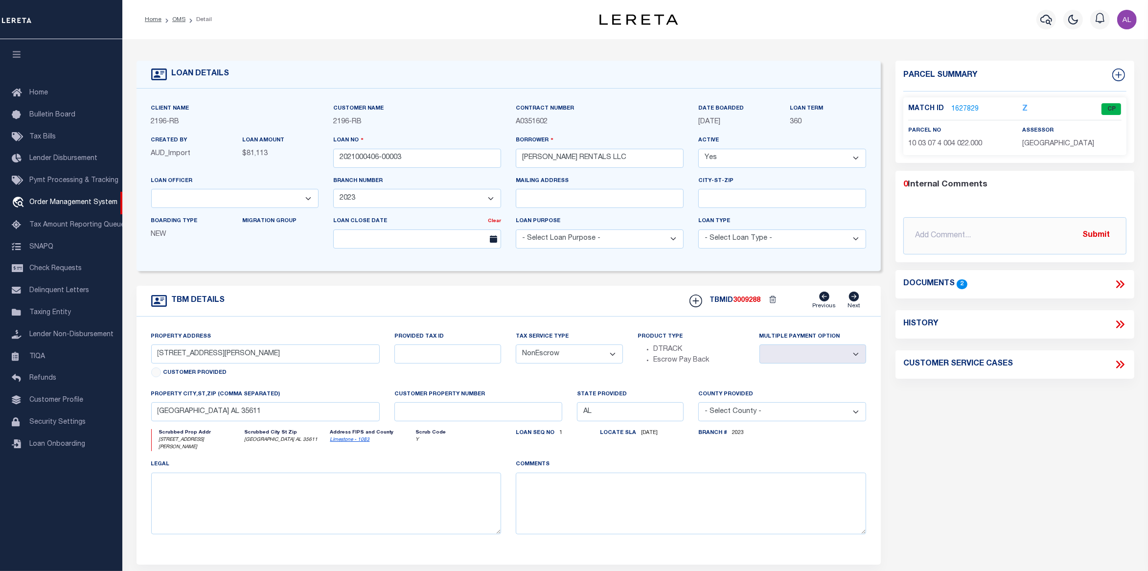
copy span "[DATE]"
click at [970, 113] on link "1627829" at bounding box center [964, 109] width 27 height 10
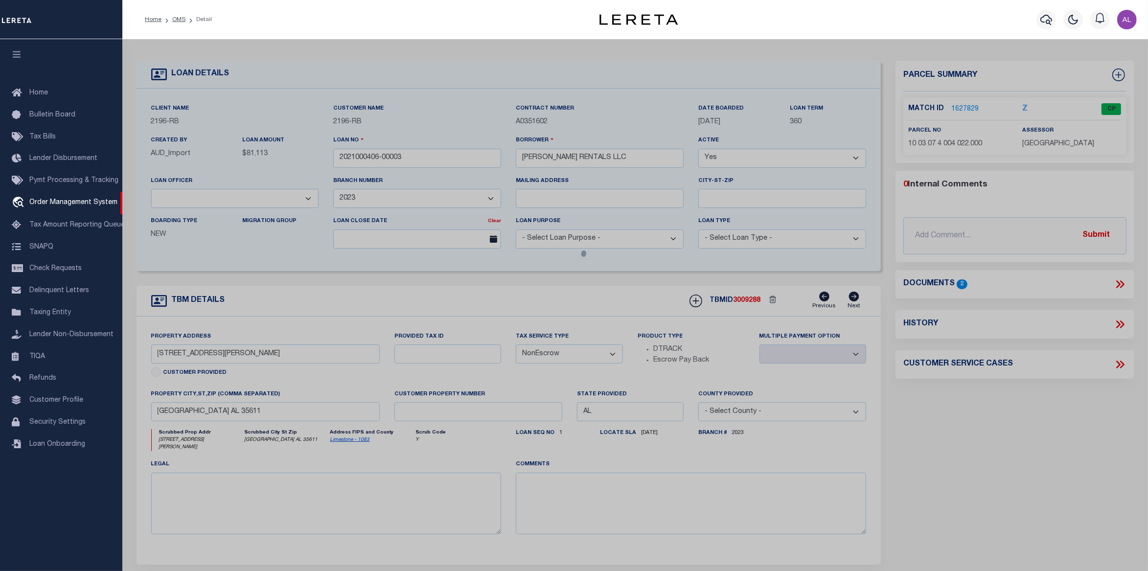
select select "AS"
checkbox input "false"
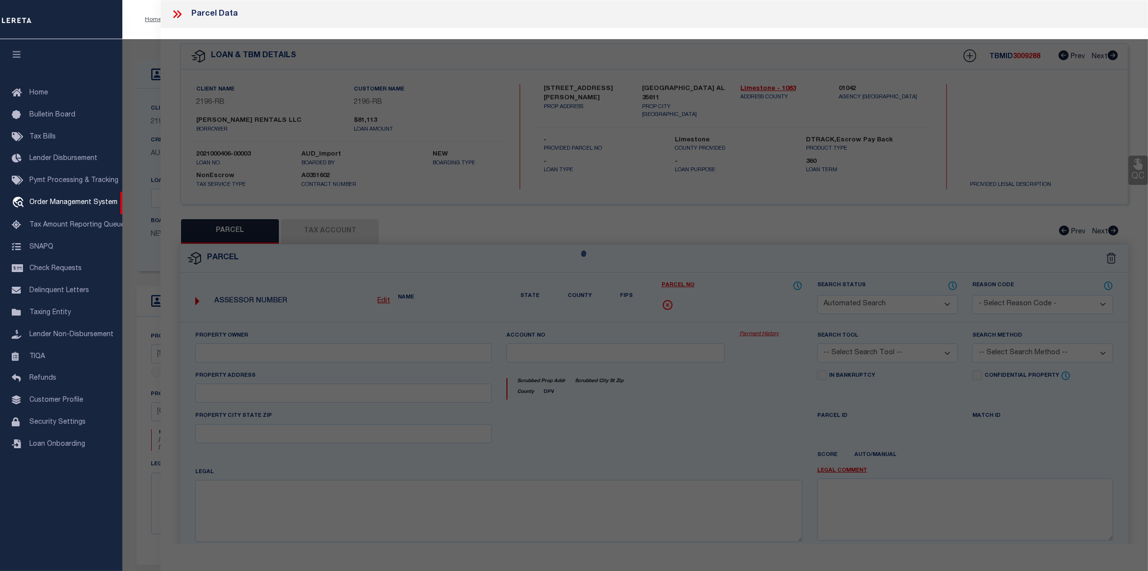
select select "CP"
type input "ABILITY PLUS INC"
select select
type input "[STREET_ADDRESS][PERSON_NAME]"
checkbox input "false"
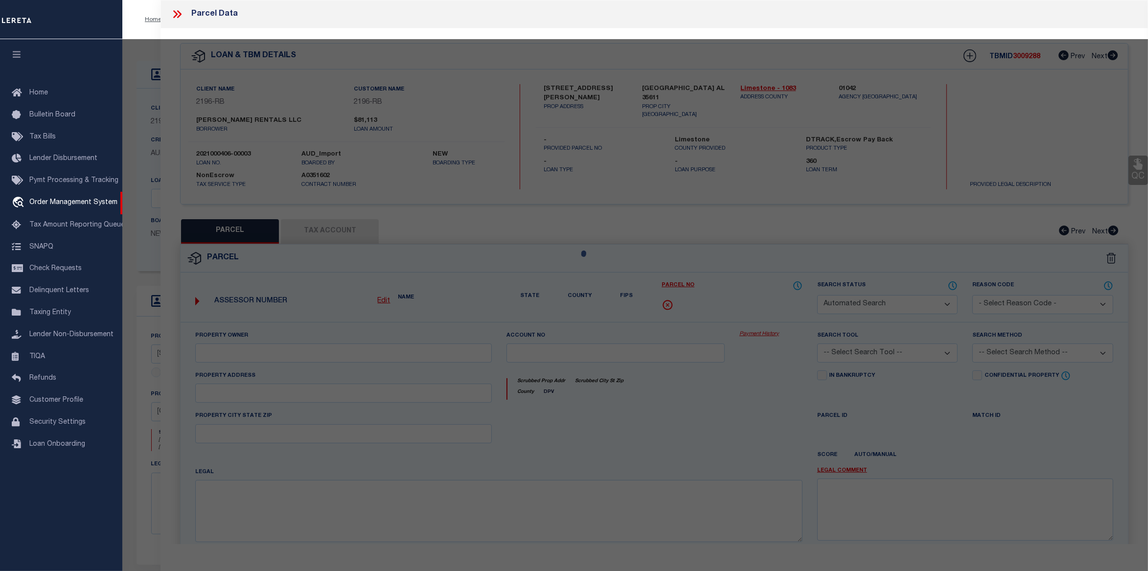
type input "[GEOGRAPHIC_DATA] AL 35611"
type textarea "Tax ID Special Project"
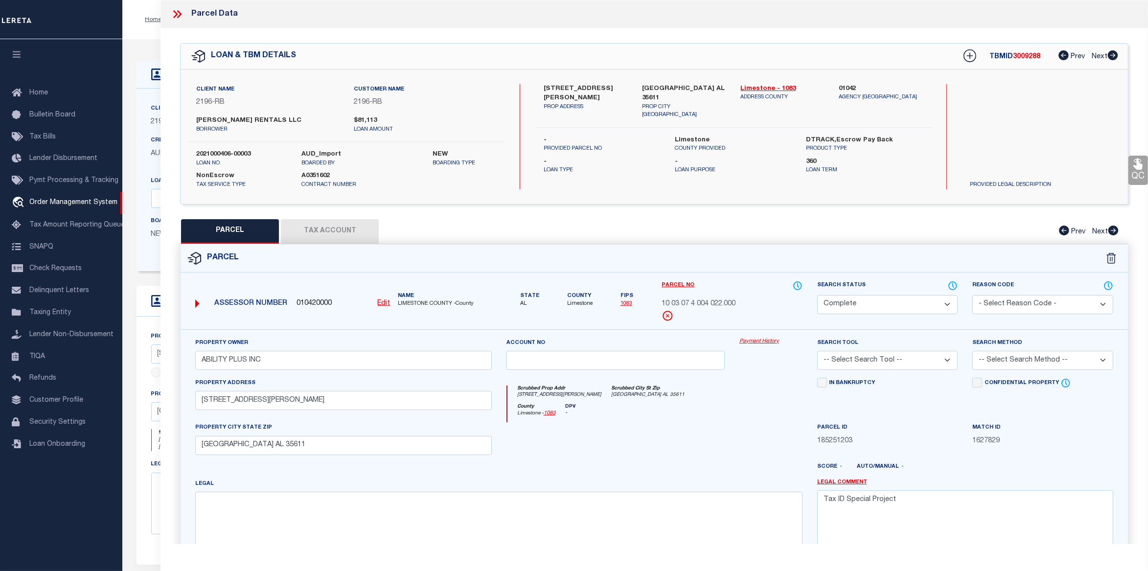
click at [763, 341] on link "Payment History" at bounding box center [770, 342] width 63 height 8
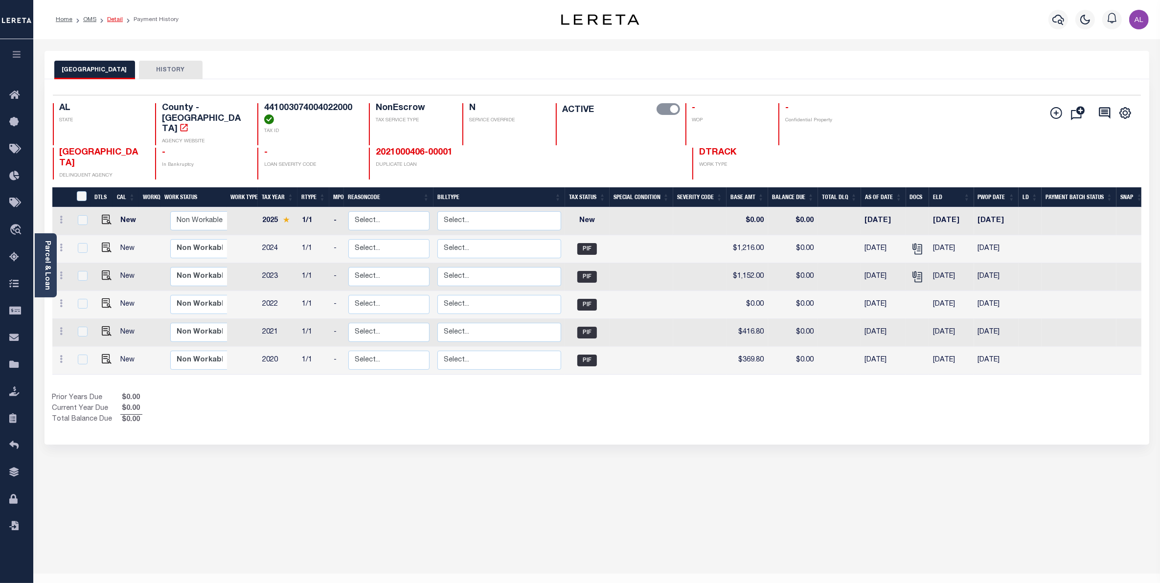
click at [114, 18] on link "Detail" at bounding box center [115, 20] width 16 height 6
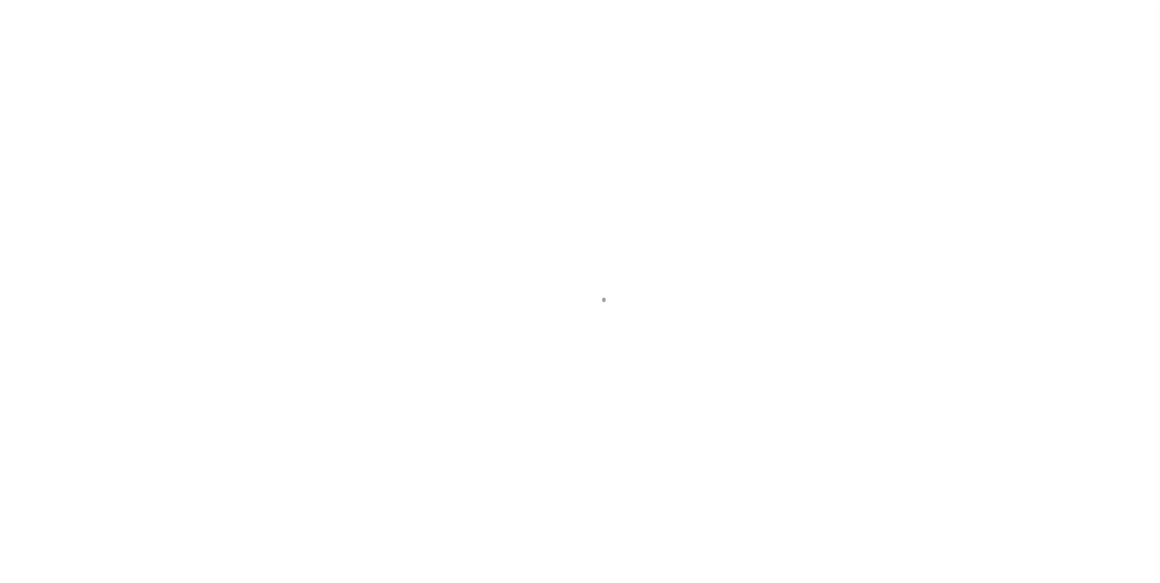
select select "13023"
select select "5165"
select select "NonEscrow"
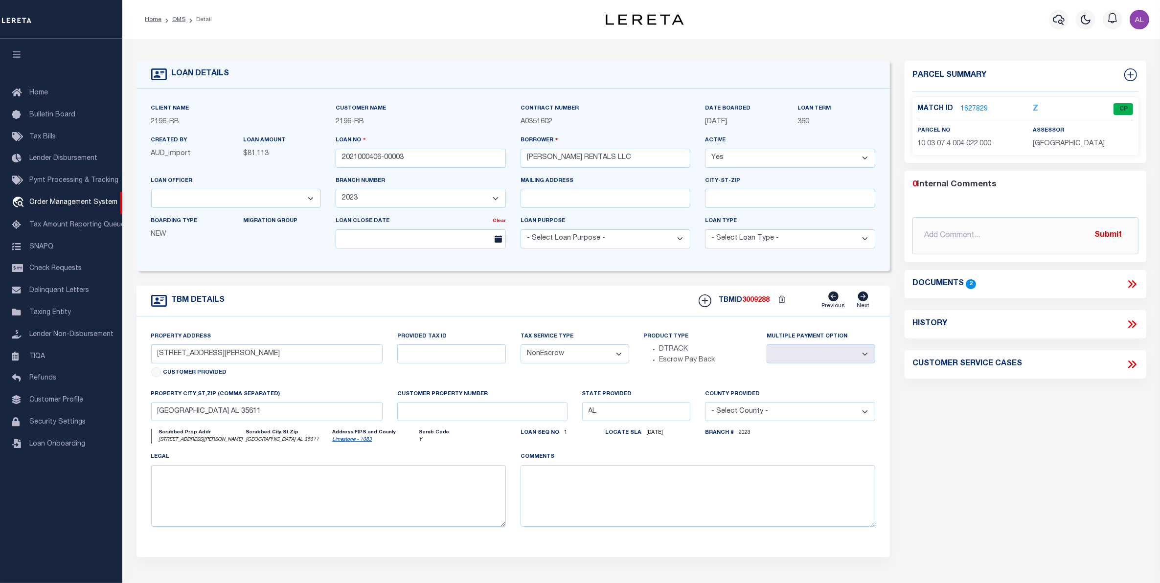
click at [974, 106] on link "1627829" at bounding box center [973, 109] width 27 height 10
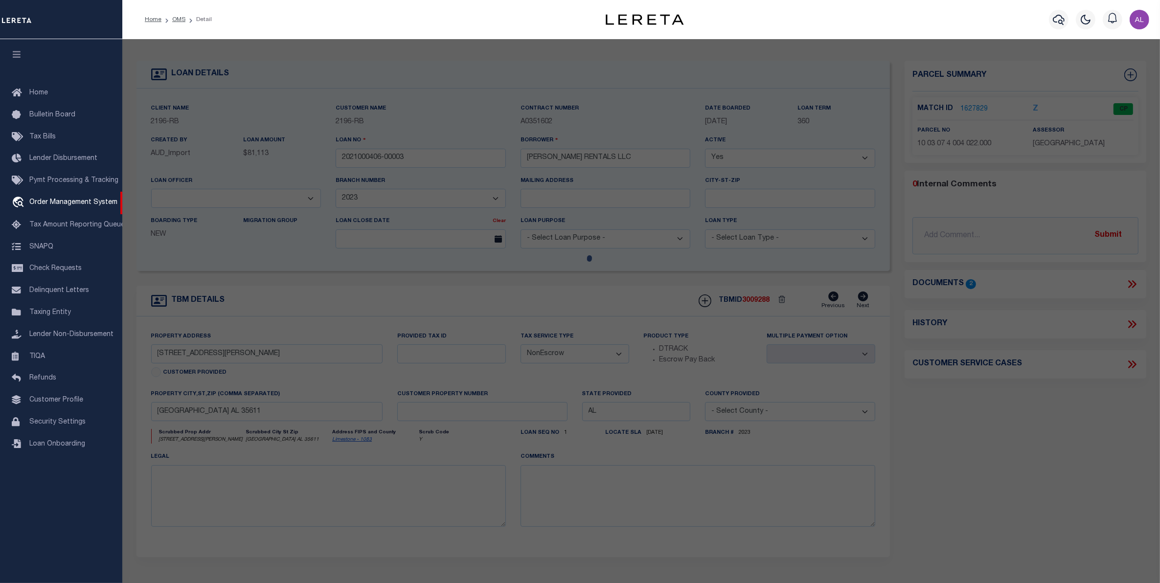
checkbox input "false"
select select "CP"
type input "ABILITY PLUS INC"
select select
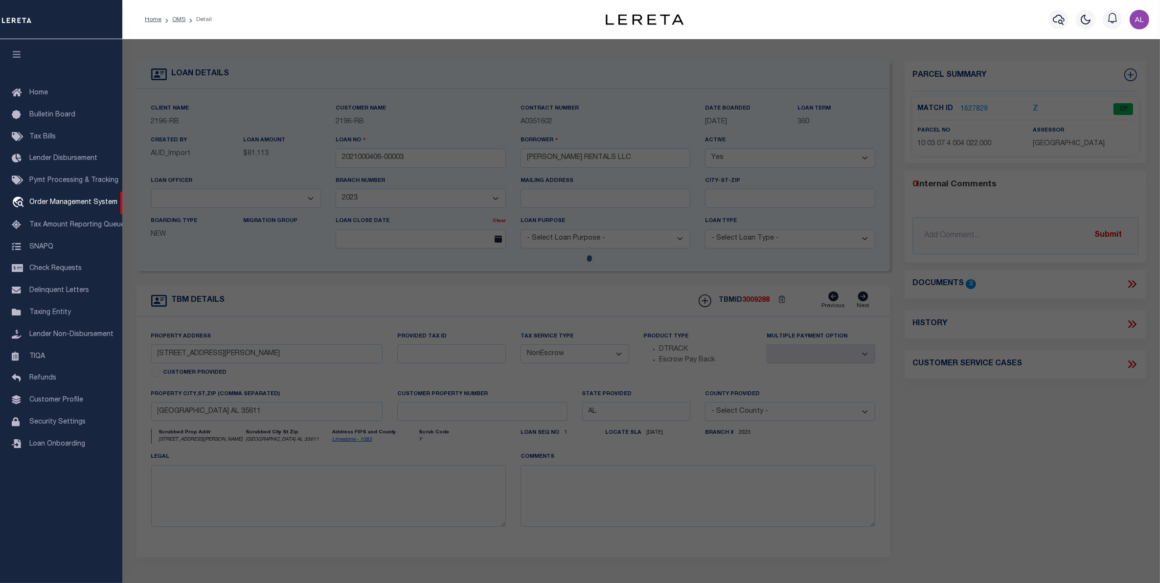
type input "[STREET_ADDRESS][PERSON_NAME]"
checkbox input "false"
type input "[GEOGRAPHIC_DATA] AL 35611"
type textarea "Tax ID Special Project"
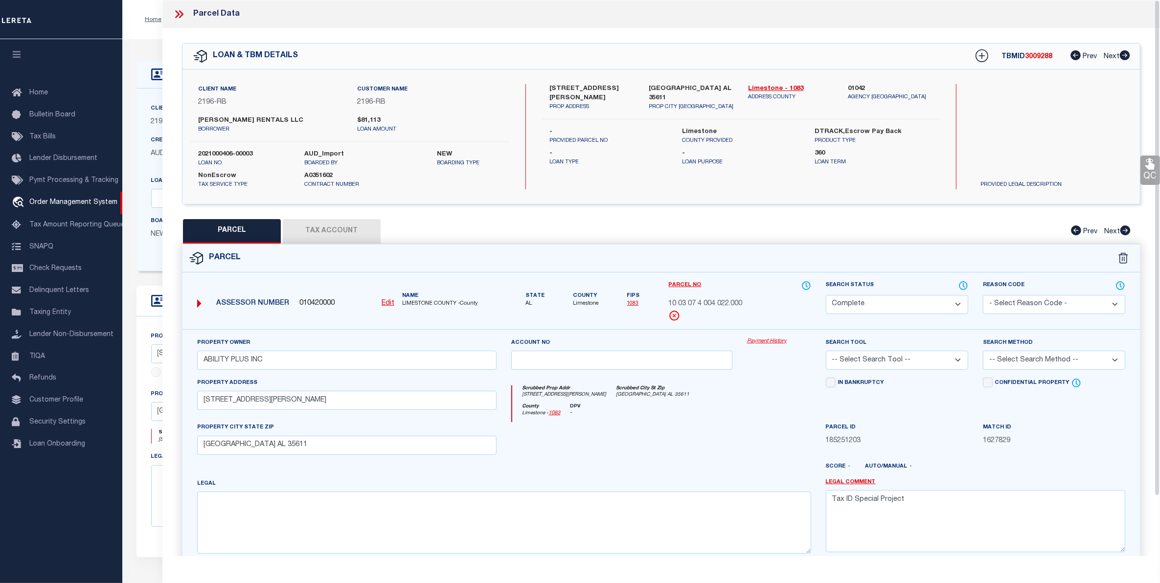
click at [329, 223] on button "Tax Account" at bounding box center [332, 231] width 98 height 24
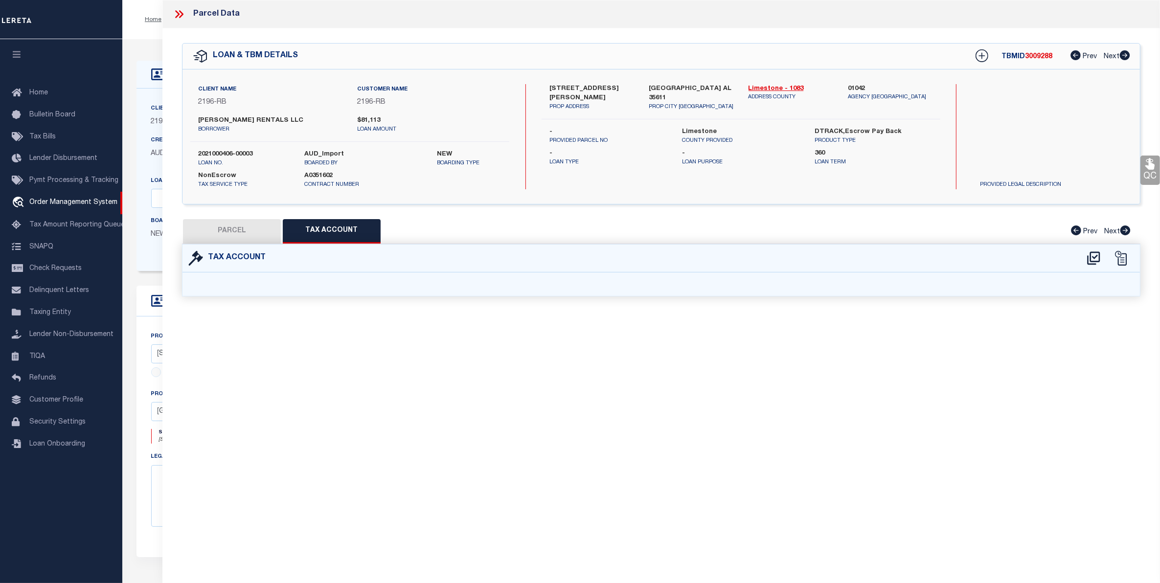
select select "100"
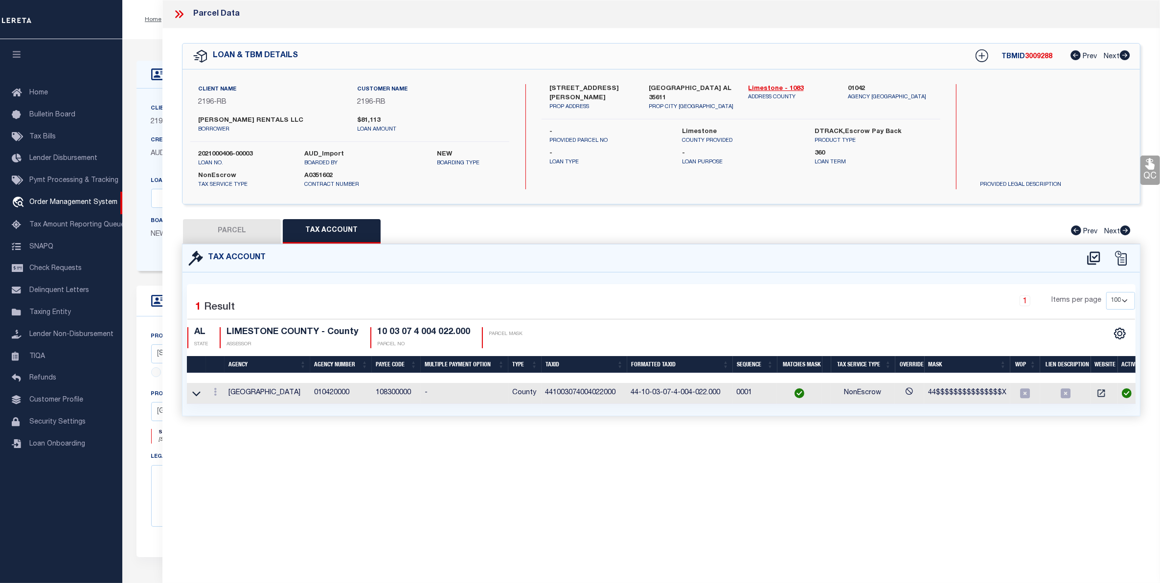
click at [177, 18] on icon at bounding box center [179, 14] width 13 height 13
